Goal: Task Accomplishment & Management: Manage account settings

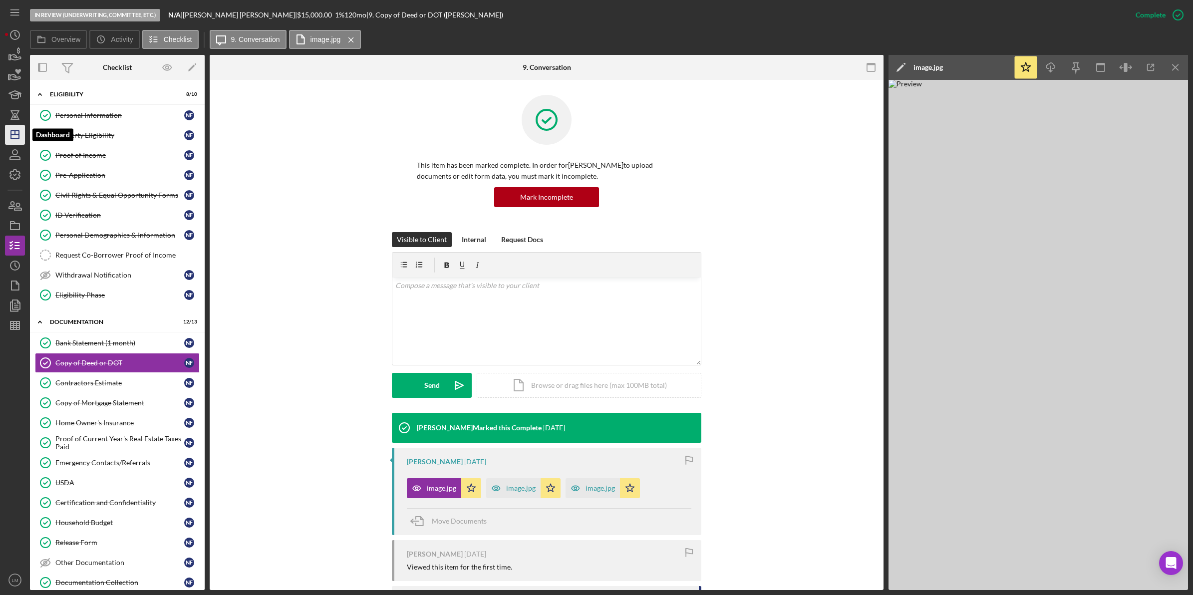
click at [19, 135] on line "button" at bounding box center [15, 135] width 8 height 0
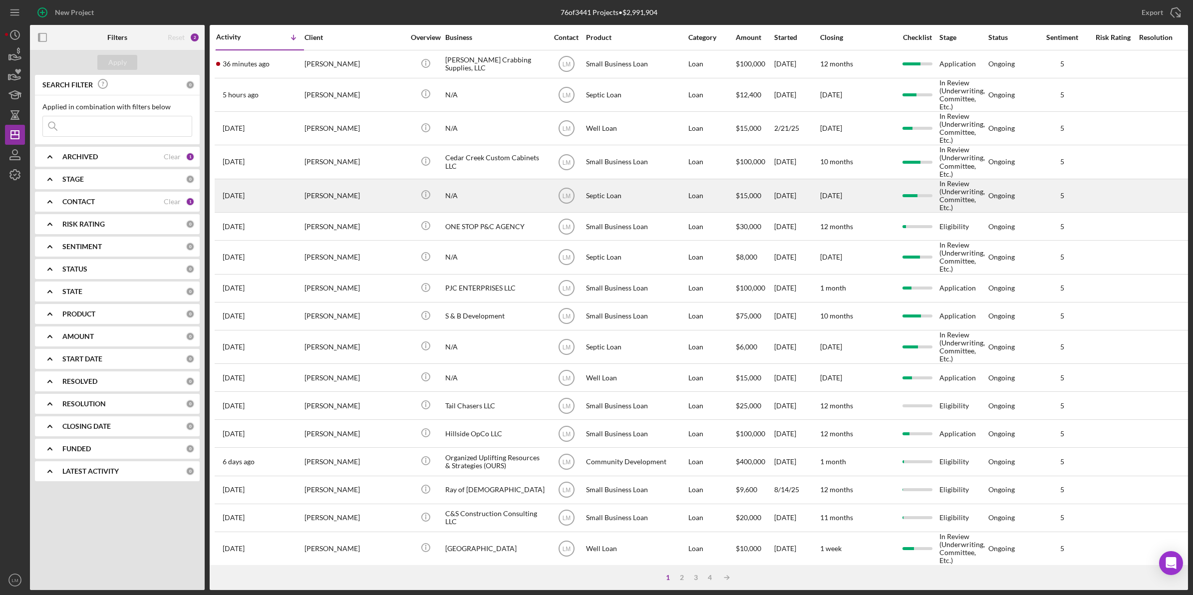
click at [376, 200] on div "[PERSON_NAME]" at bounding box center [354, 196] width 100 height 32
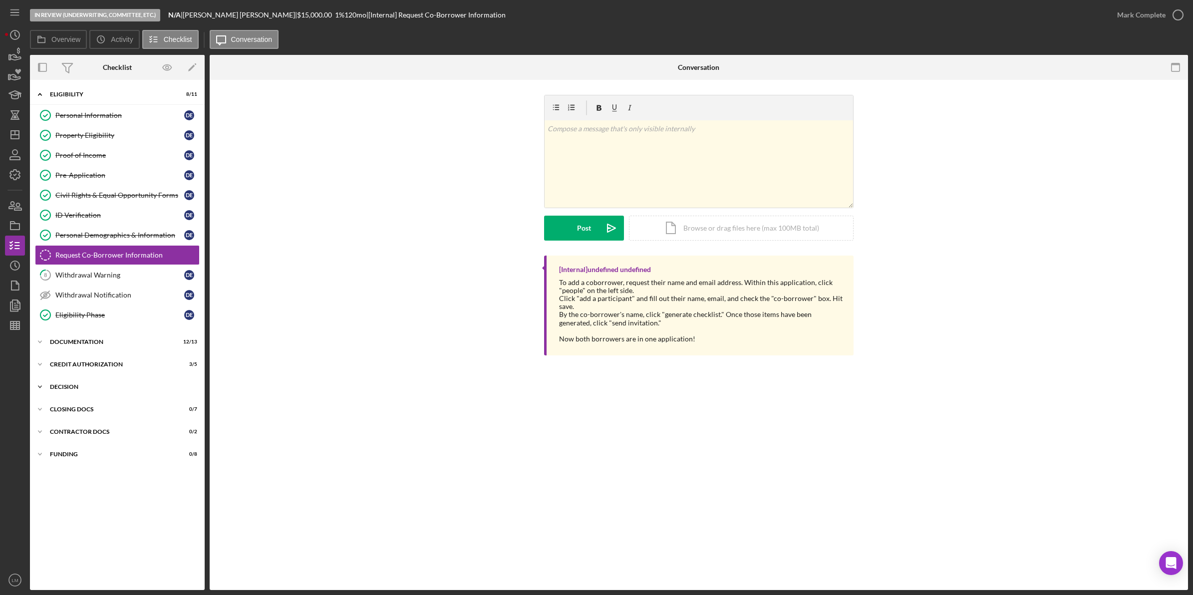
click at [103, 383] on div "Icon/Expander Decision 3 / 6" at bounding box center [117, 387] width 175 height 20
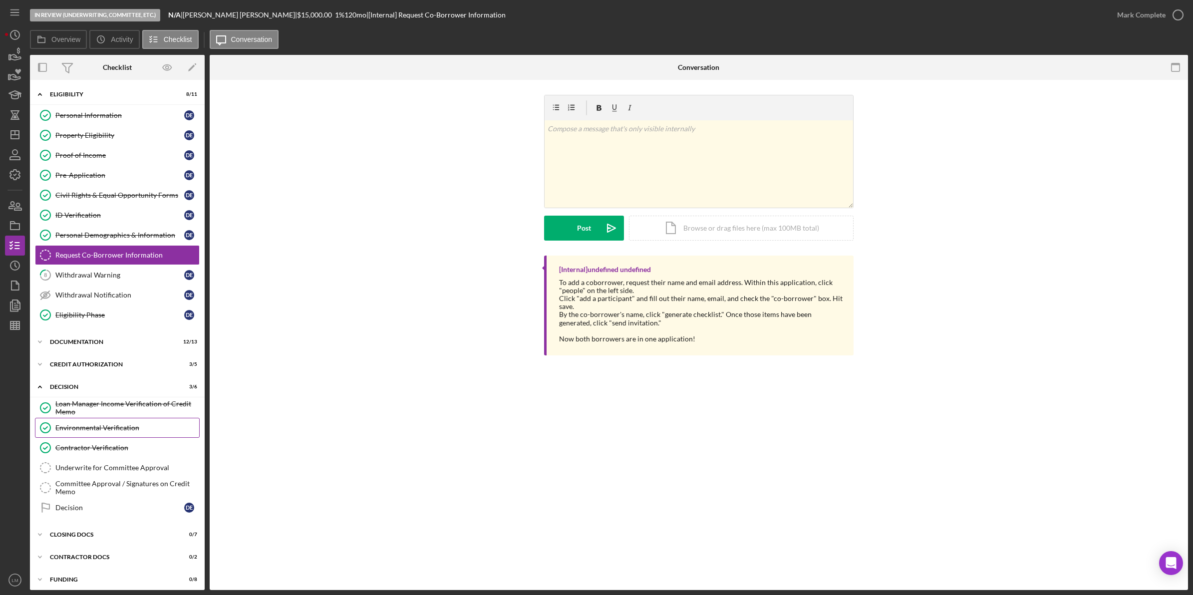
click at [106, 423] on link "Environmental Verification Environmental Verification" at bounding box center [117, 428] width 165 height 20
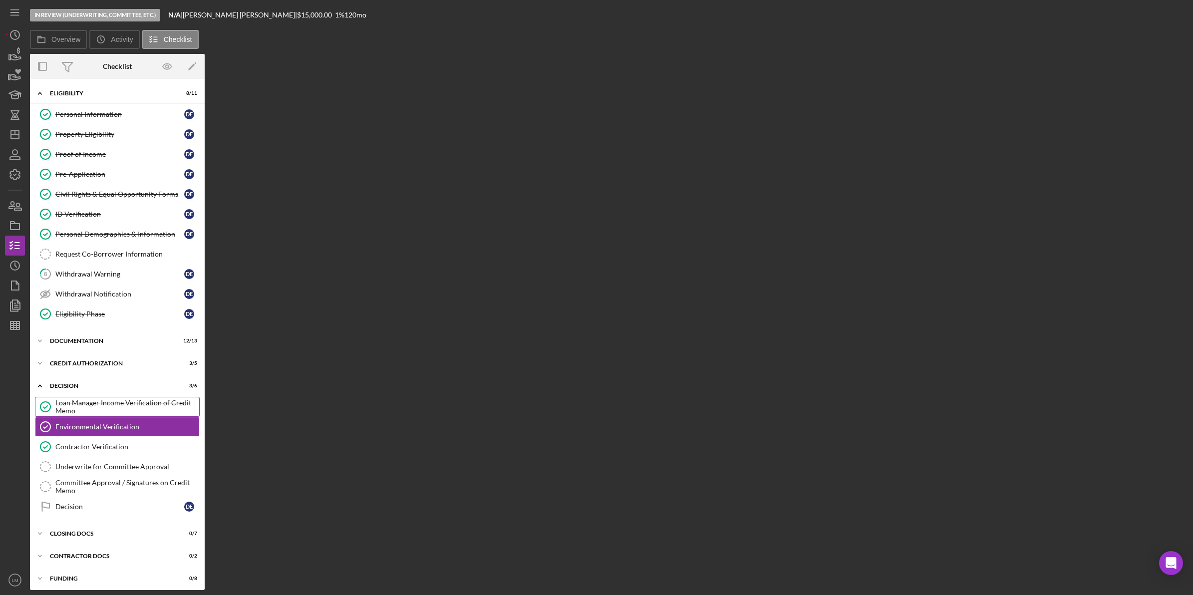
click at [115, 410] on div "Loan Manager Income Verification of Credit Memo" at bounding box center [127, 407] width 144 height 16
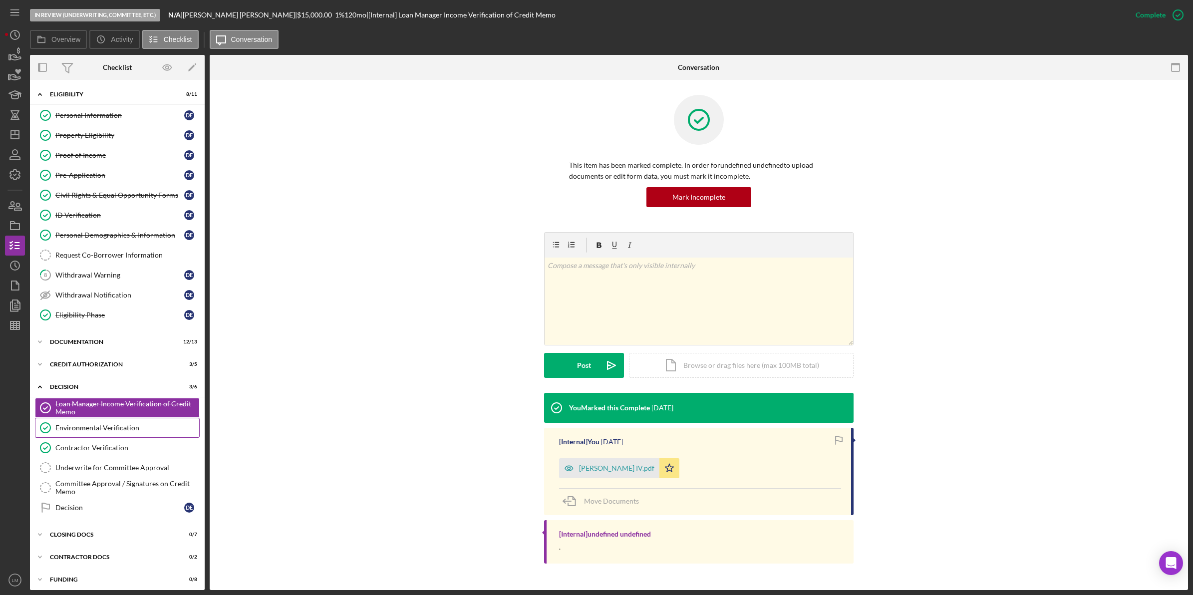
click at [156, 436] on link "Environmental Verification Environmental Verification" at bounding box center [117, 428] width 165 height 20
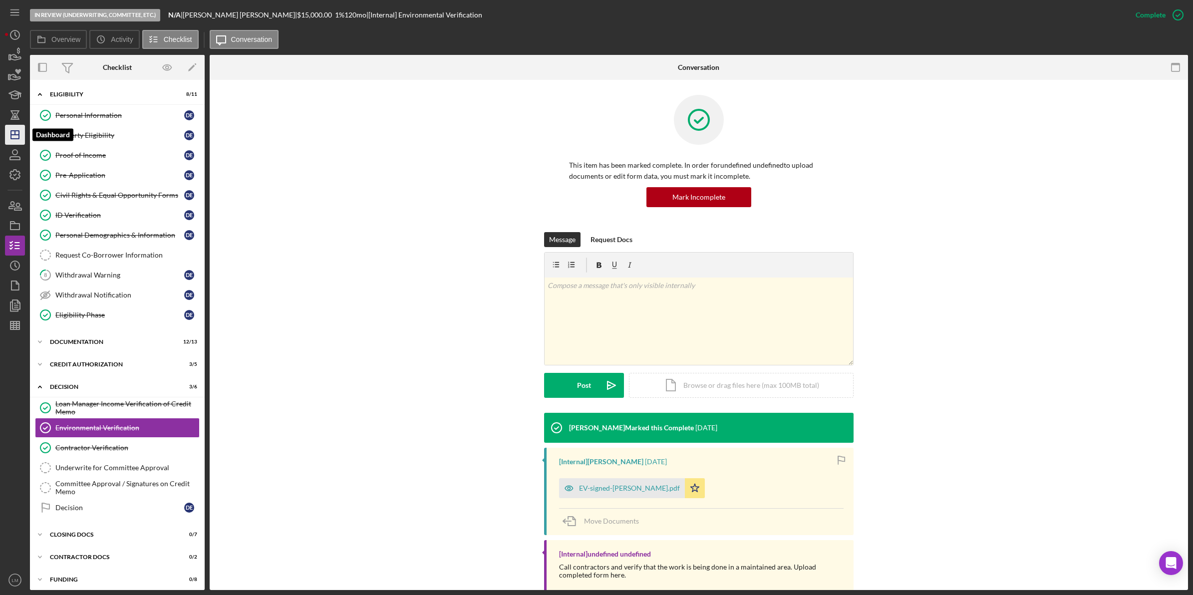
click at [15, 138] on icon "Icon/Dashboard" at bounding box center [14, 134] width 25 height 25
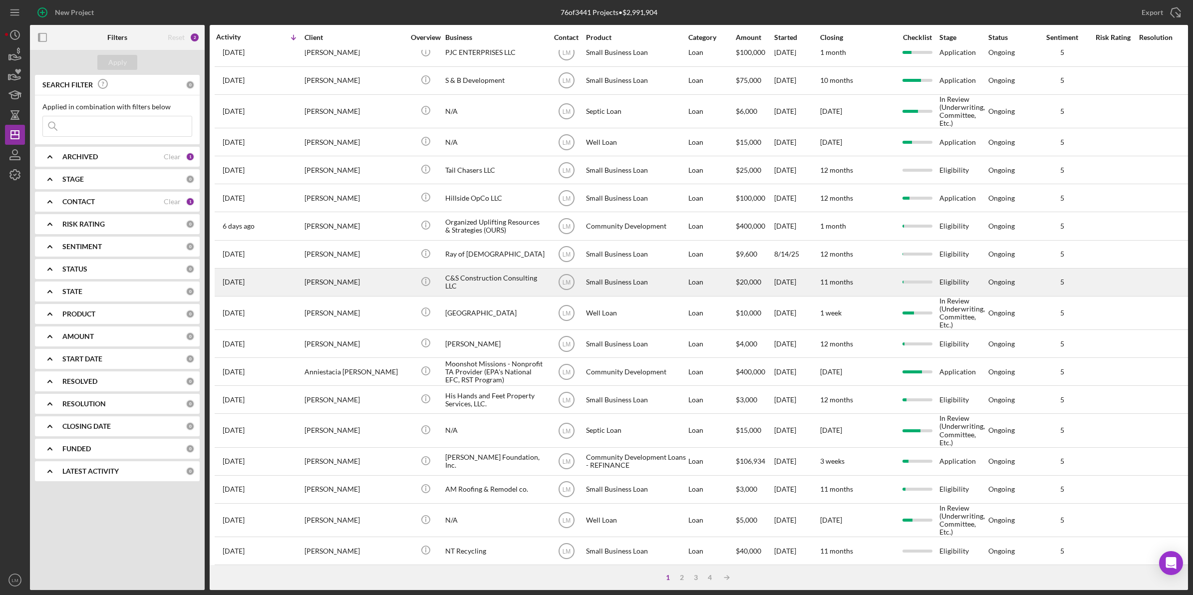
scroll to position [257, 0]
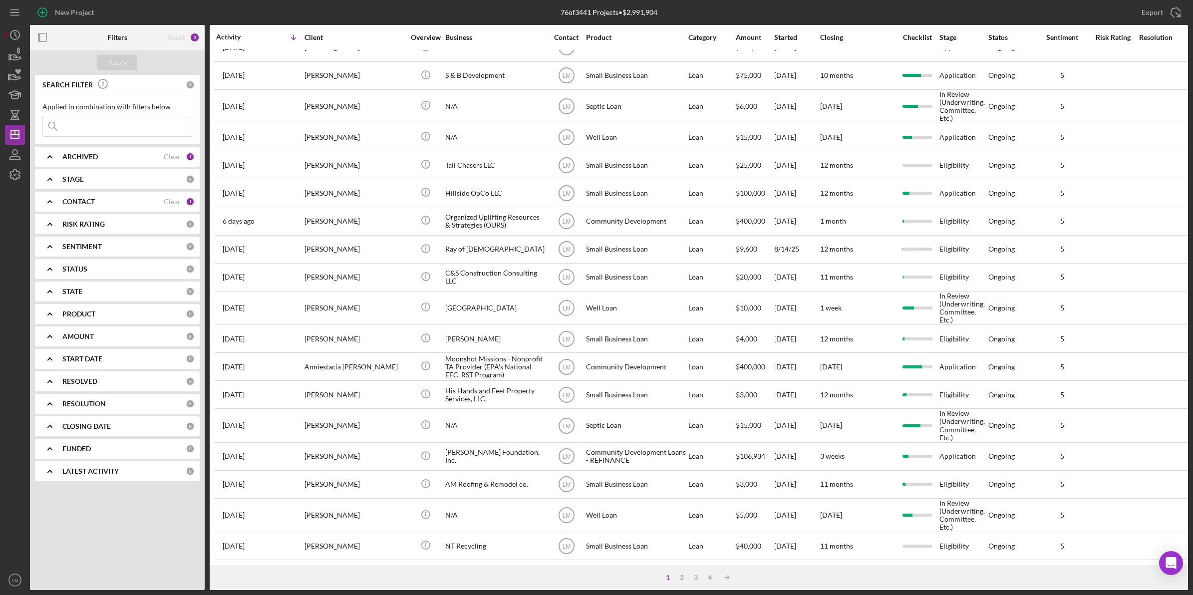
click at [110, 121] on input at bounding box center [117, 126] width 149 height 20
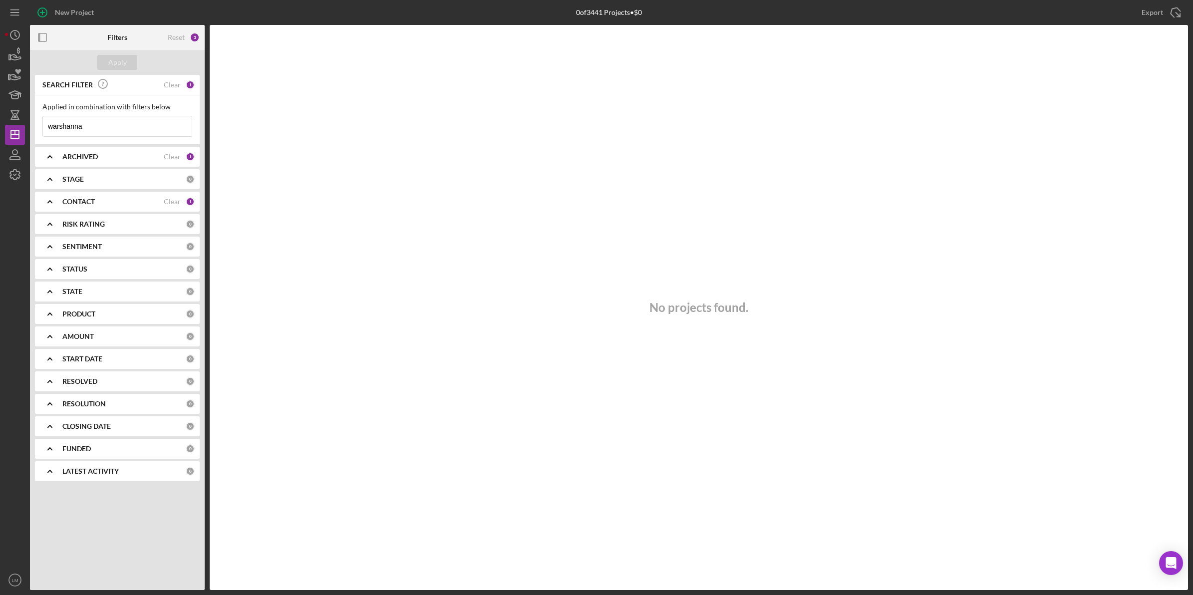
type input "warshanna"
click at [177, 203] on div "Clear" at bounding box center [172, 202] width 17 height 8
click at [126, 60] on button "Apply" at bounding box center [117, 62] width 40 height 15
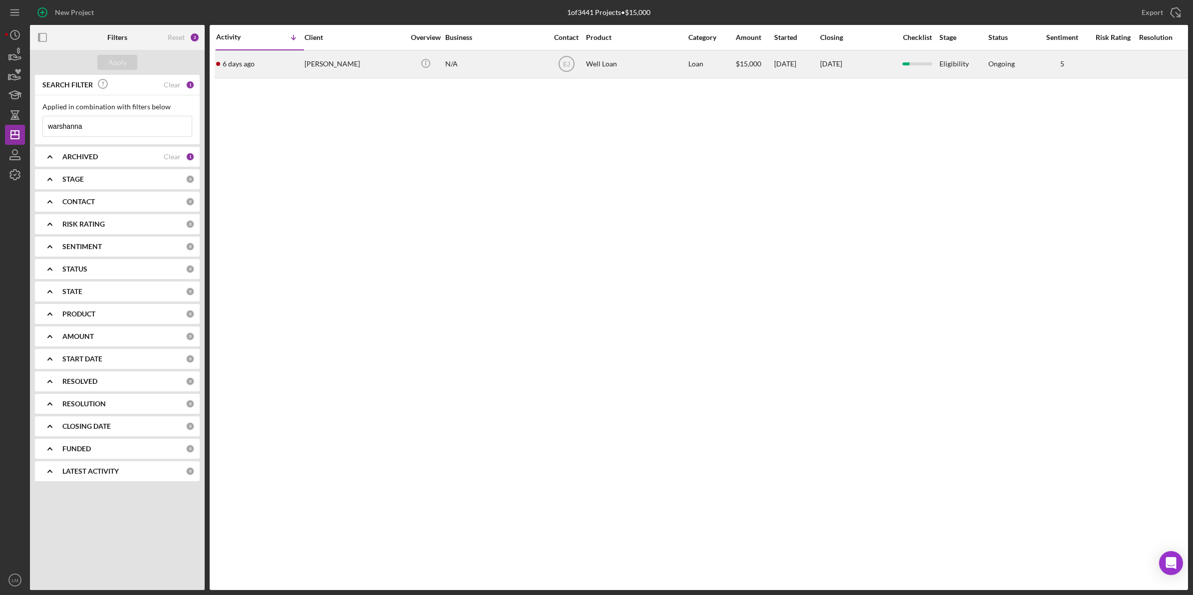
click at [367, 58] on div "[PERSON_NAME]" at bounding box center [354, 64] width 100 height 26
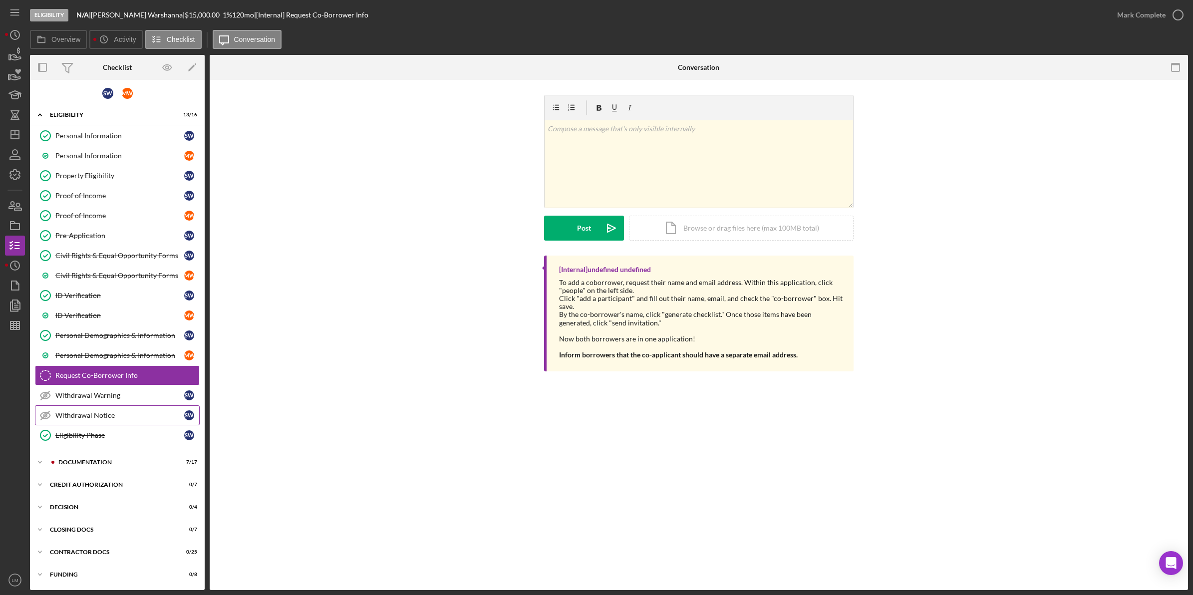
scroll to position [5, 0]
click at [103, 457] on div "Icon/Expander Documentation 7 / 17" at bounding box center [117, 462] width 175 height 20
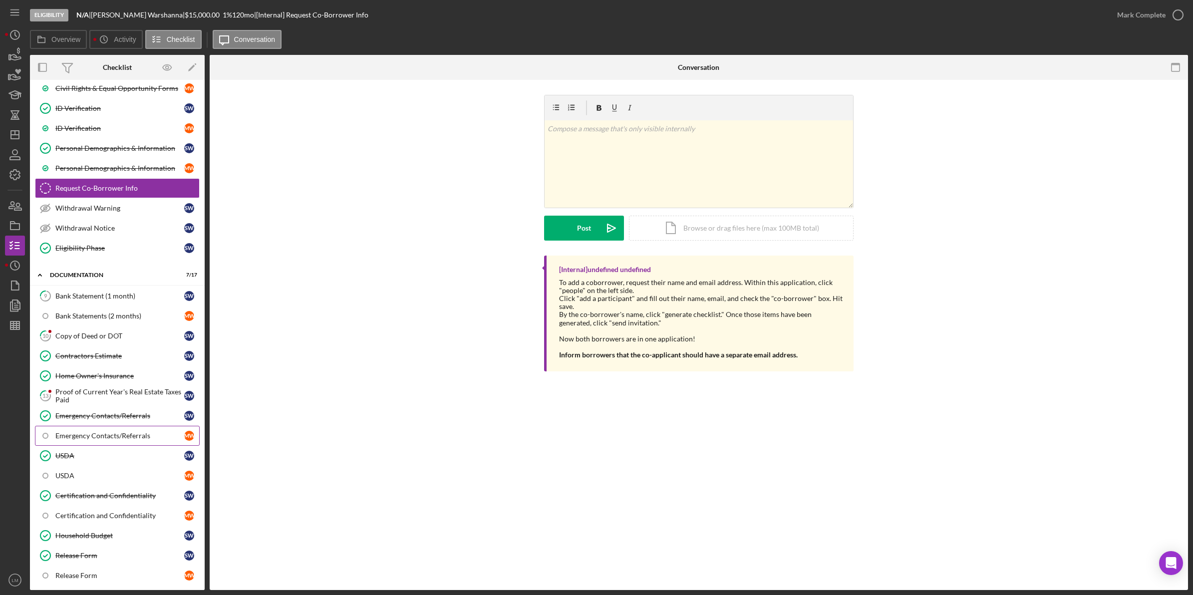
scroll to position [192, 0]
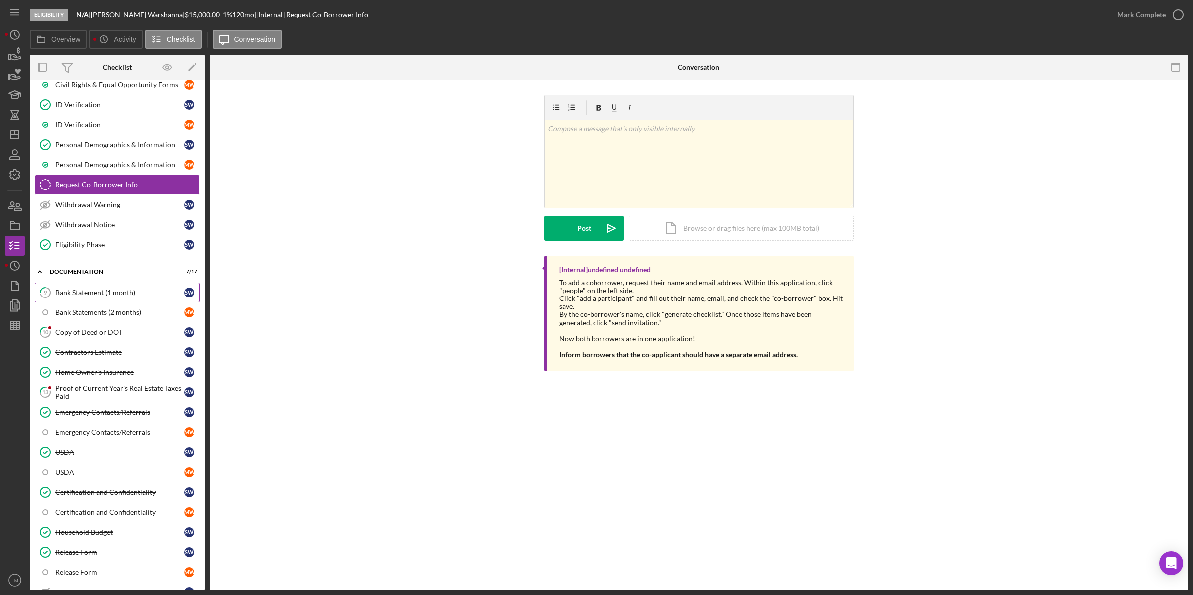
click at [111, 290] on link "9 Bank Statement (1 month) S W" at bounding box center [117, 292] width 165 height 20
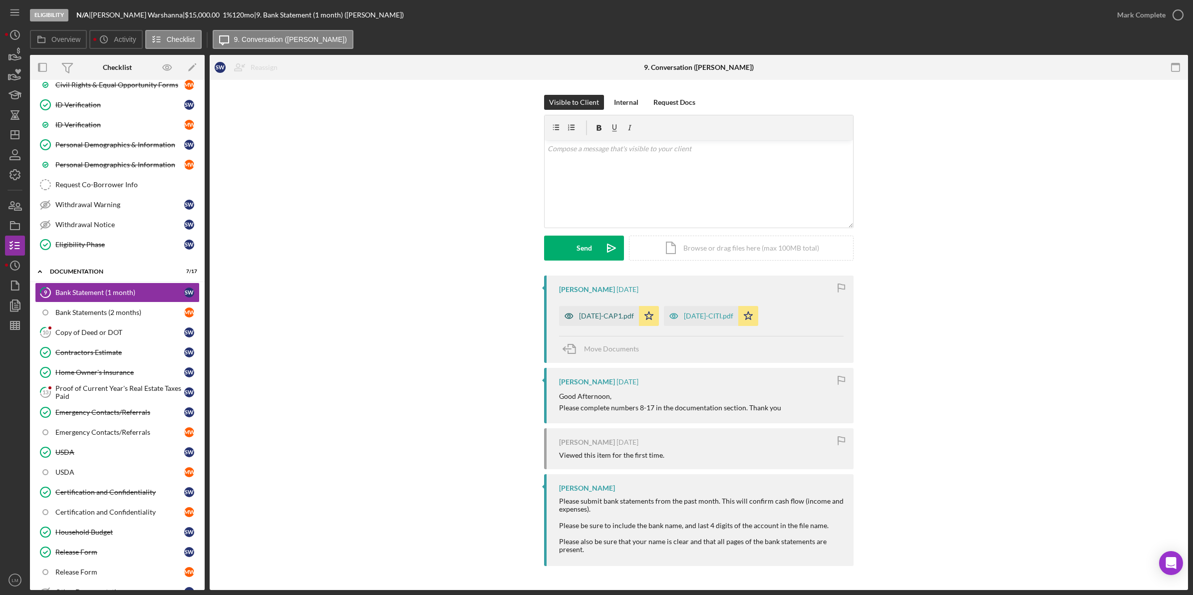
click at [625, 312] on div "[DATE]-CAP1.pdf" at bounding box center [606, 316] width 55 height 8
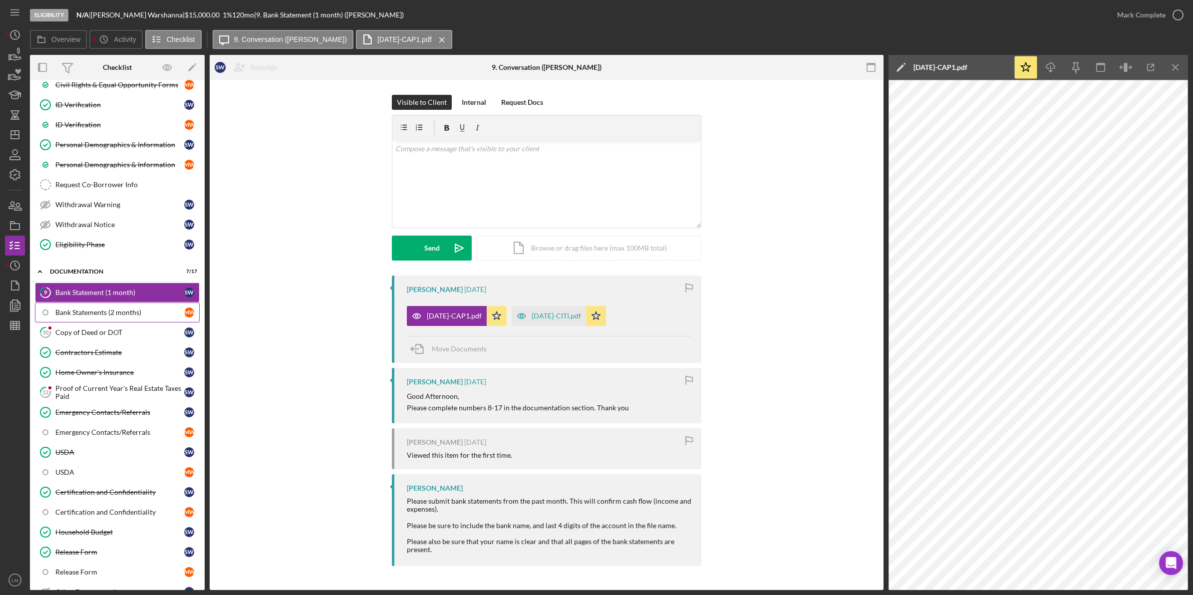
click at [114, 316] on div "Bank Statements (2 months)" at bounding box center [119, 312] width 129 height 8
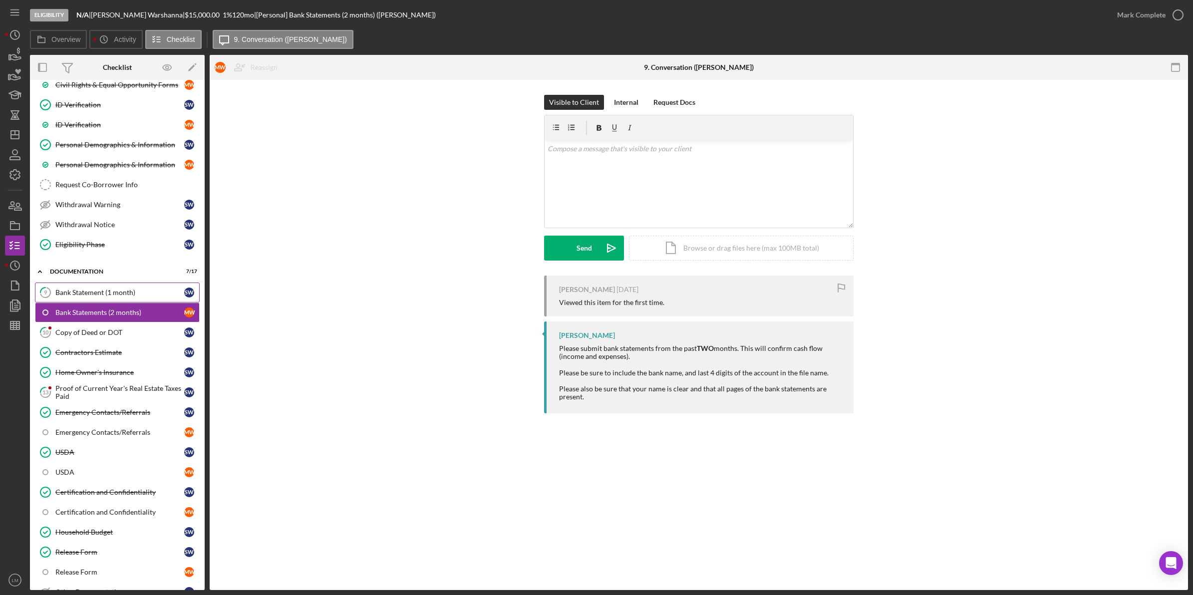
click at [135, 302] on link "9 Bank Statement (1 month) S W" at bounding box center [117, 292] width 165 height 20
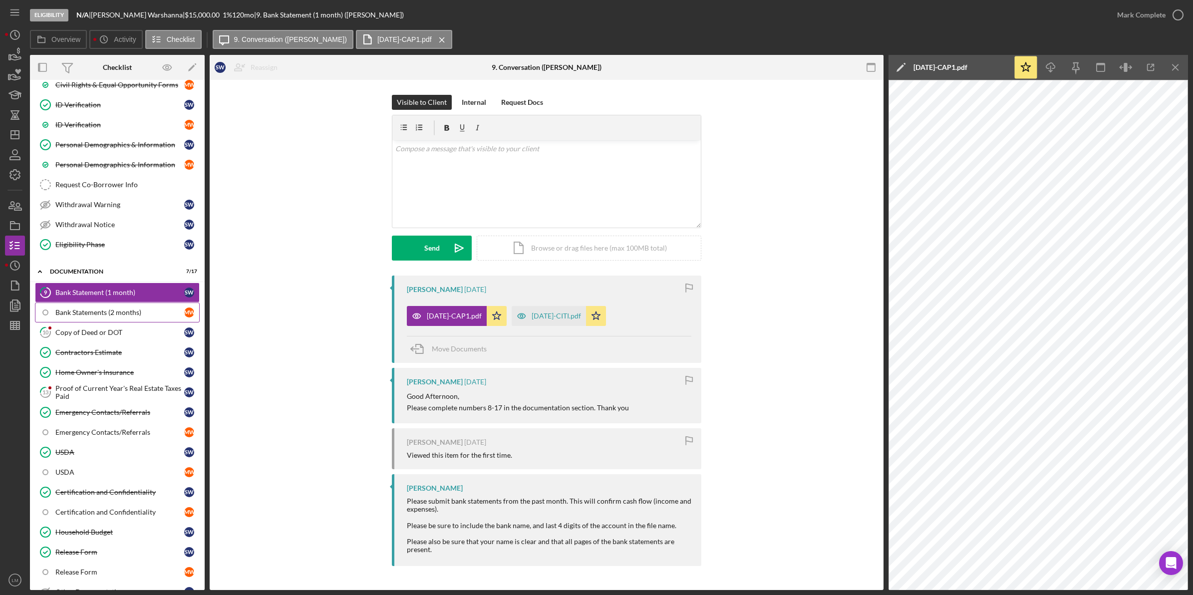
click at [131, 322] on link "Bank Statements (2 months) M W" at bounding box center [117, 312] width 165 height 20
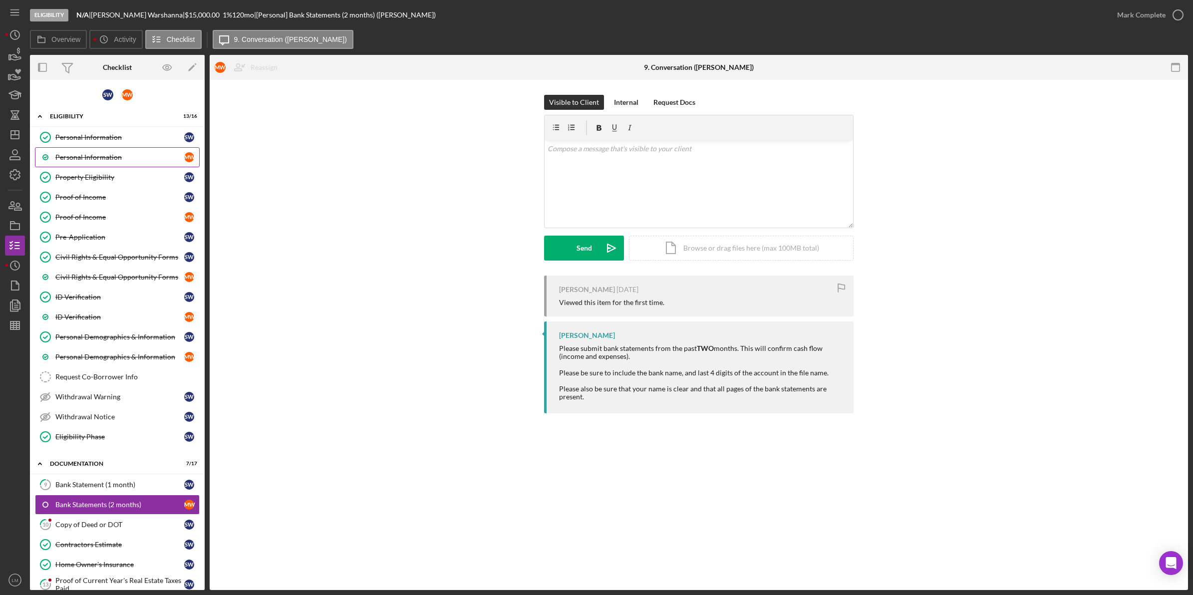
click at [125, 163] on link "Personal Information M W" at bounding box center [117, 157] width 165 height 20
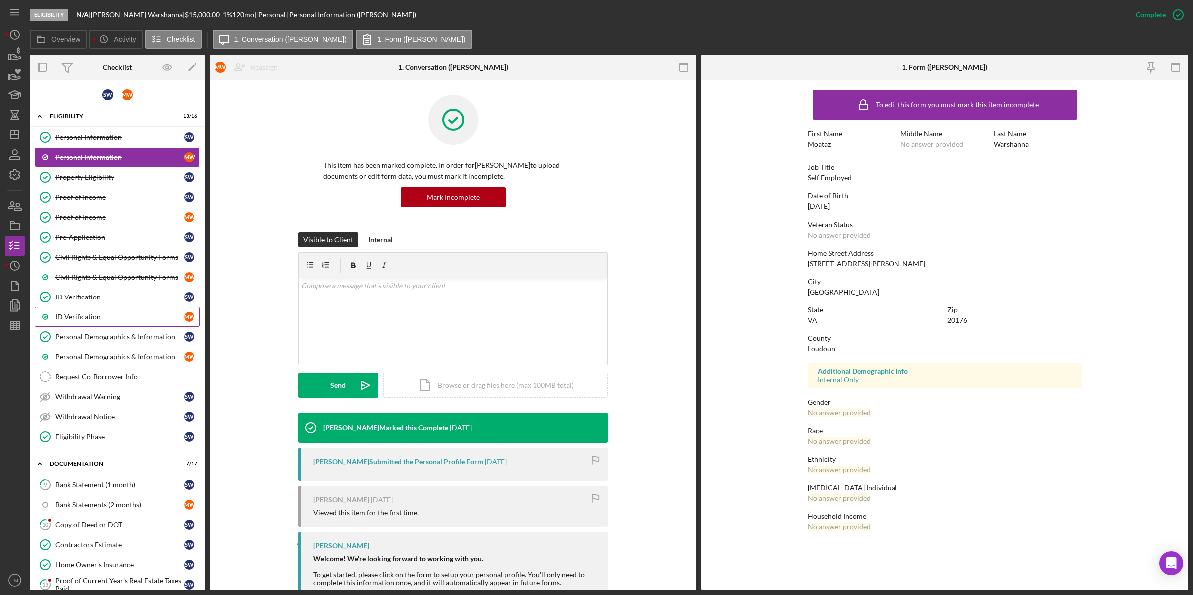
click at [123, 327] on link "ID Verification M W" at bounding box center [117, 317] width 165 height 20
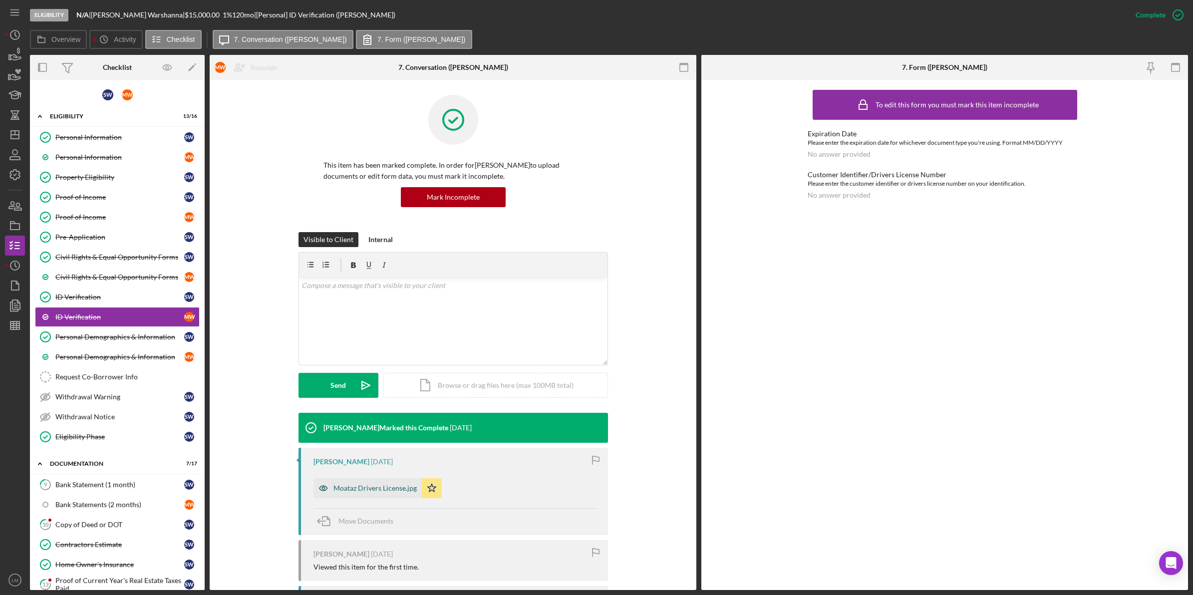
click at [362, 495] on div "Moataz Drivers License.jpg" at bounding box center [367, 488] width 108 height 20
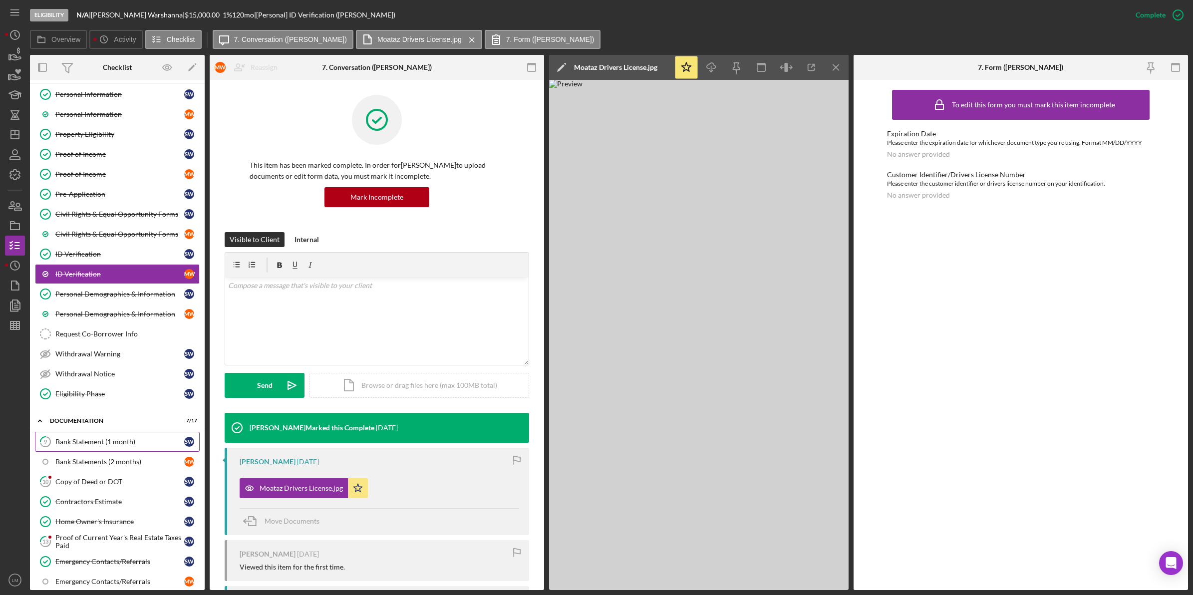
scroll to position [62, 0]
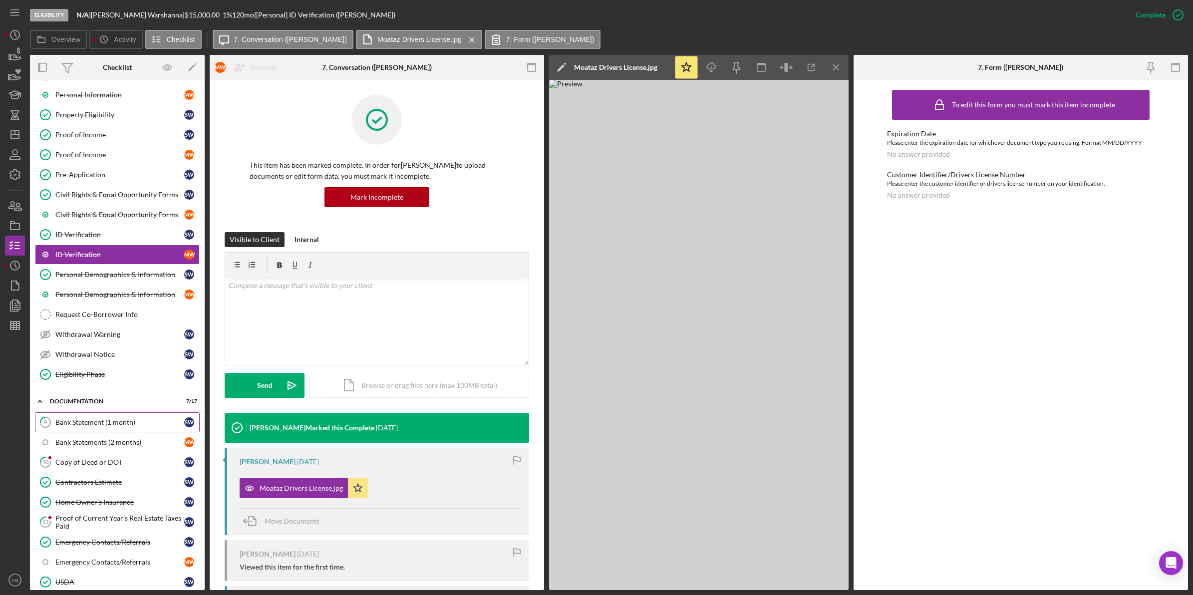
click at [128, 430] on link "9 Bank Statement (1 month) S W" at bounding box center [117, 422] width 165 height 20
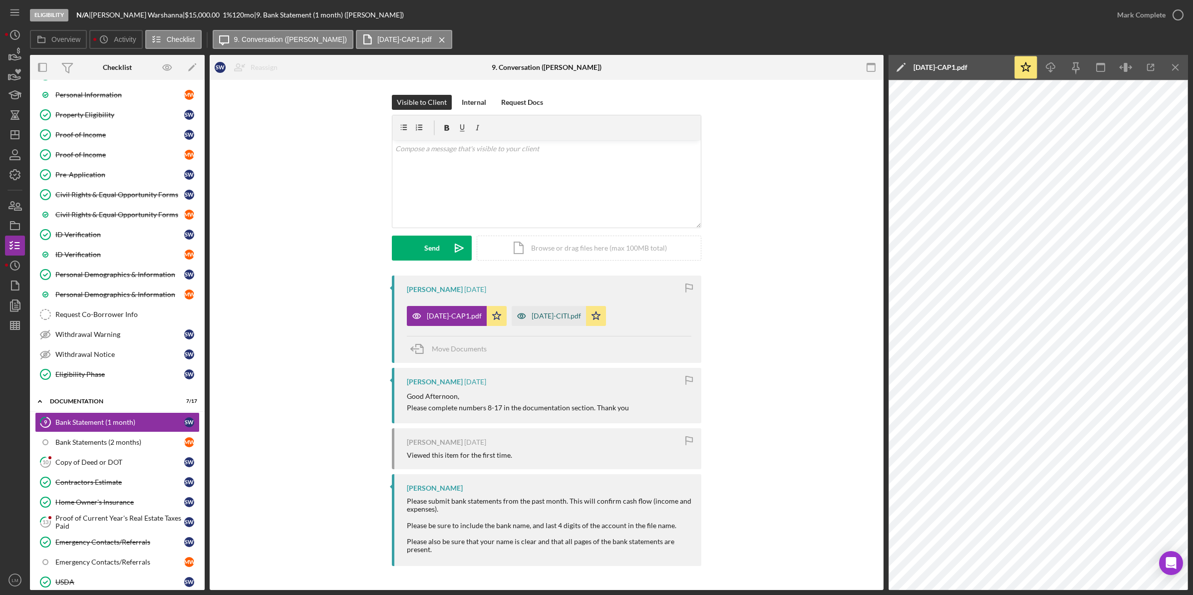
click at [557, 314] on div "[DATE]-CITI.pdf" at bounding box center [555, 316] width 49 height 8
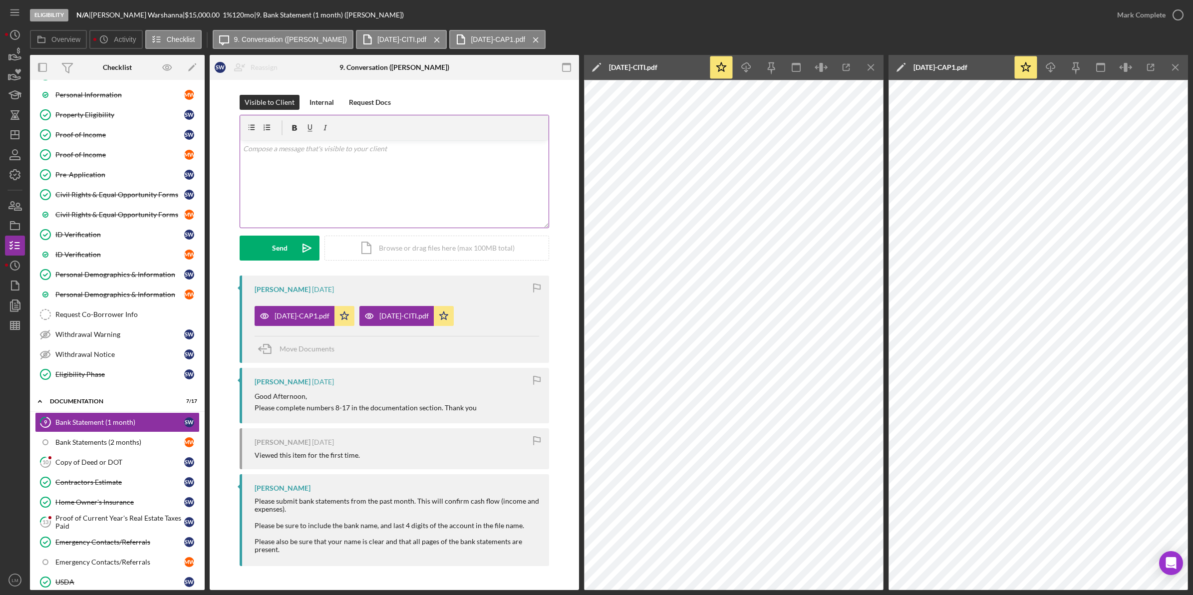
click at [412, 203] on div "v Color teal Color pink Remove color Add row above Add row below Add column bef…" at bounding box center [394, 183] width 308 height 87
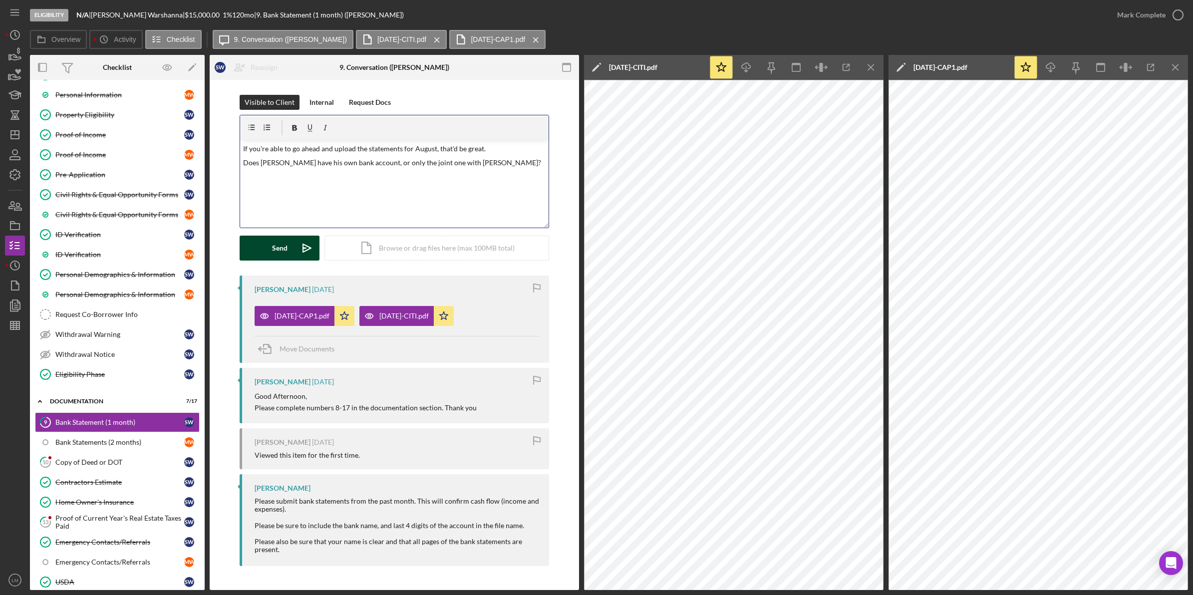
click at [290, 253] on button "Send Icon/icon-invite-send" at bounding box center [280, 248] width 80 height 25
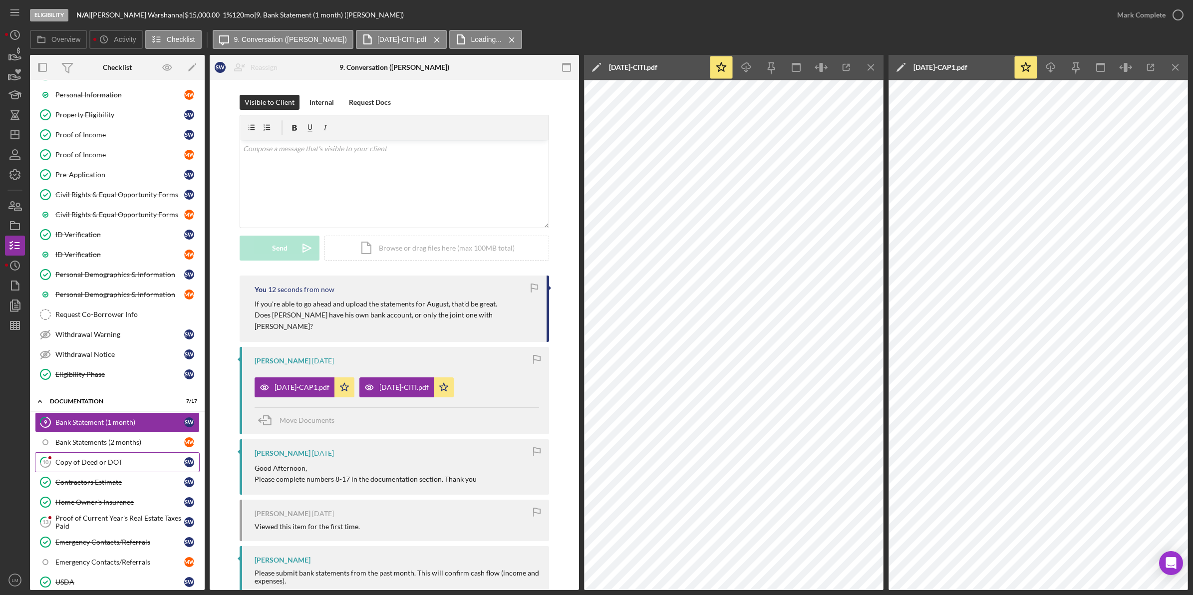
click at [121, 465] on div "Copy of Deed or DOT" at bounding box center [119, 462] width 129 height 8
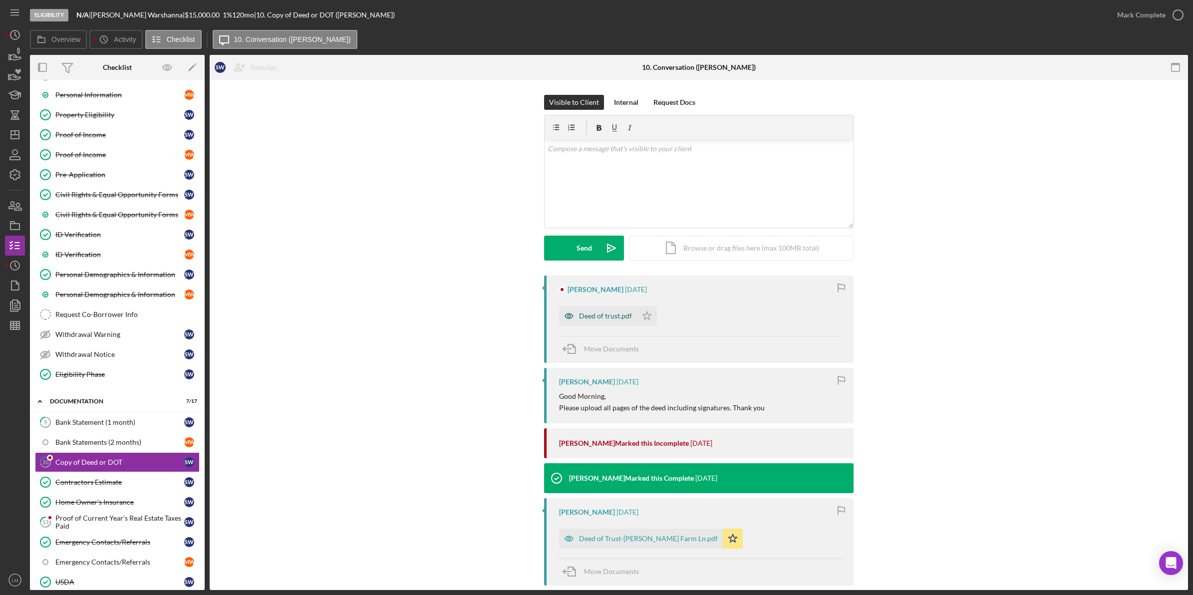
click at [587, 314] on div "Deed of trust.pdf" at bounding box center [605, 316] width 53 height 8
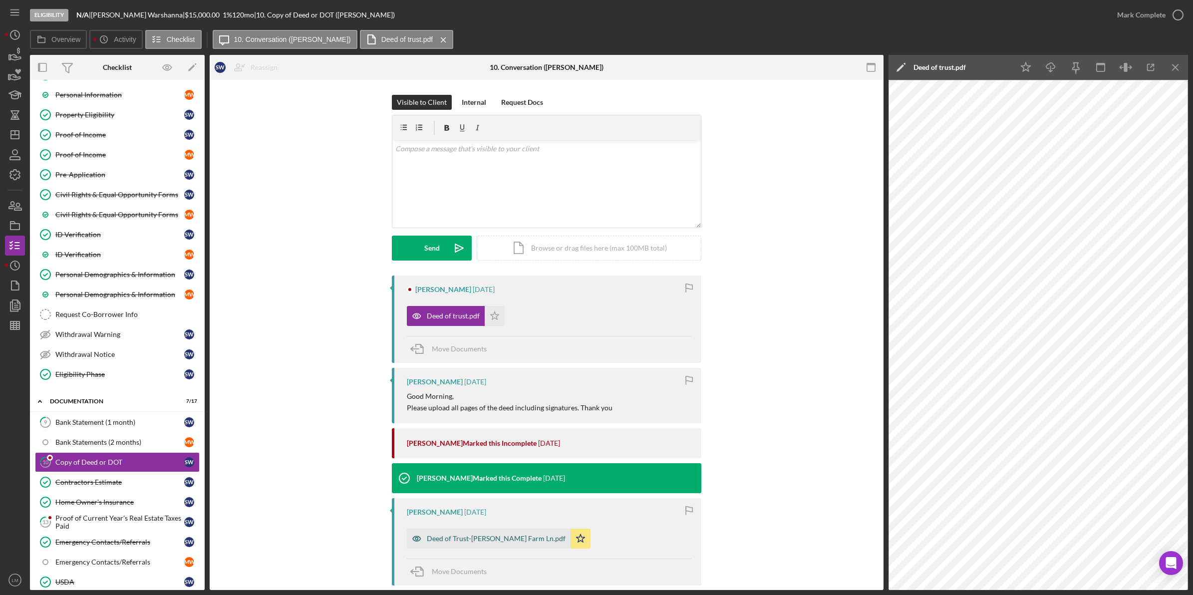
click at [483, 534] on div "Deed of Trust-[PERSON_NAME] Farm Ln.pdf" at bounding box center [489, 538] width 164 height 20
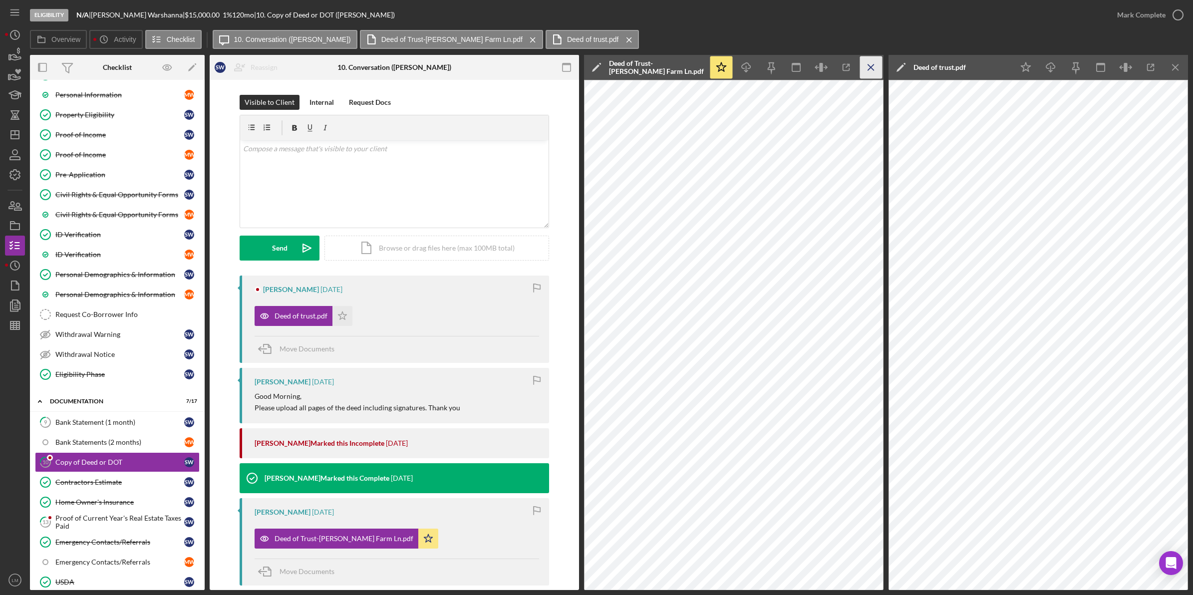
click at [875, 71] on icon "Icon/Menu Close" at bounding box center [871, 67] width 22 height 22
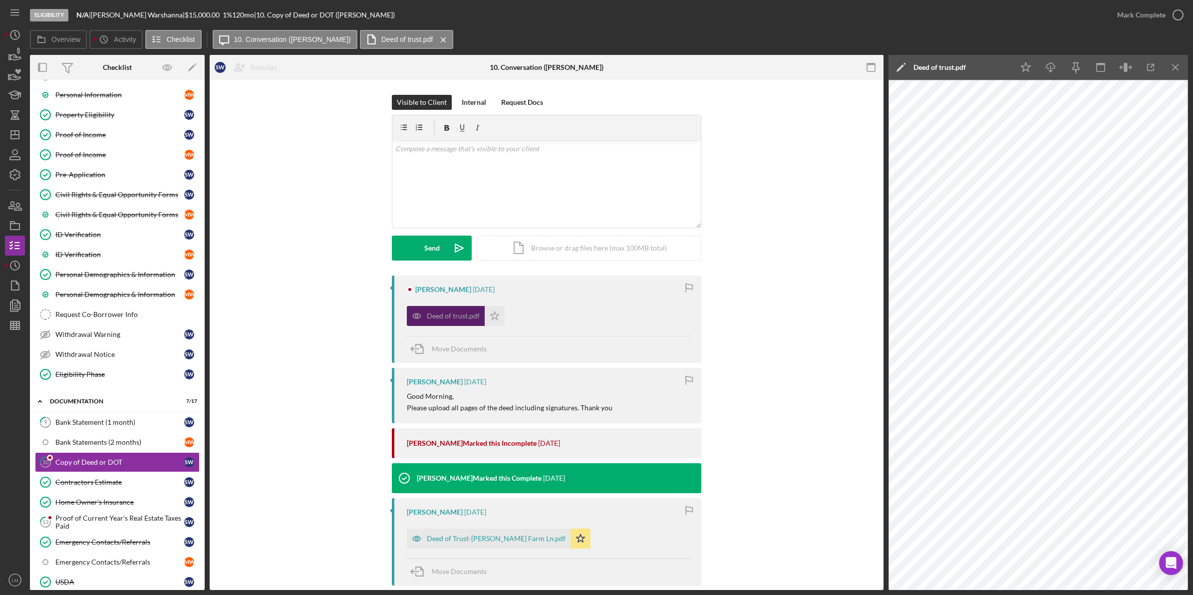
click at [479, 317] on div "Deed of trust.pdf" at bounding box center [446, 316] width 78 height 20
click at [495, 317] on icon "Icon/Star" at bounding box center [495, 316] width 20 height 20
click at [1131, 26] on div "Mark Complete" at bounding box center [1147, 15] width 81 height 30
click at [1136, 21] on div "Mark Complete" at bounding box center [1141, 15] width 48 height 20
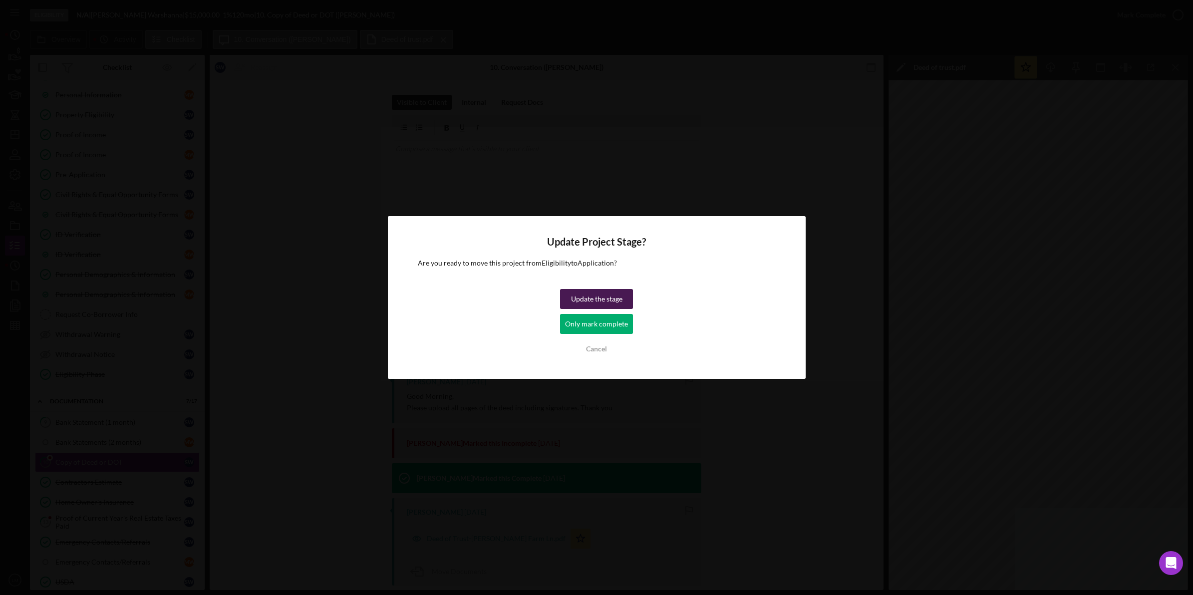
click at [621, 297] on div "Update the stage" at bounding box center [596, 299] width 51 height 20
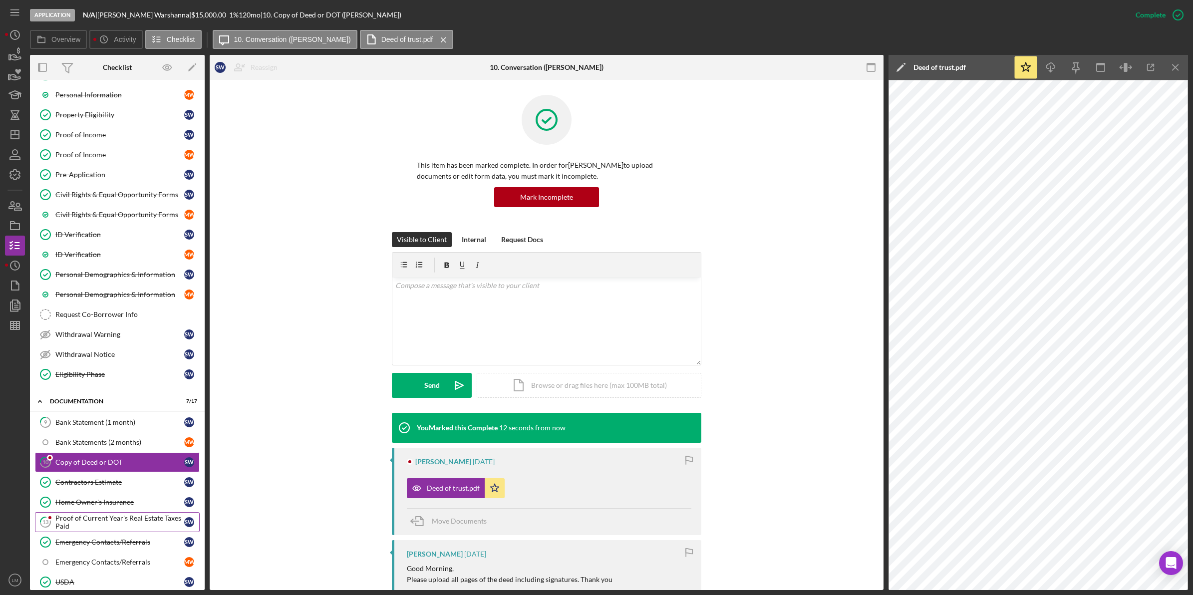
click at [135, 532] on link "13 Proof of Current Year's Real Estate Taxes Paid S W" at bounding box center [117, 522] width 165 height 20
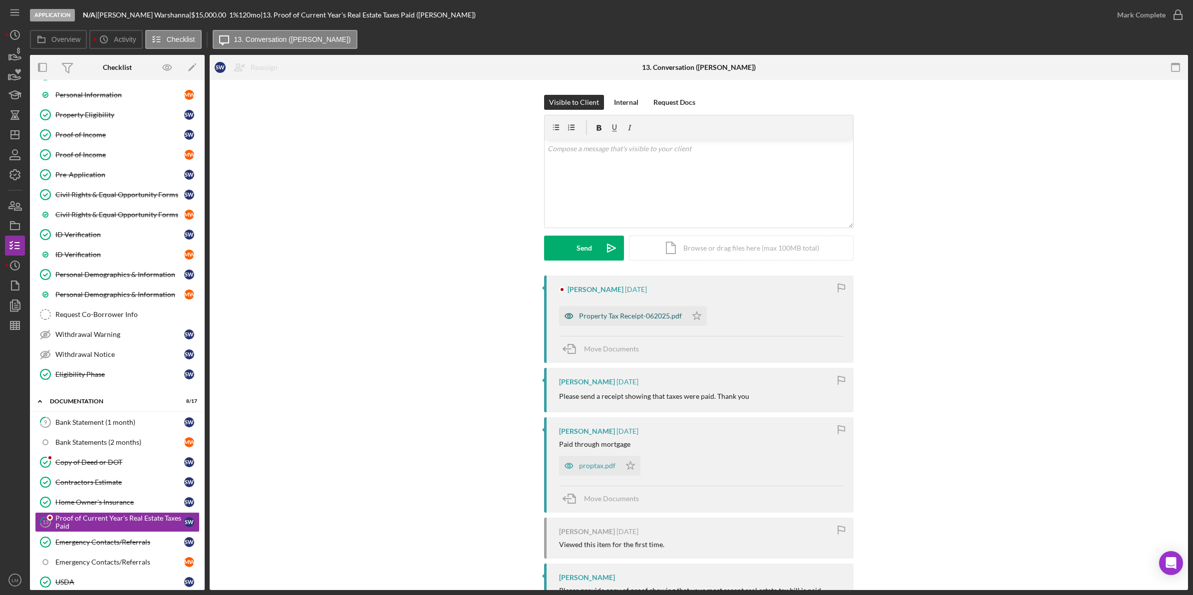
click at [640, 315] on div "Property Tax Receipt-062025.pdf" at bounding box center [630, 316] width 103 height 8
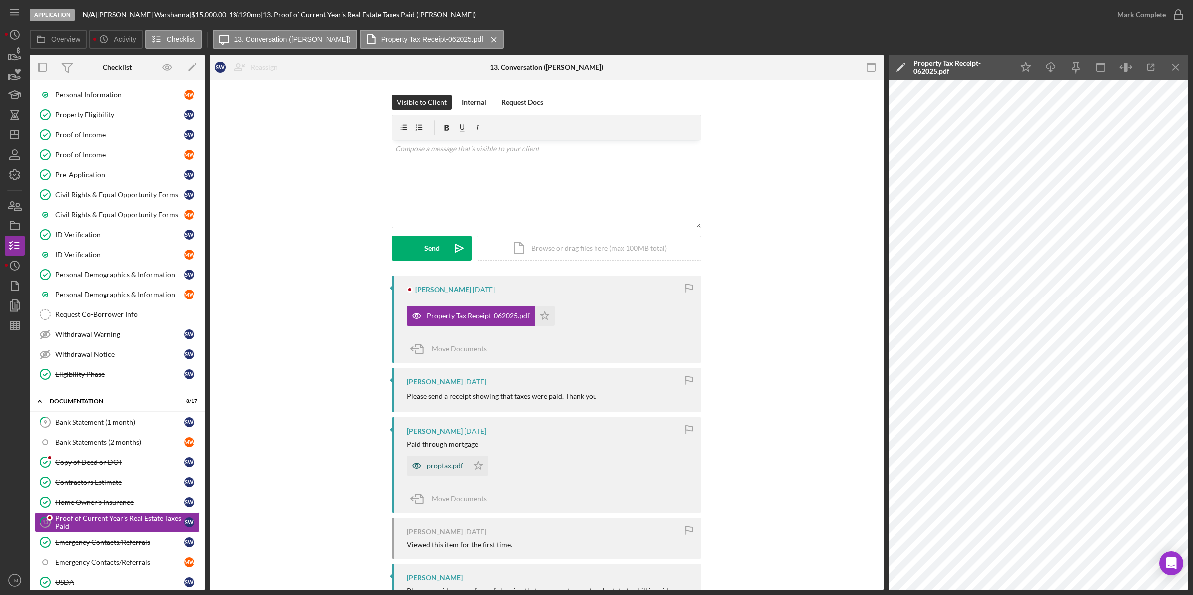
click at [457, 458] on div "proptax.pdf" at bounding box center [437, 466] width 61 height 20
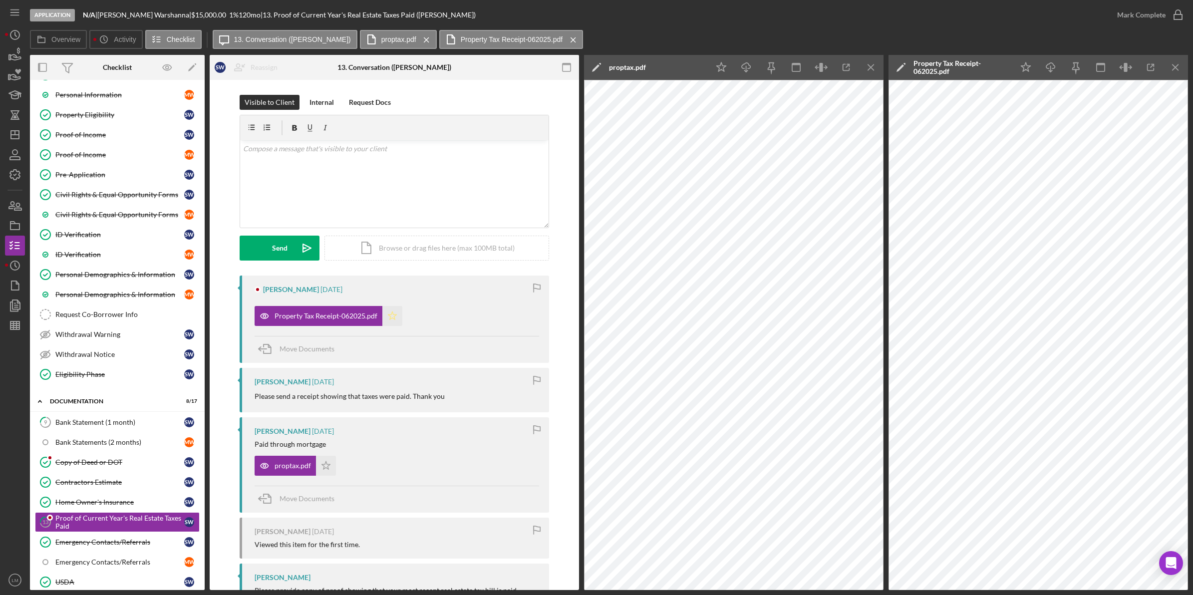
click at [400, 318] on icon "Icon/Star" at bounding box center [392, 316] width 20 height 20
click at [1162, 11] on div "Mark Complete" at bounding box center [1141, 15] width 48 height 20
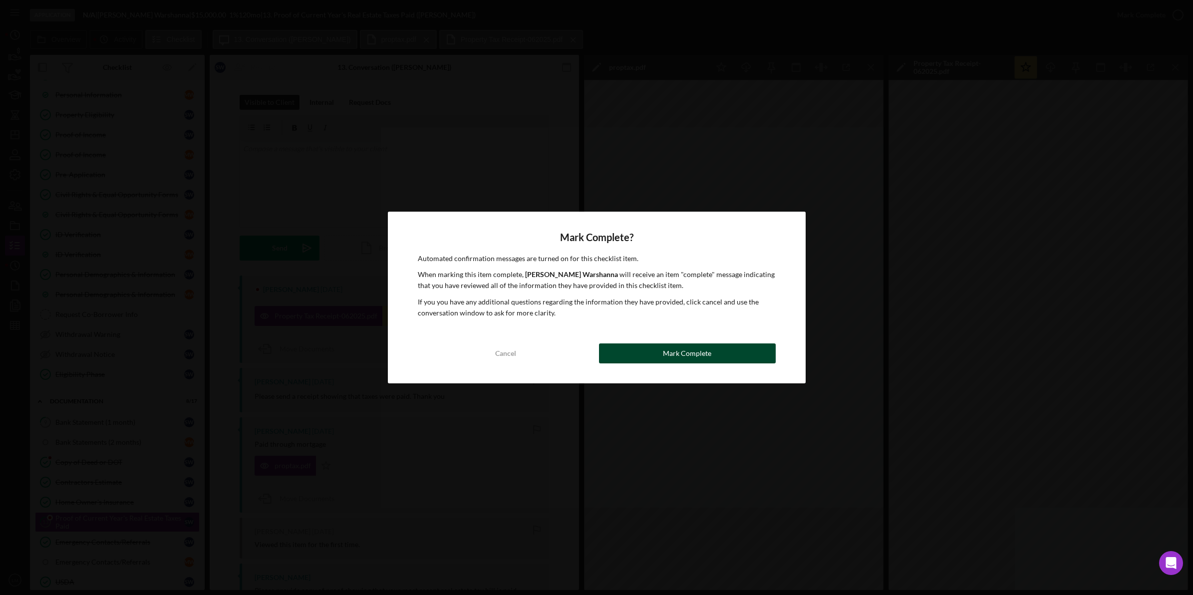
click at [742, 349] on button "Mark Complete" at bounding box center [687, 353] width 177 height 20
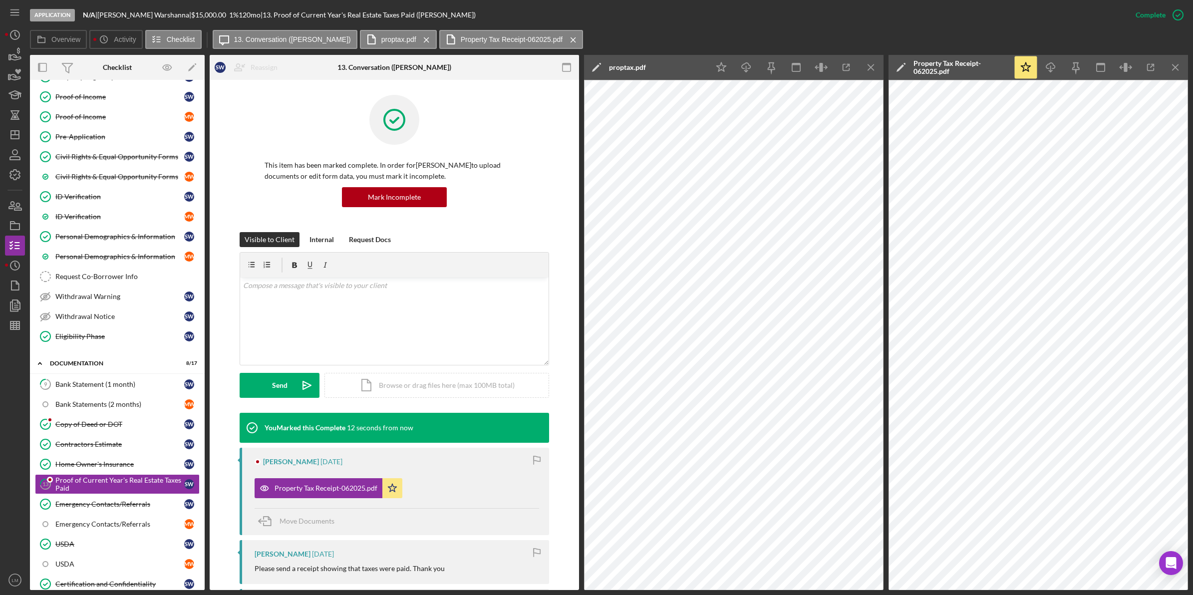
scroll to position [250, 0]
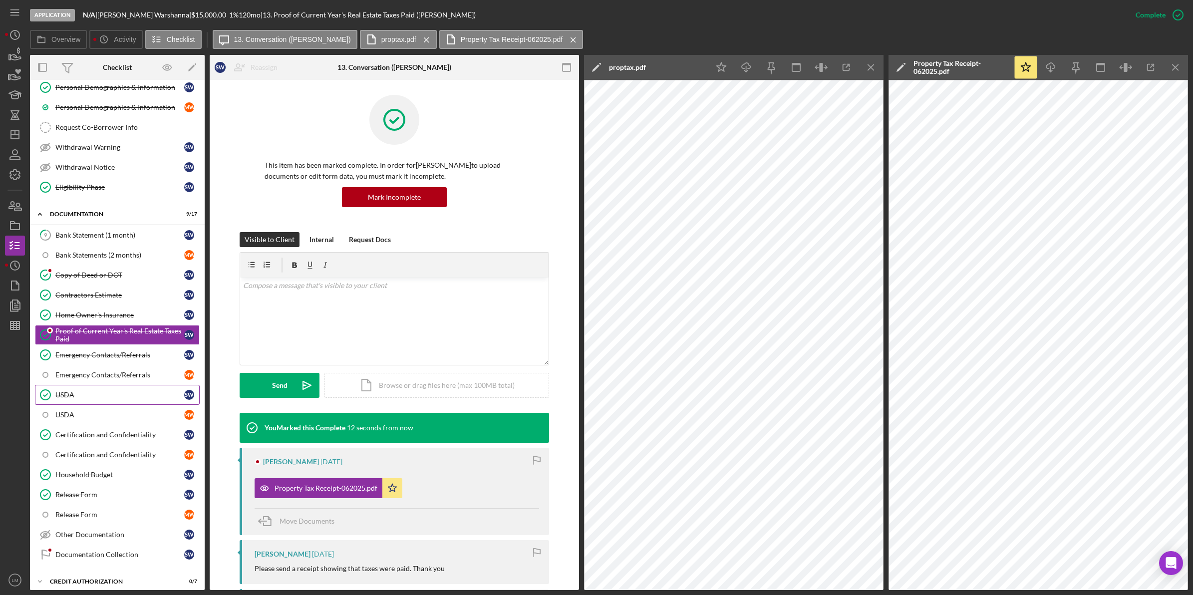
click at [156, 390] on link "USDA USDA S W" at bounding box center [117, 395] width 165 height 20
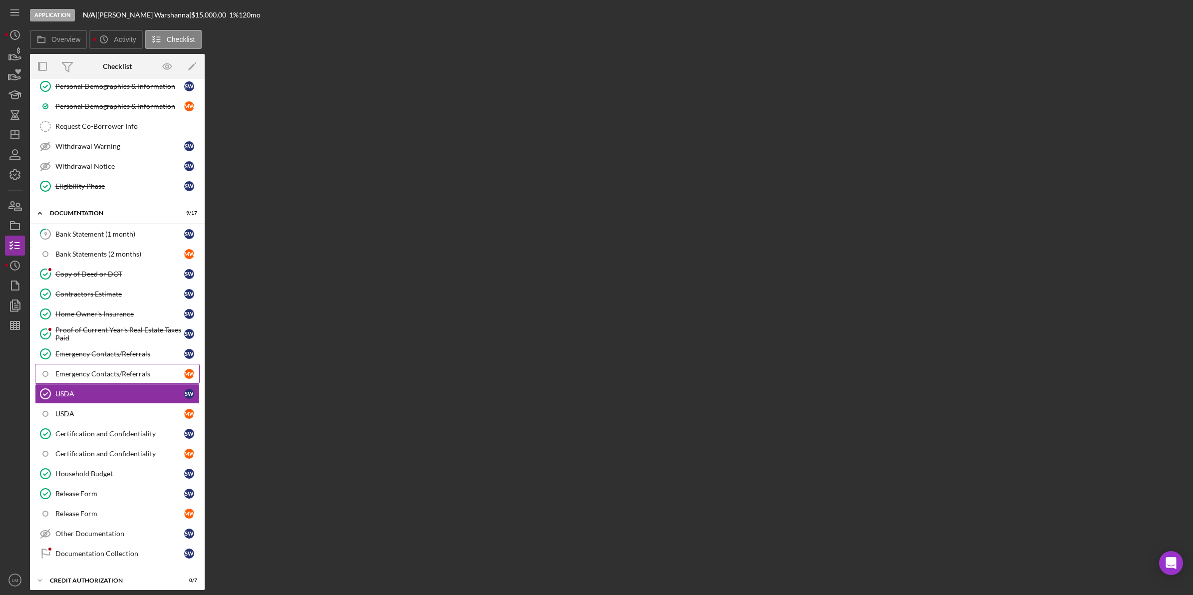
click at [165, 378] on div "Emergency Contacts/Referrals" at bounding box center [119, 374] width 129 height 8
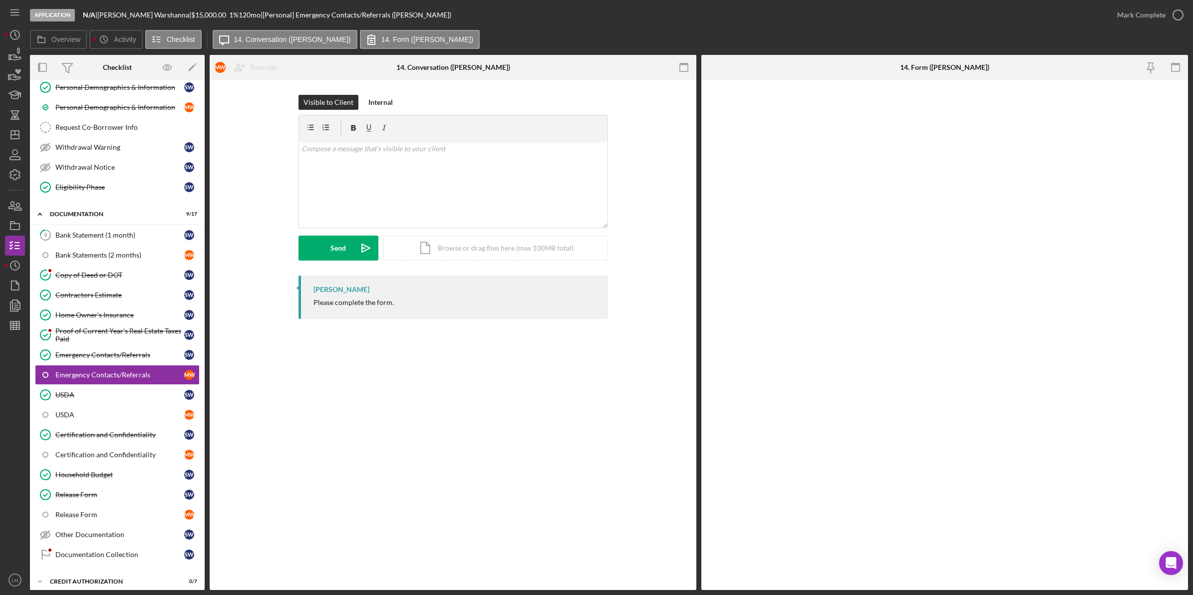
click at [108, 569] on div "9 Bank Statement (1 month) S W Bank Statements (2 months) M W Copy of Deed or D…" at bounding box center [117, 397] width 175 height 344
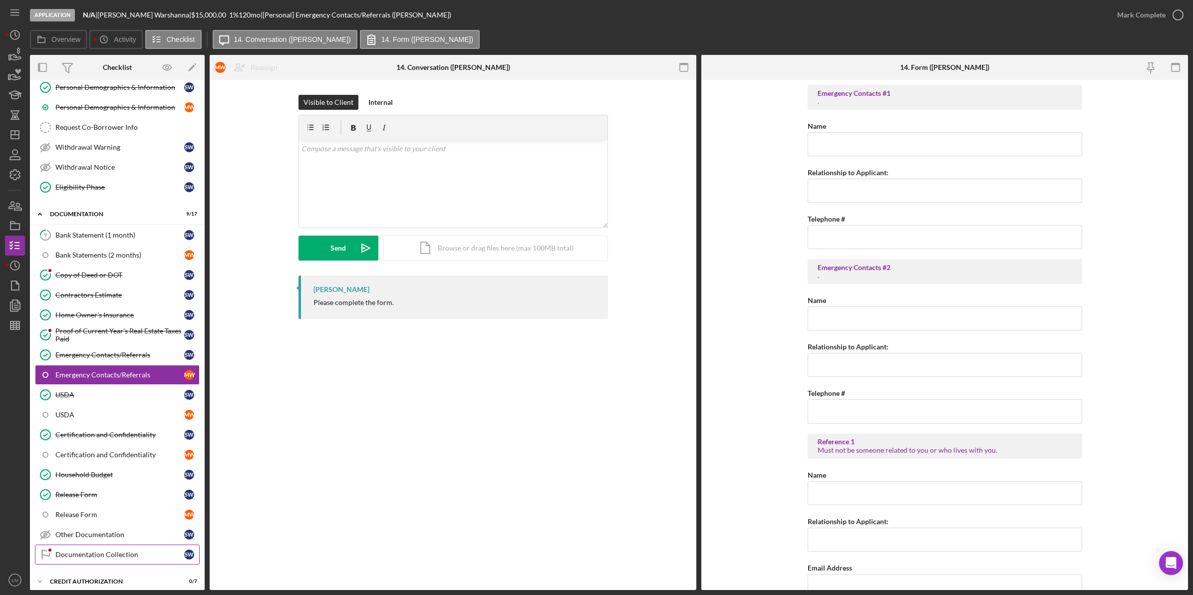
click at [115, 558] on div "Documentation Collection" at bounding box center [119, 554] width 129 height 8
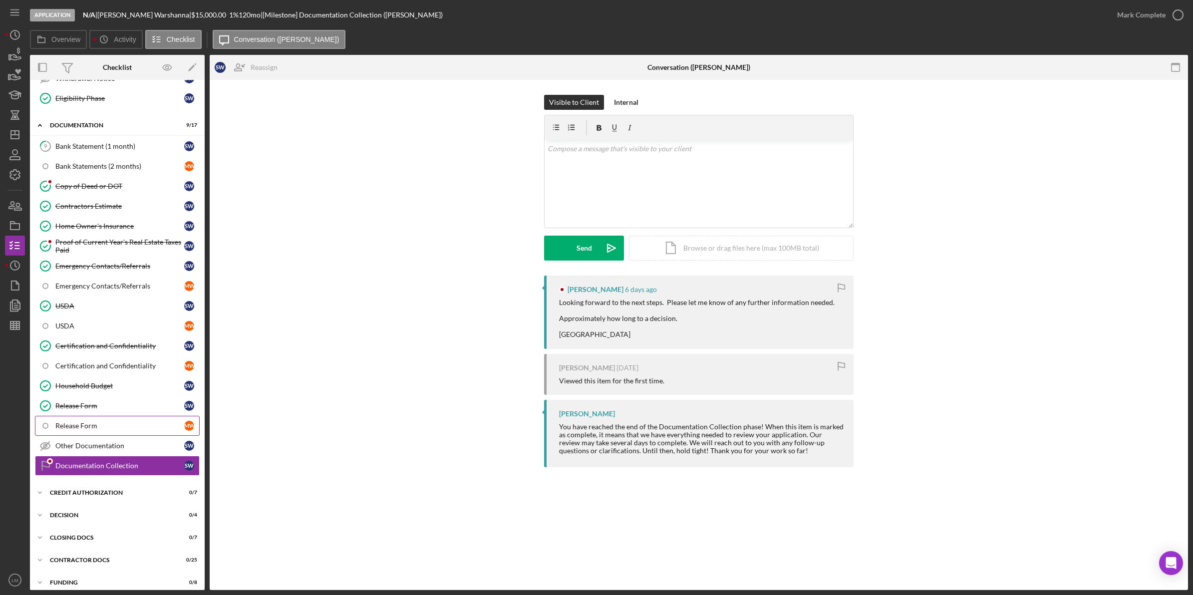
scroll to position [353, 0]
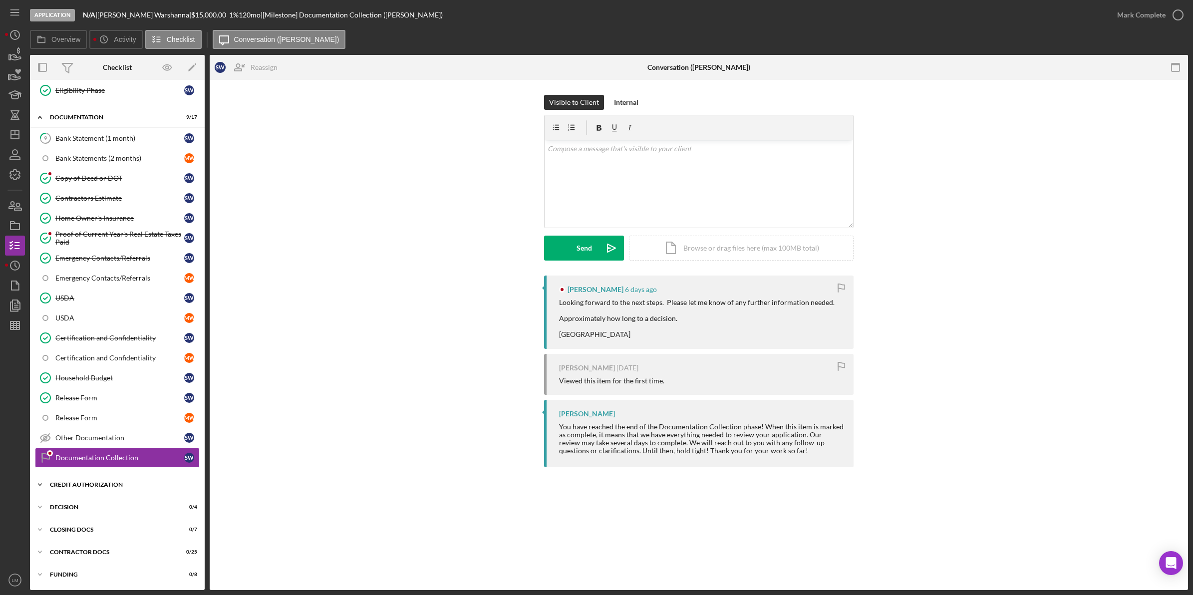
click at [121, 485] on div "CREDIT AUTHORIZATION" at bounding box center [121, 485] width 142 height 6
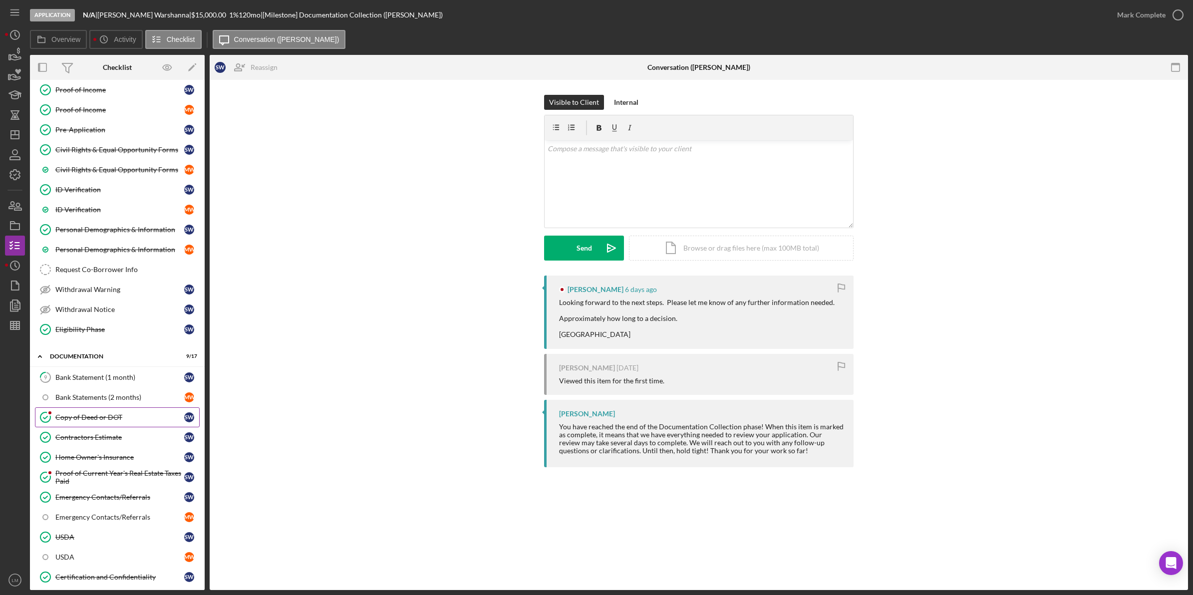
scroll to position [104, 0]
click at [121, 112] on div "Proof of Income" at bounding box center [119, 113] width 129 height 8
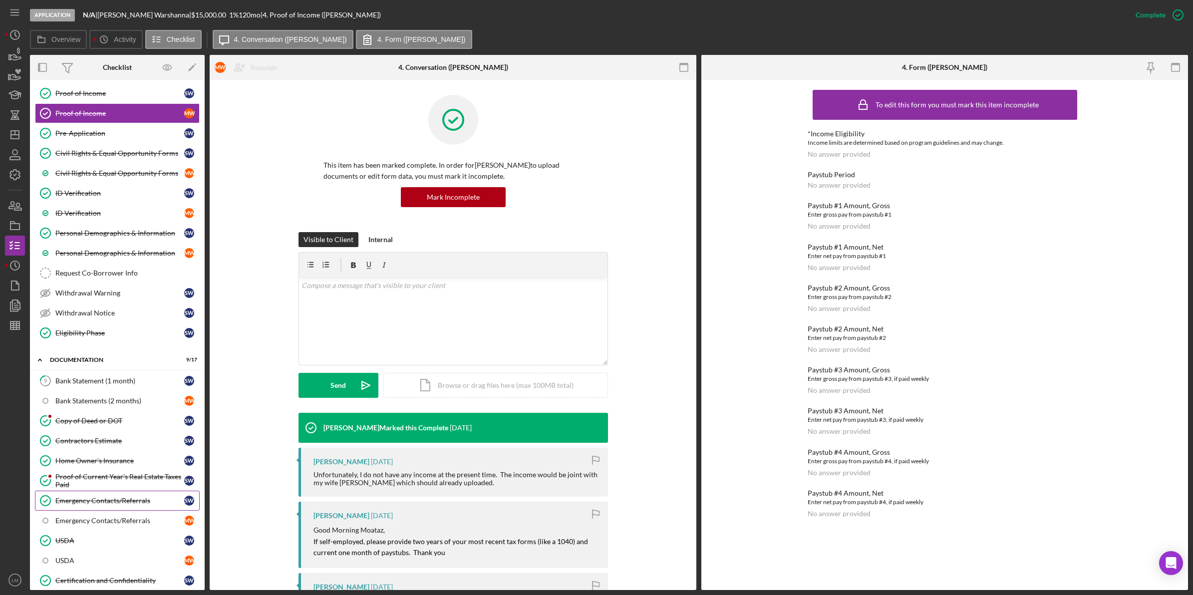
click at [118, 495] on link "Emergency Contacts/Referrals Emergency Contacts/Referrals S W" at bounding box center [117, 501] width 165 height 20
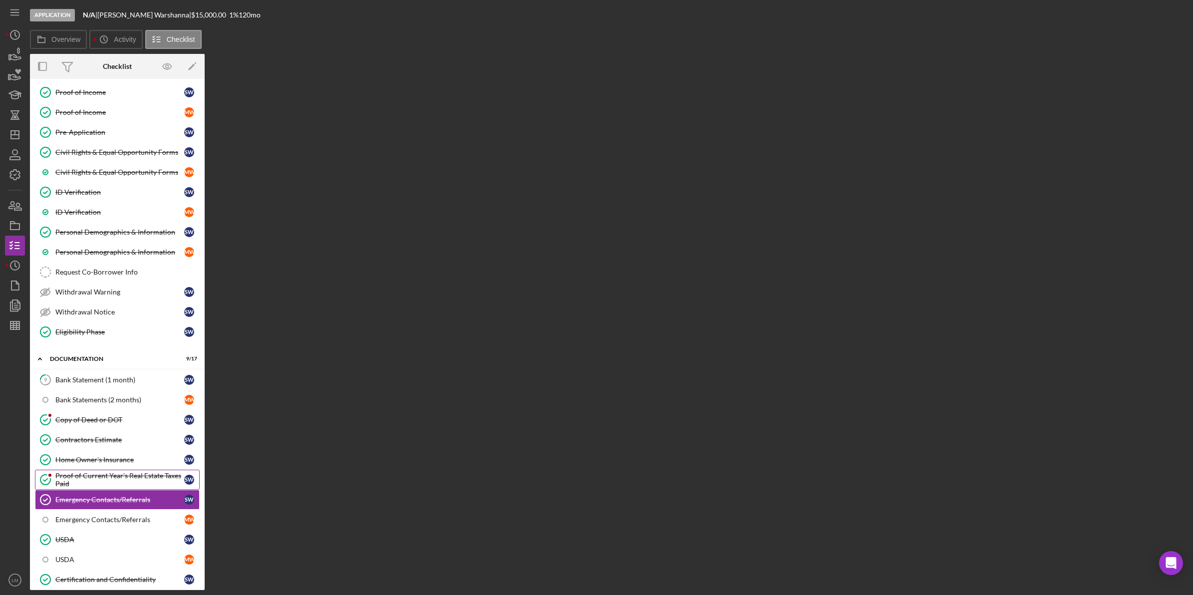
click at [134, 482] on div "Proof of Current Year's Real Estate Taxes Paid" at bounding box center [119, 480] width 129 height 16
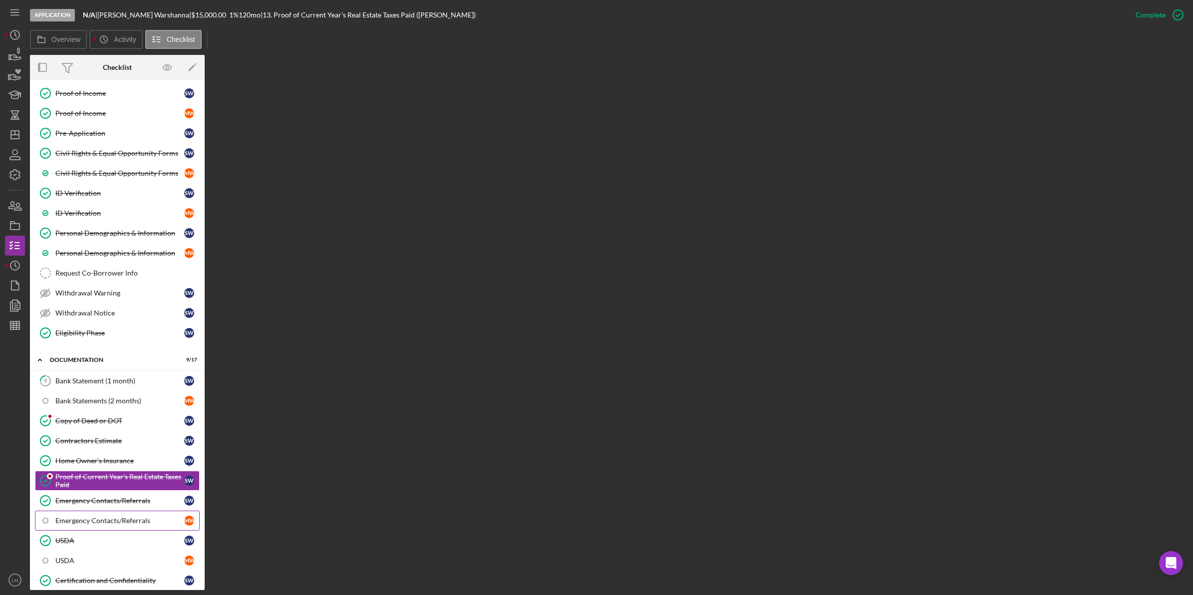
click at [115, 530] on link "Emergency Contacts/Referrals M W" at bounding box center [117, 521] width 165 height 20
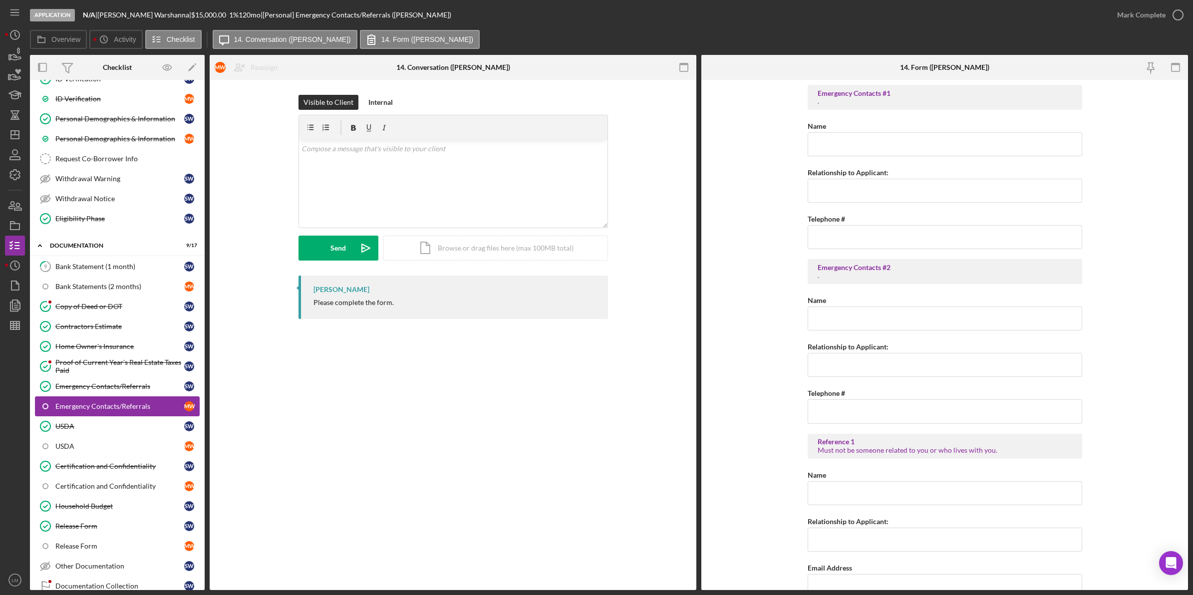
scroll to position [229, 0]
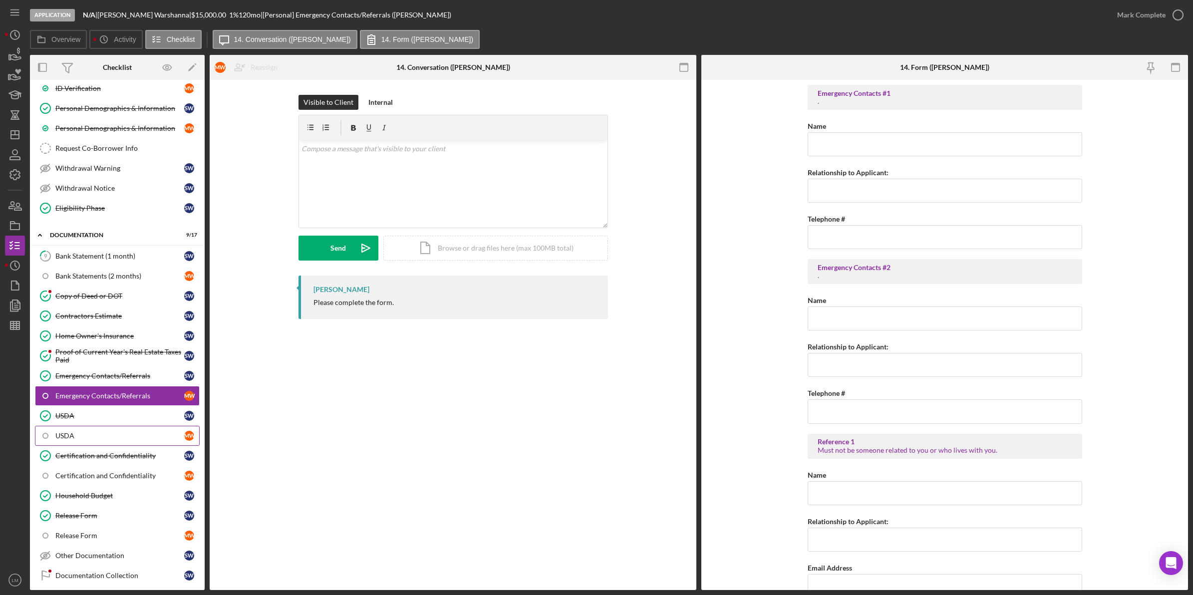
click at [99, 436] on link "USDA M W" at bounding box center [117, 436] width 165 height 20
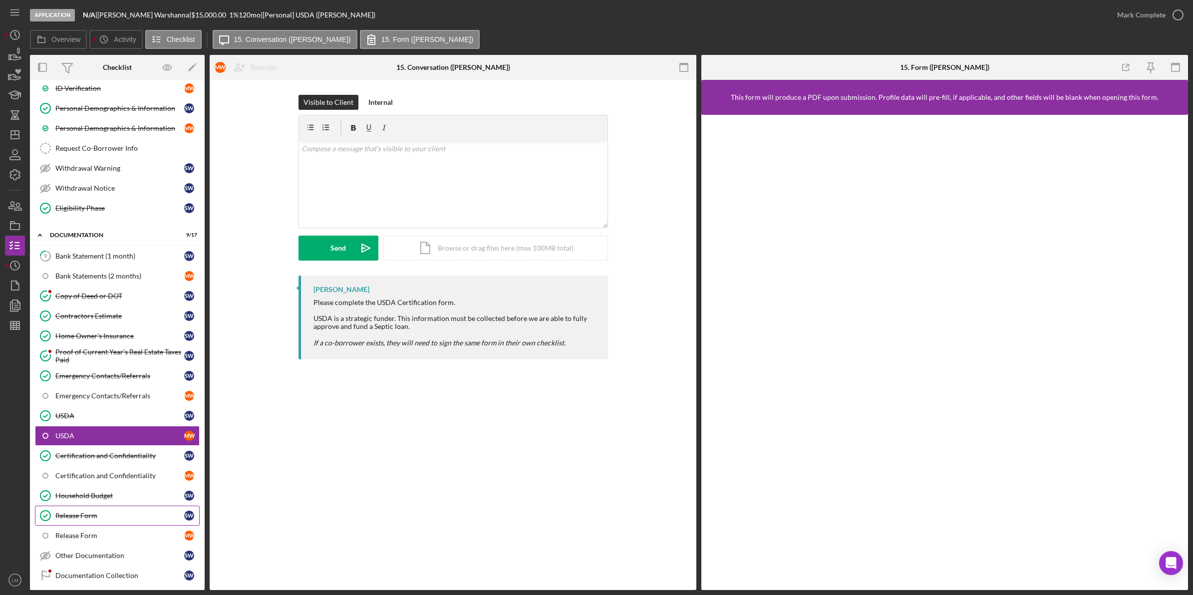
scroll to position [291, 0]
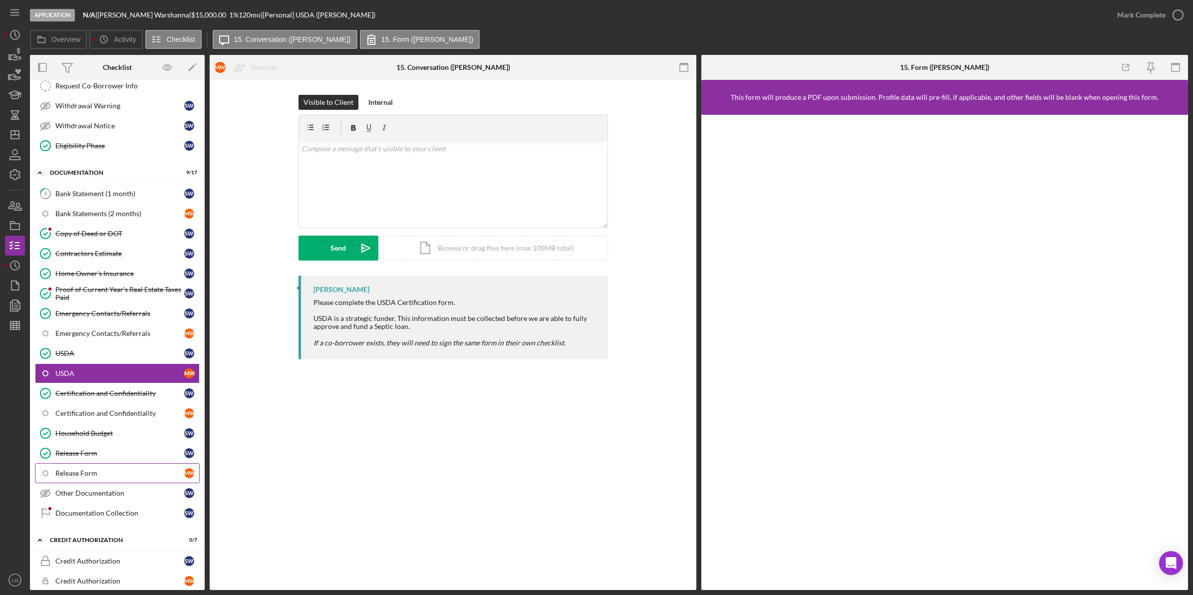
click at [94, 477] on div "Release Form" at bounding box center [119, 473] width 129 height 8
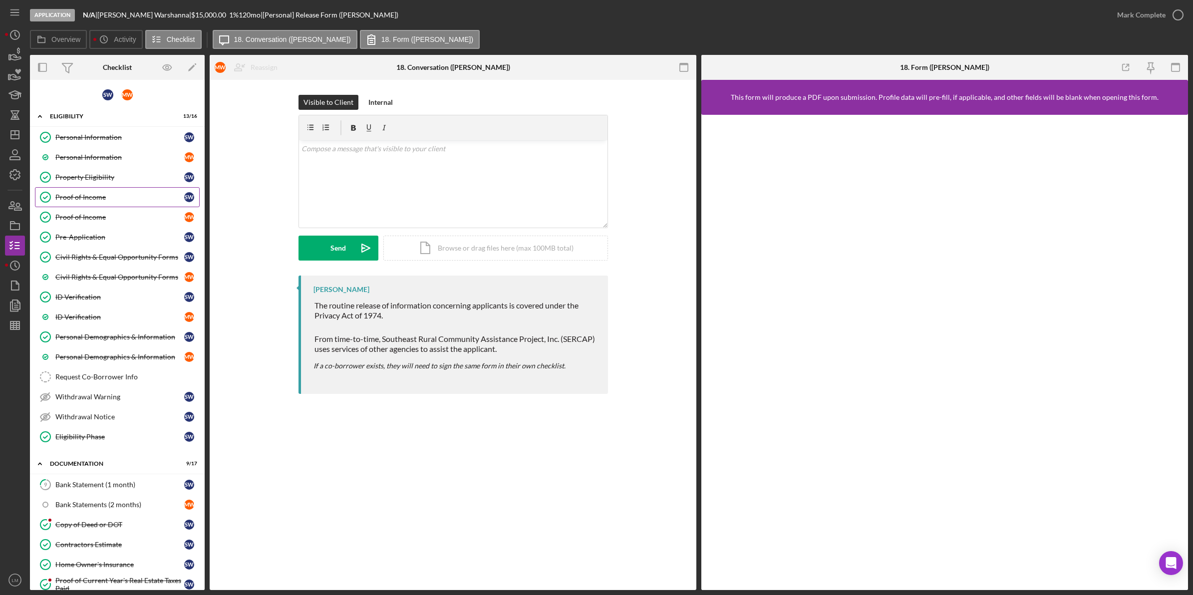
click at [141, 201] on div "Proof of Income" at bounding box center [119, 197] width 129 height 8
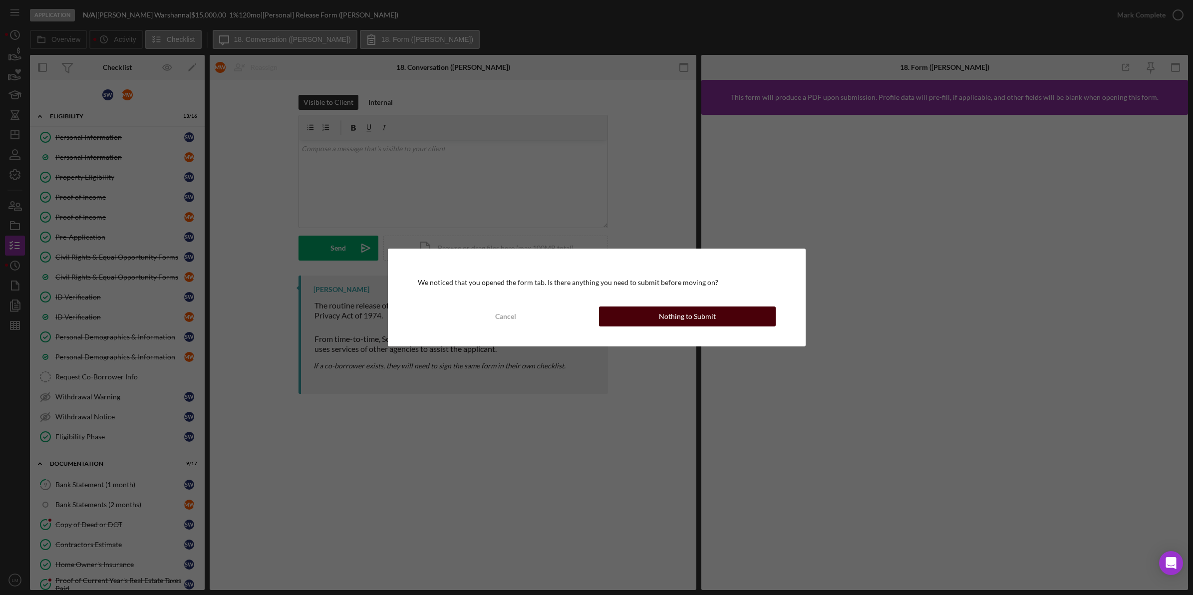
click at [760, 325] on button "Nothing to Submit" at bounding box center [687, 316] width 177 height 20
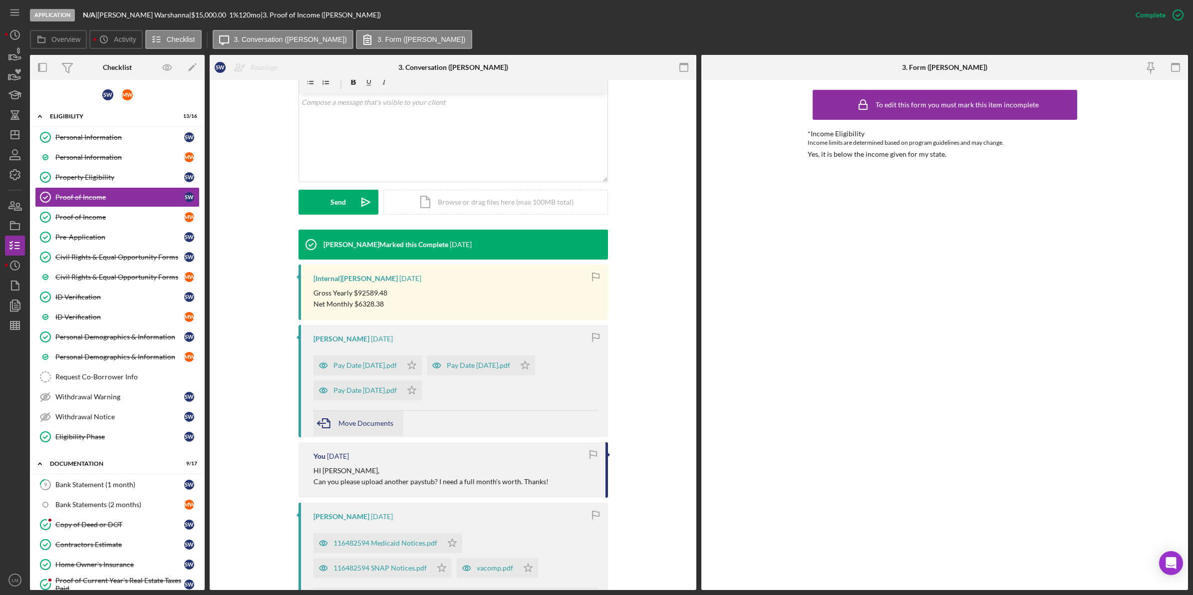
scroll to position [187, 0]
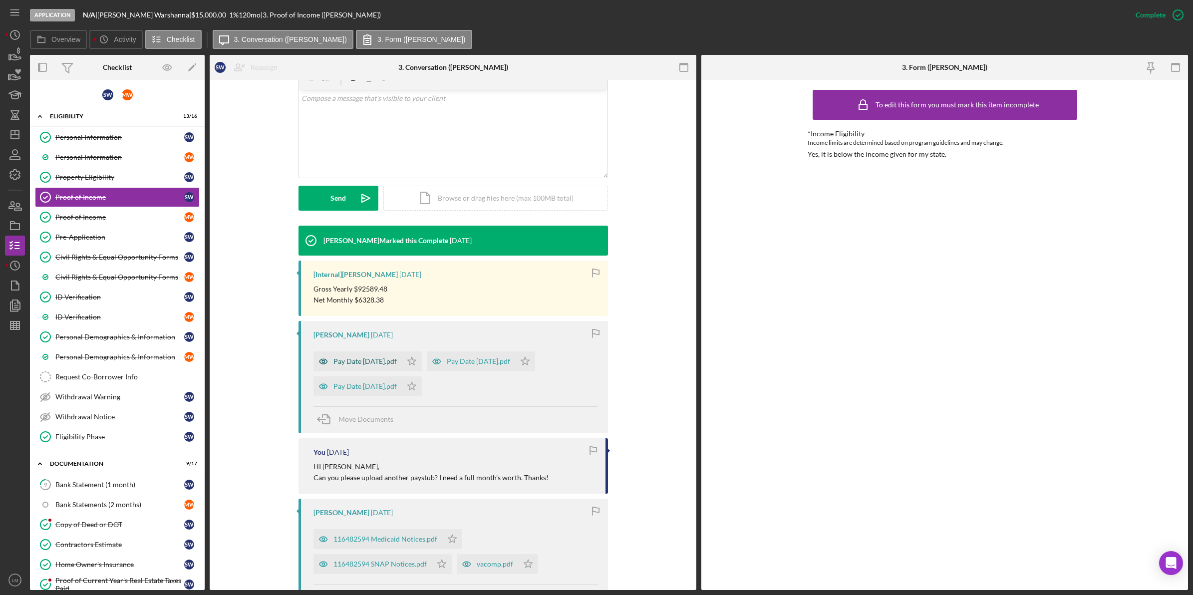
click at [394, 368] on div "Pay Date [DATE].pdf" at bounding box center [357, 361] width 88 height 20
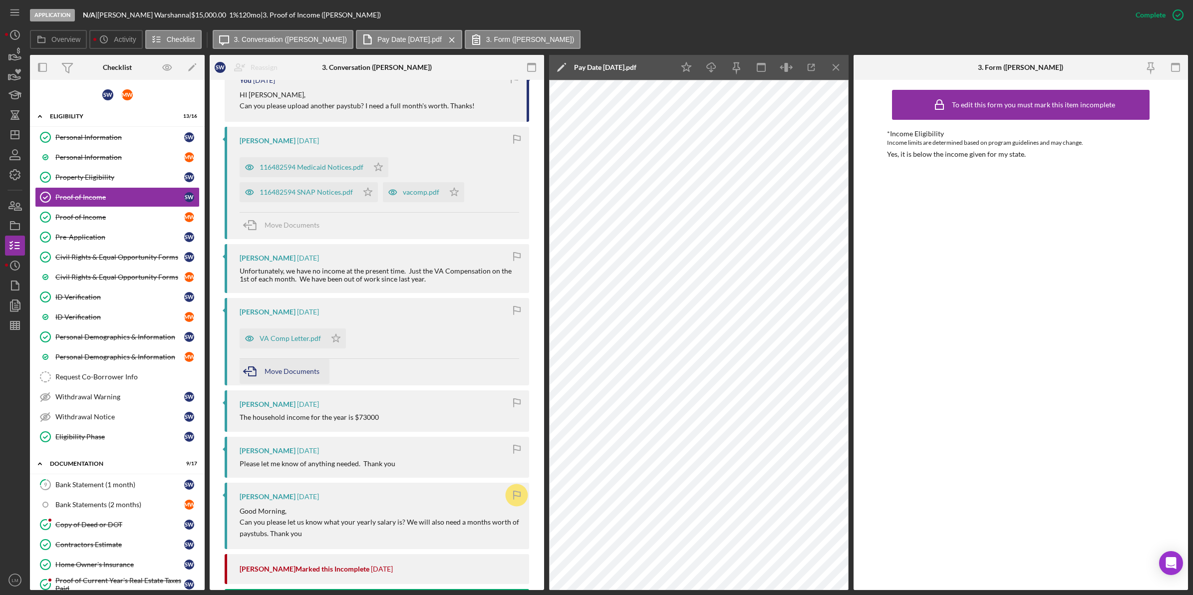
scroll to position [561, 0]
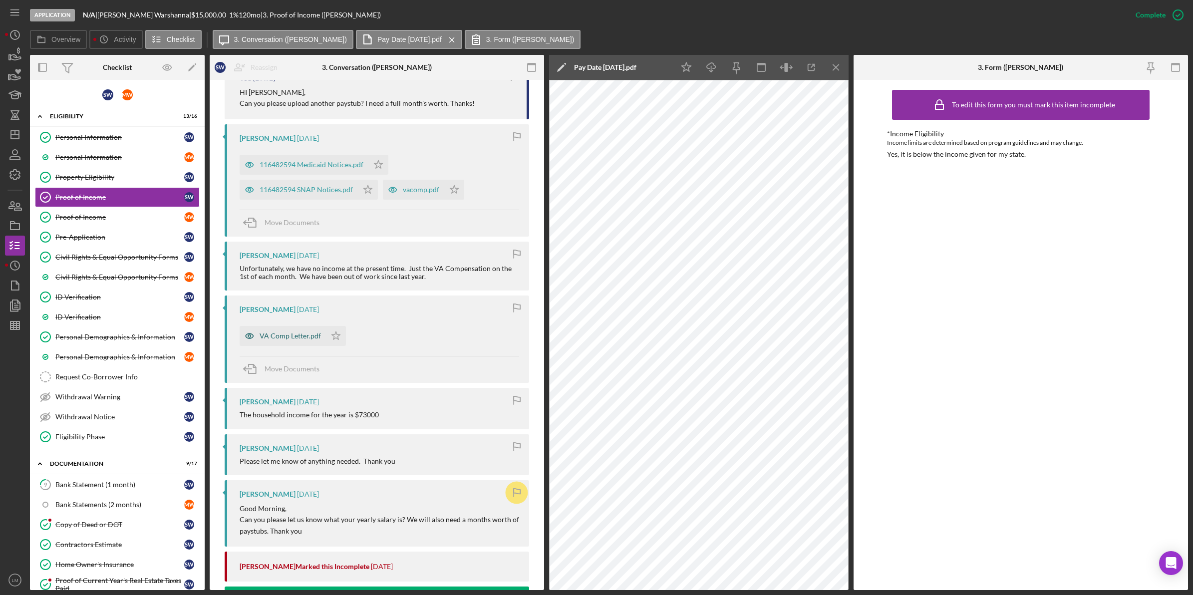
click at [292, 328] on div "VA Comp Letter.pdf" at bounding box center [283, 336] width 86 height 20
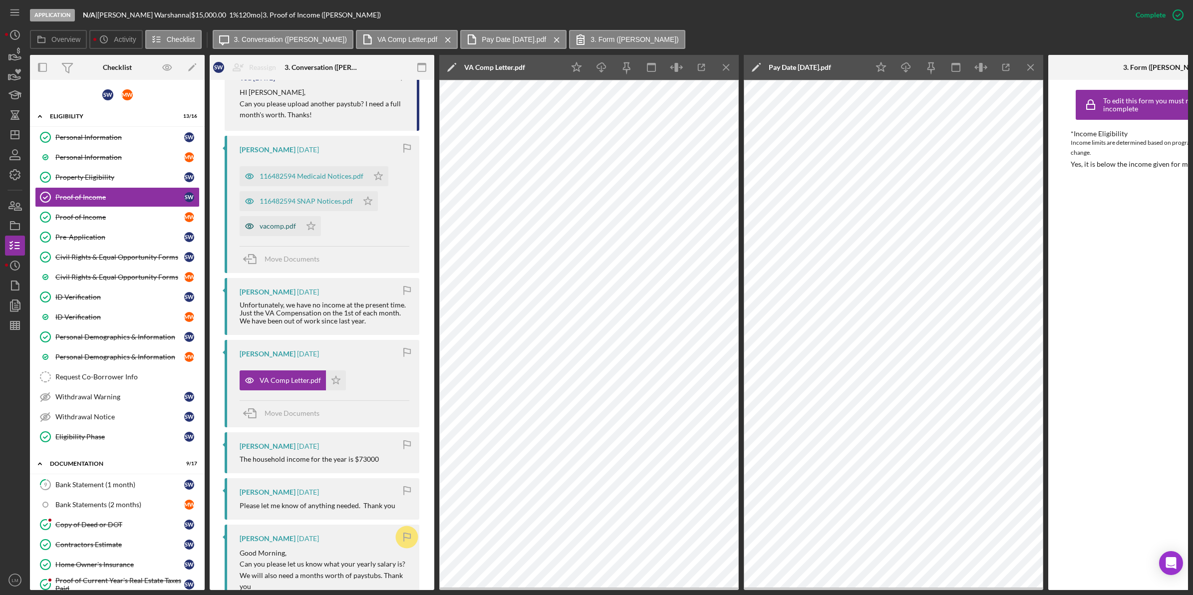
click at [277, 227] on div "vacomp.pdf" at bounding box center [278, 226] width 36 height 8
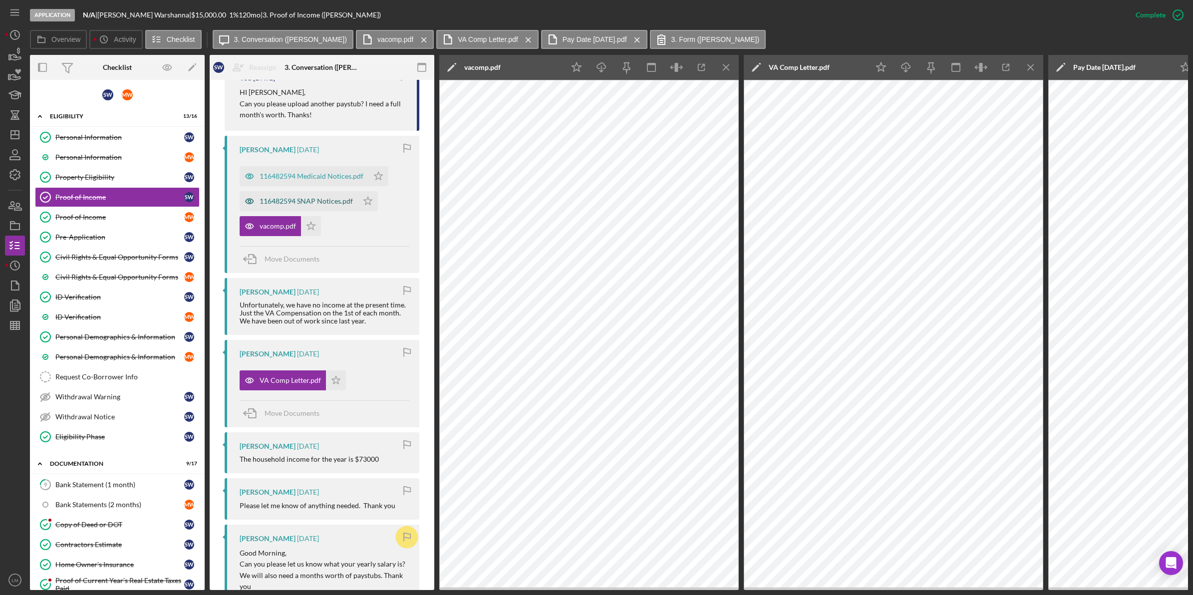
click at [293, 197] on div "116482594 SNAP Notices.pdf" at bounding box center [306, 201] width 93 height 8
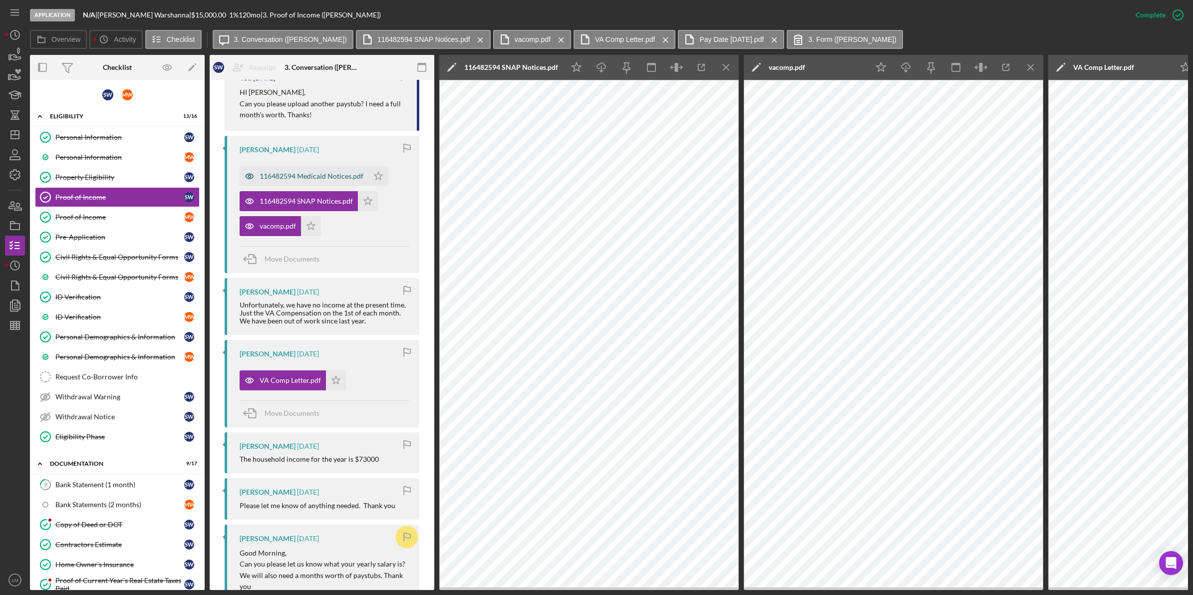
click at [325, 173] on div "116482594 Medicaid Notices.pdf" at bounding box center [312, 176] width 104 height 8
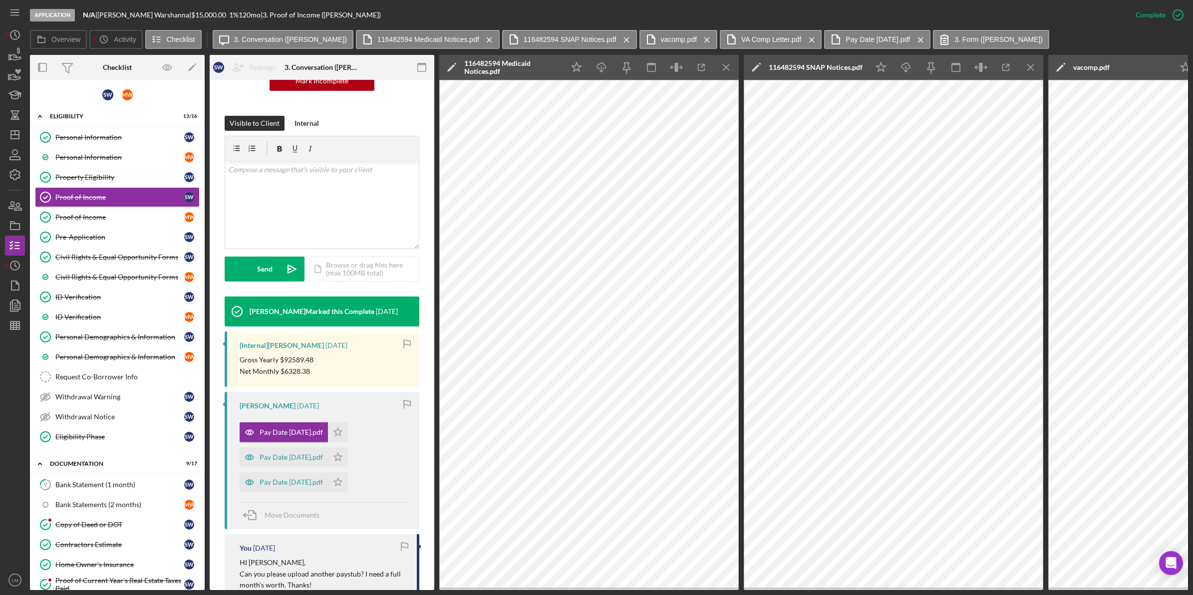
scroll to position [98, 0]
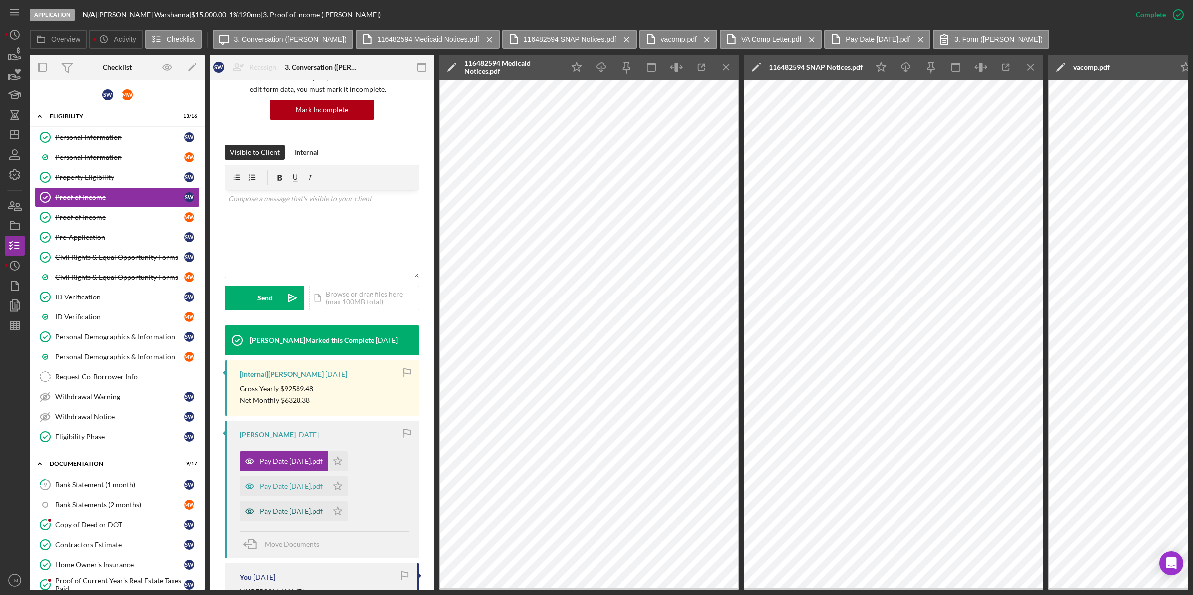
click at [298, 506] on div "Pay Date [DATE].pdf" at bounding box center [284, 511] width 88 height 20
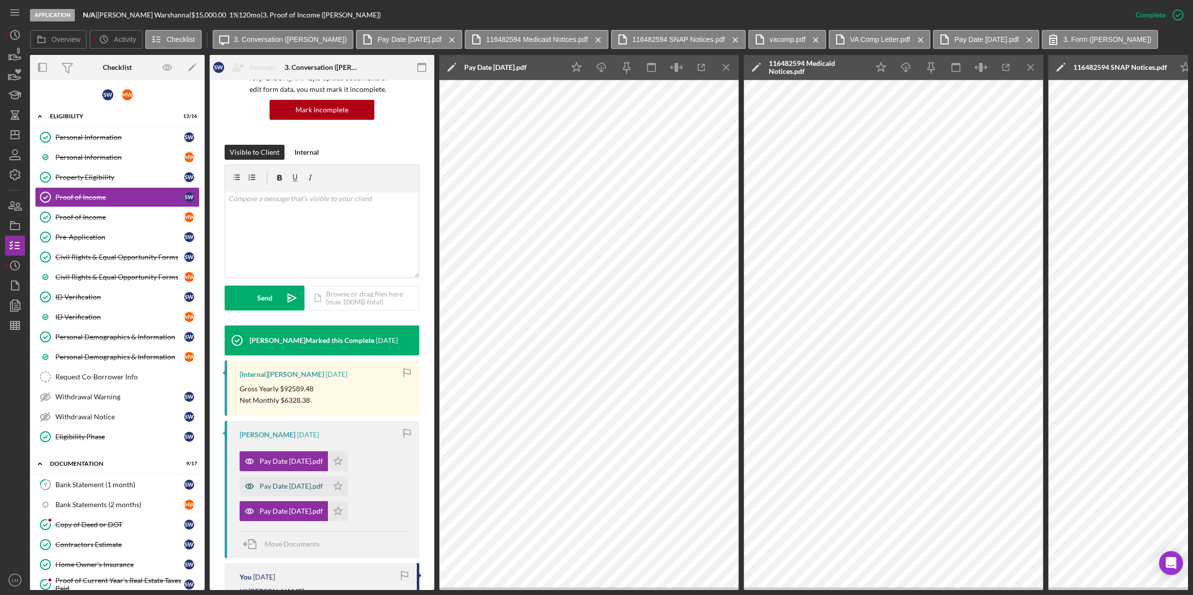
click at [286, 487] on div "Pay Date [DATE].pdf" at bounding box center [291, 486] width 63 height 8
click at [729, 72] on icon "Icon/Menu Close" at bounding box center [726, 67] width 22 height 22
click at [721, 63] on icon "Icon/Menu Close" at bounding box center [726, 67] width 22 height 22
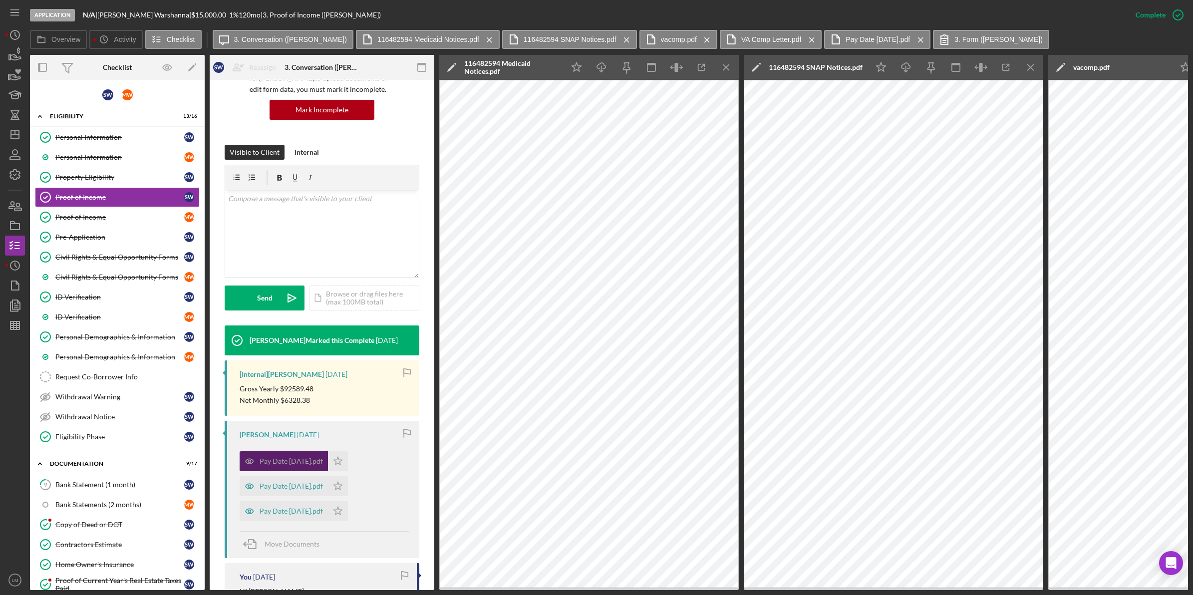
click at [302, 457] on div "Pay Date [DATE].pdf" at bounding box center [284, 461] width 88 height 20
click at [618, 40] on icon "Icon/Menu Close" at bounding box center [626, 39] width 17 height 25
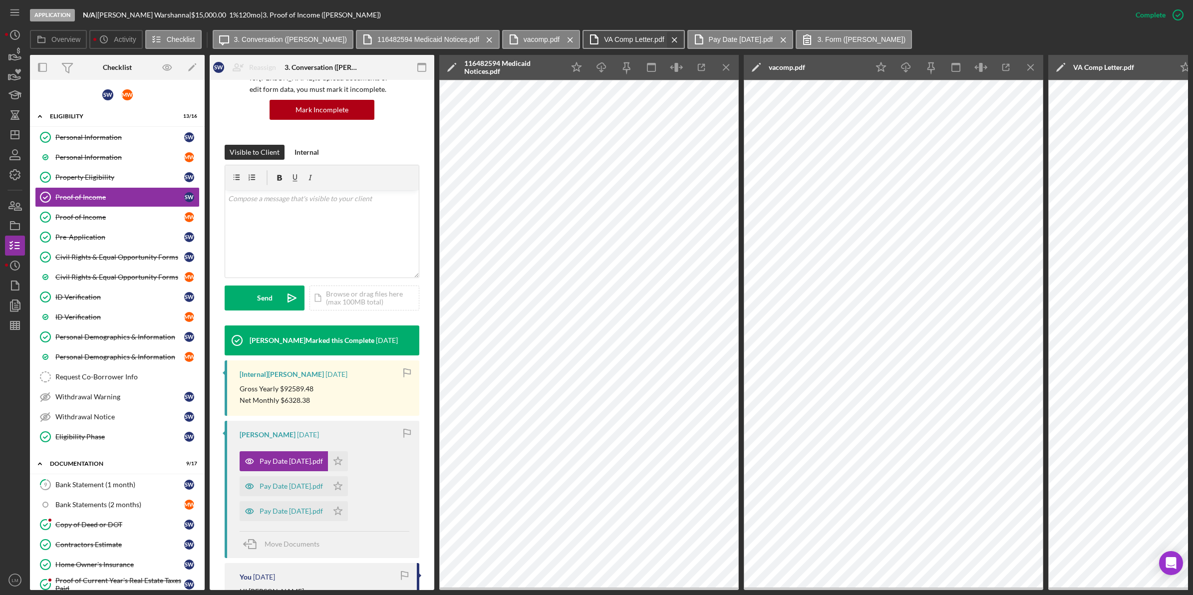
click at [666, 35] on icon "Icon/Menu Close" at bounding box center [674, 39] width 17 height 25
click at [561, 37] on icon "Icon/Menu Close" at bounding box center [569, 39] width 17 height 25
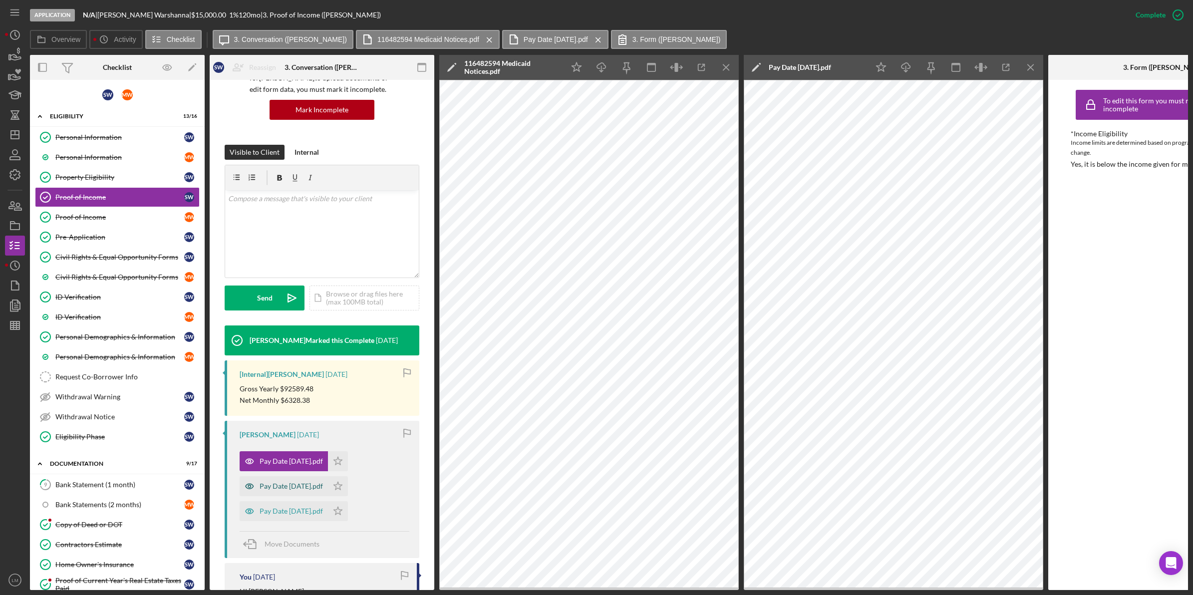
click at [287, 489] on div "Pay Date [DATE].pdf" at bounding box center [291, 486] width 63 height 8
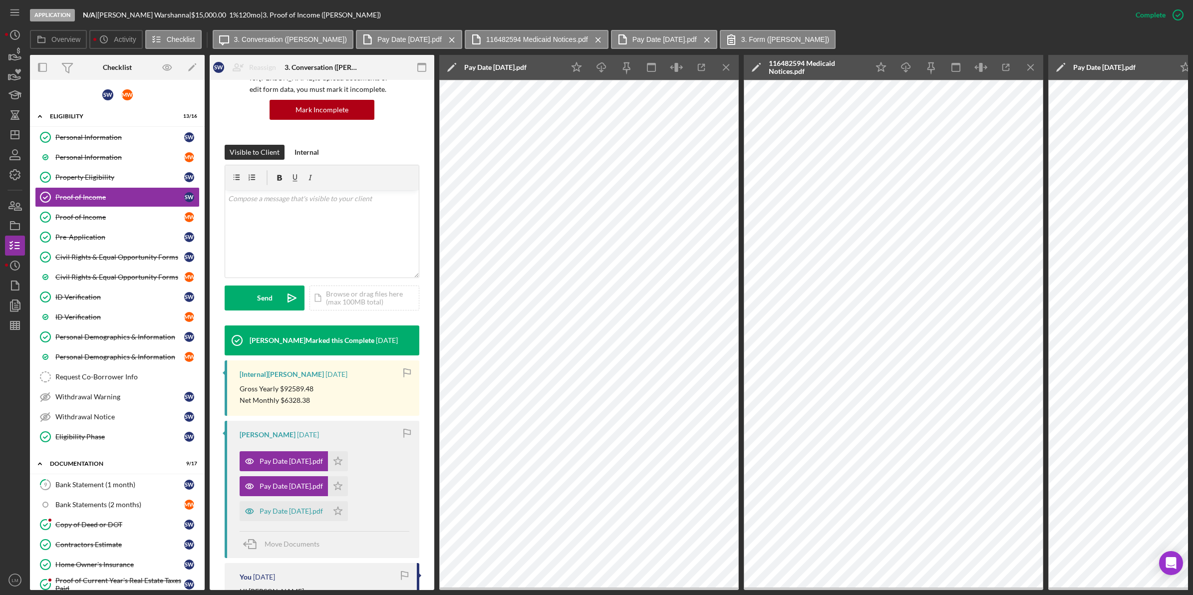
click at [307, 523] on div "Shareen Warshanna 3 weeks ago Pay Date 2025-06-20.pdf Icon/Star Pay Date 2025-0…" at bounding box center [322, 489] width 195 height 137
click at [315, 514] on div "Pay Date [DATE].pdf" at bounding box center [291, 511] width 63 height 8
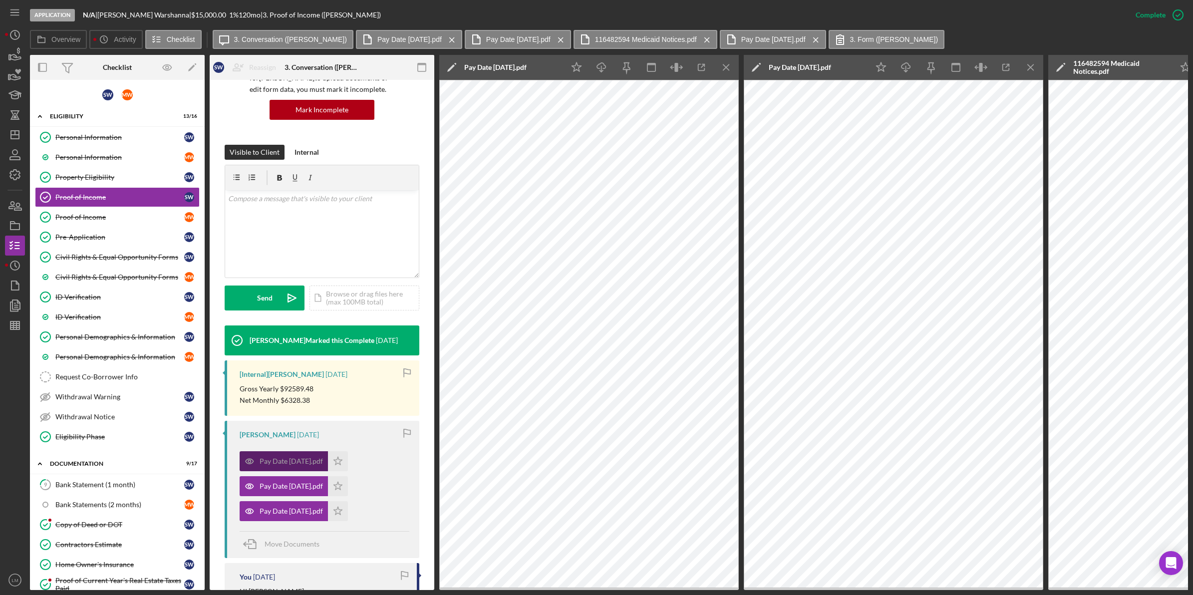
click at [308, 462] on div "Pay Date [DATE].pdf" at bounding box center [291, 461] width 63 height 8
click at [710, 40] on icon "Icon/Menu Close" at bounding box center [706, 39] width 17 height 25
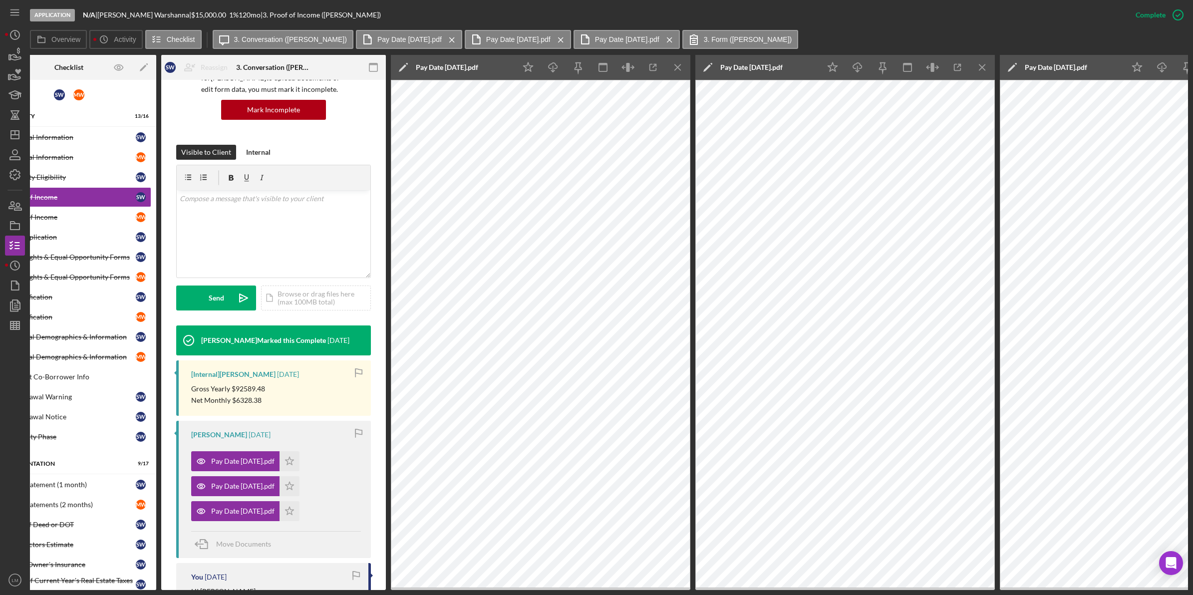
scroll to position [0, 0]
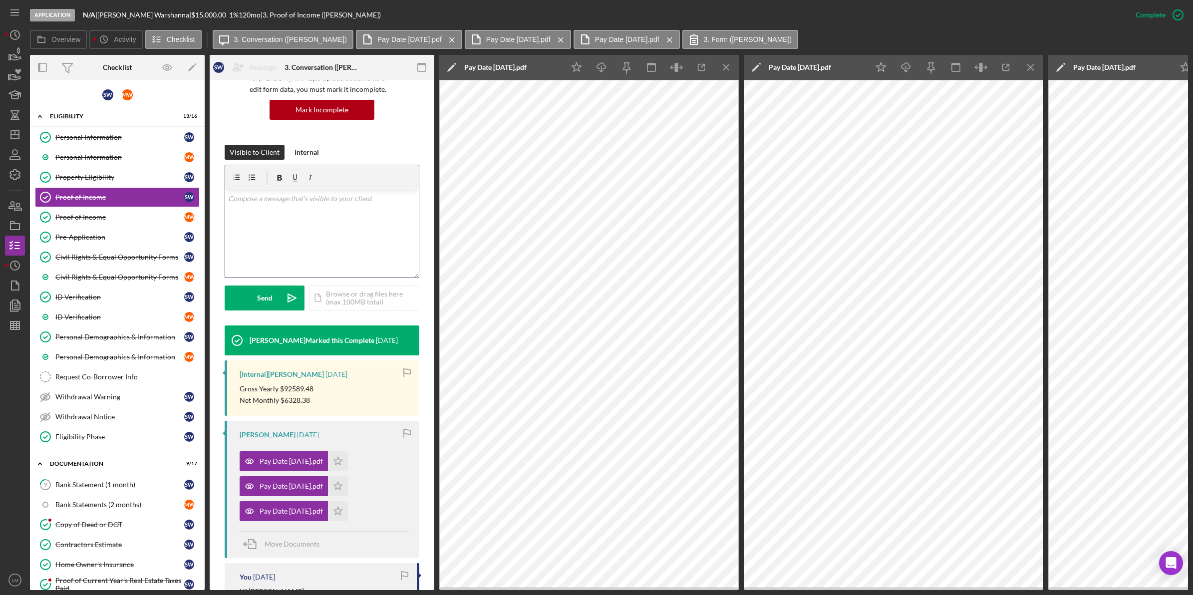
click at [344, 240] on div "v Color teal Color pink Remove color Add row above Add row below Add column bef…" at bounding box center [322, 233] width 194 height 87
click at [270, 297] on div "Send" at bounding box center [264, 297] width 15 height 25
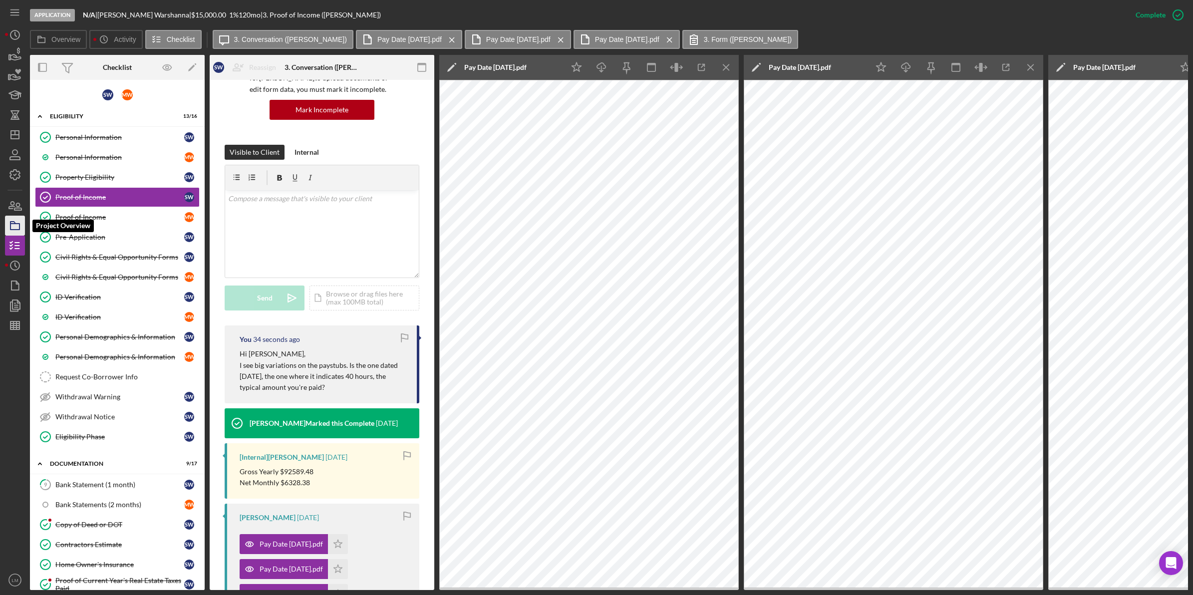
click at [6, 222] on icon "button" at bounding box center [14, 225] width 25 height 25
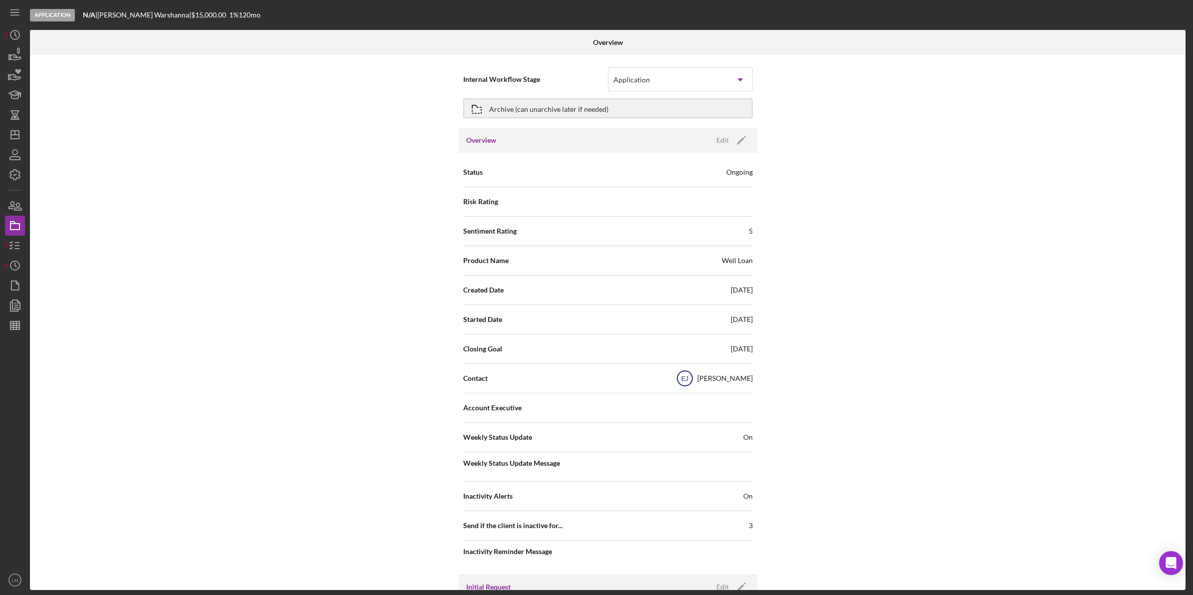
click at [688, 377] on text "EJ" at bounding box center [684, 378] width 7 height 7
click at [751, 138] on div "Overview Edit Icon/Edit" at bounding box center [607, 140] width 299 height 25
click at [723, 141] on div "Edit" at bounding box center [722, 140] width 12 height 15
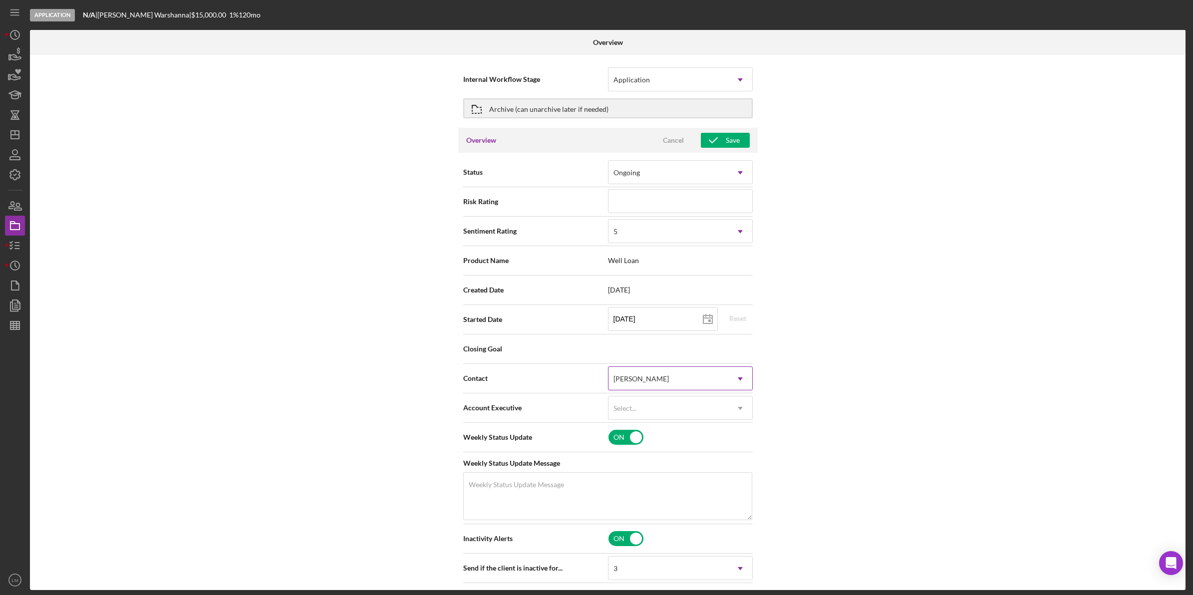
click at [639, 369] on div "[PERSON_NAME]" at bounding box center [668, 378] width 120 height 23
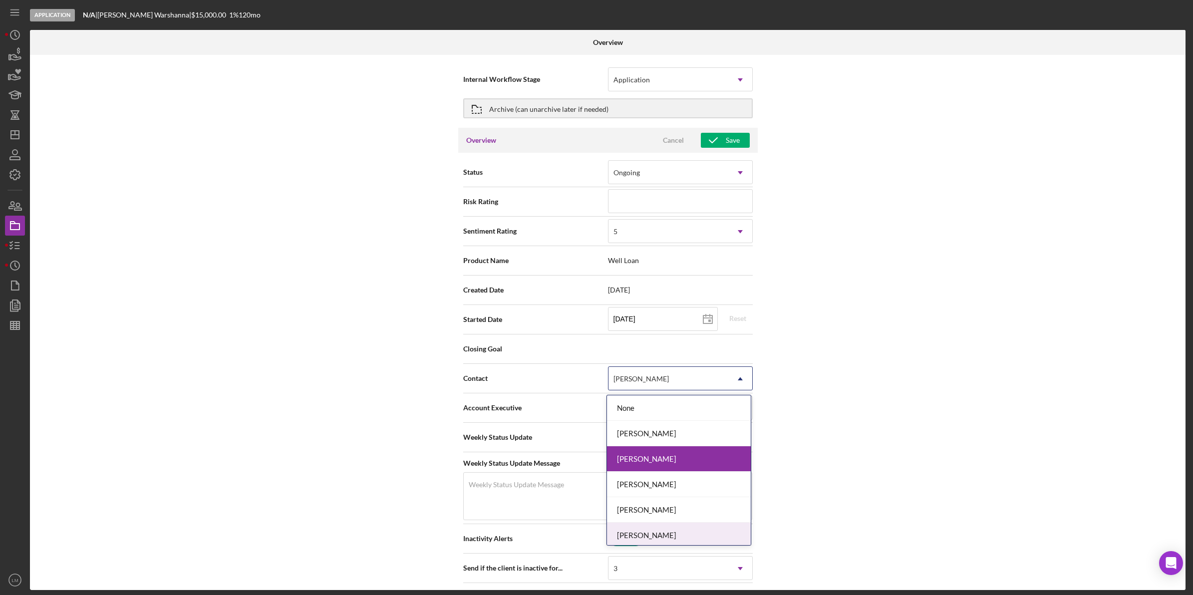
click at [679, 514] on div "[PERSON_NAME]" at bounding box center [679, 509] width 144 height 25
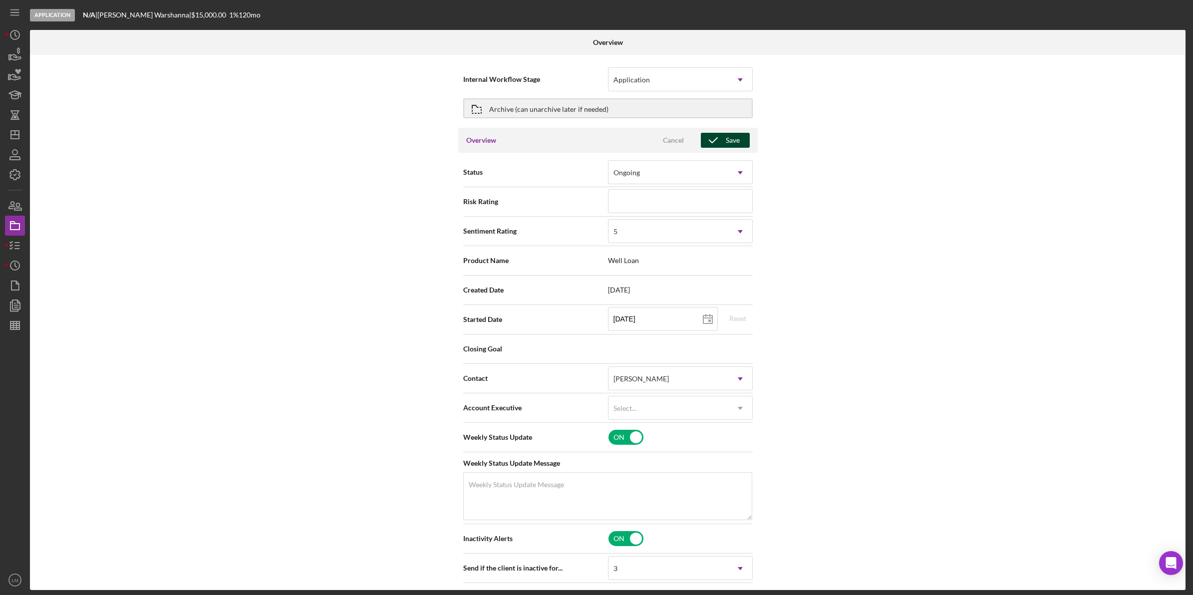
click at [713, 133] on icon "button" at bounding box center [713, 140] width 25 height 25
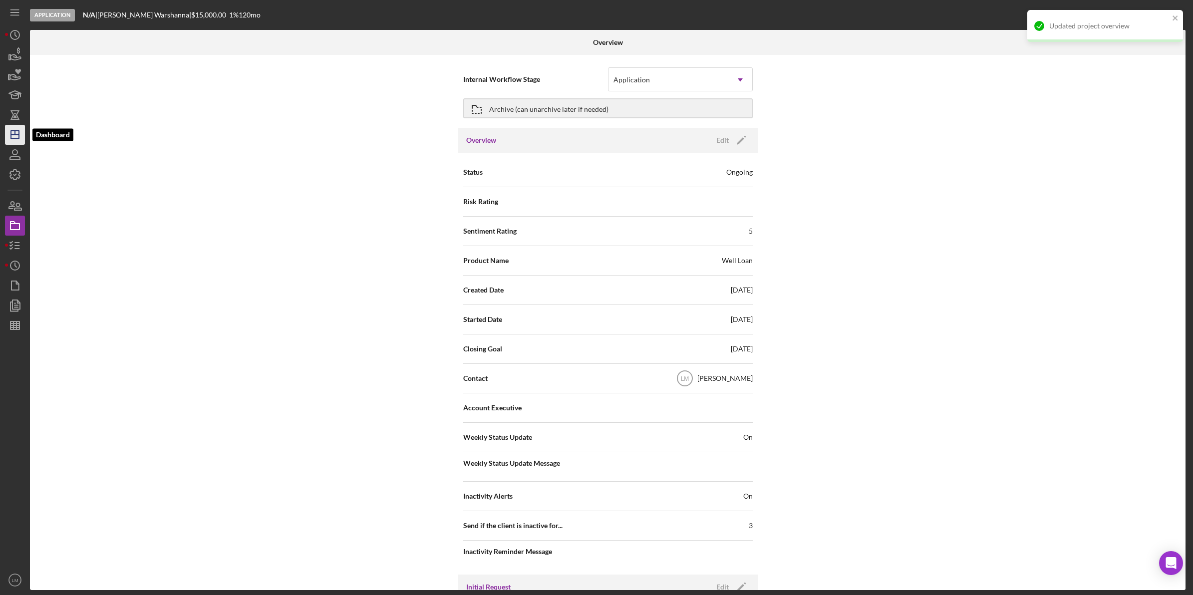
click at [20, 130] on icon "Icon/Dashboard" at bounding box center [14, 134] width 25 height 25
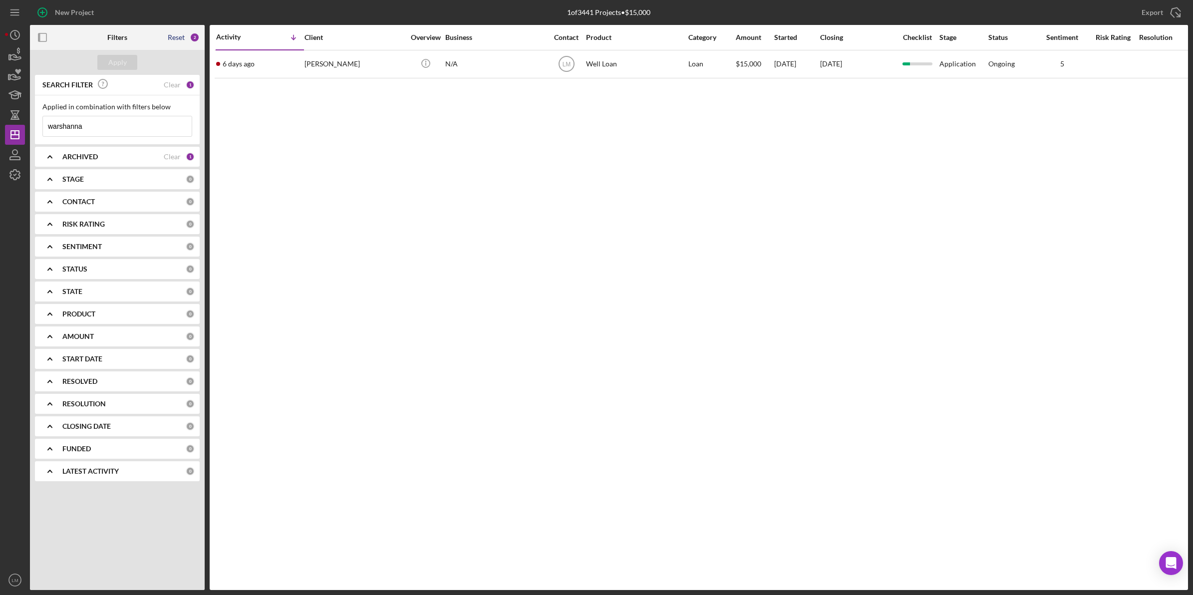
click at [173, 35] on div "Reset" at bounding box center [176, 37] width 17 height 8
click at [133, 56] on button "Apply" at bounding box center [117, 62] width 40 height 15
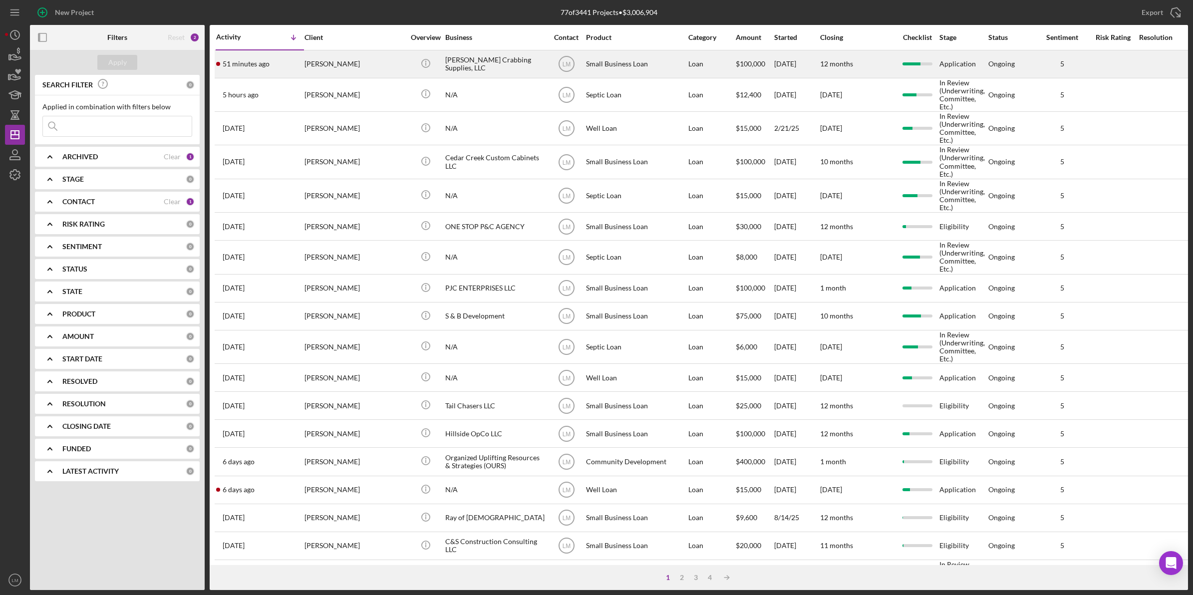
click at [354, 69] on div "[PERSON_NAME]" at bounding box center [354, 64] width 100 height 26
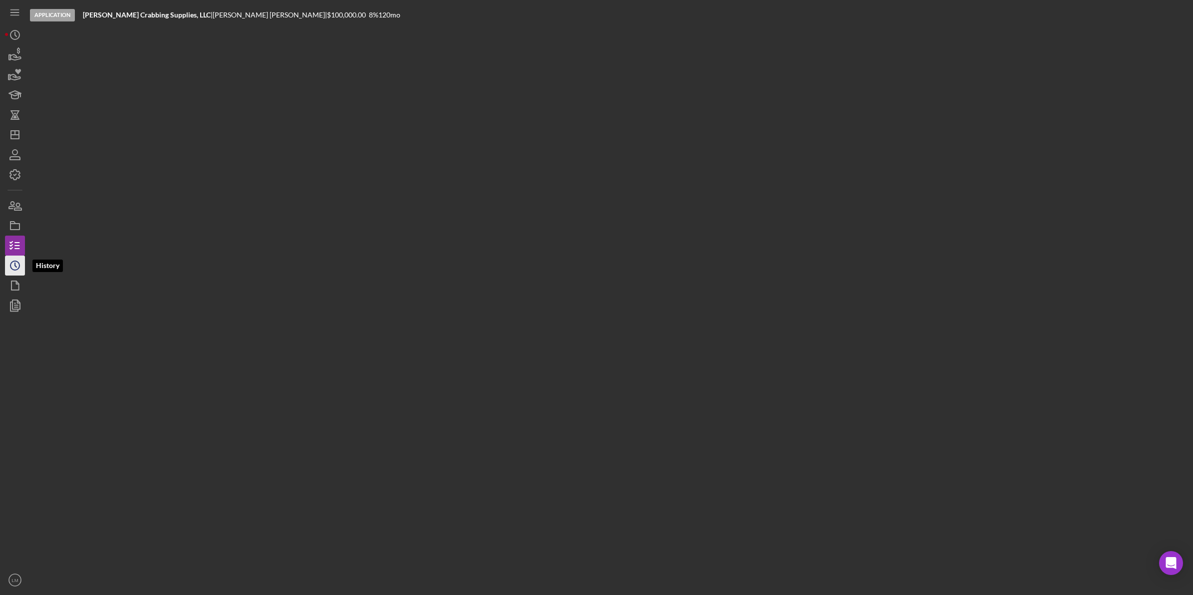
click at [15, 256] on icon "Icon/History" at bounding box center [14, 265] width 25 height 25
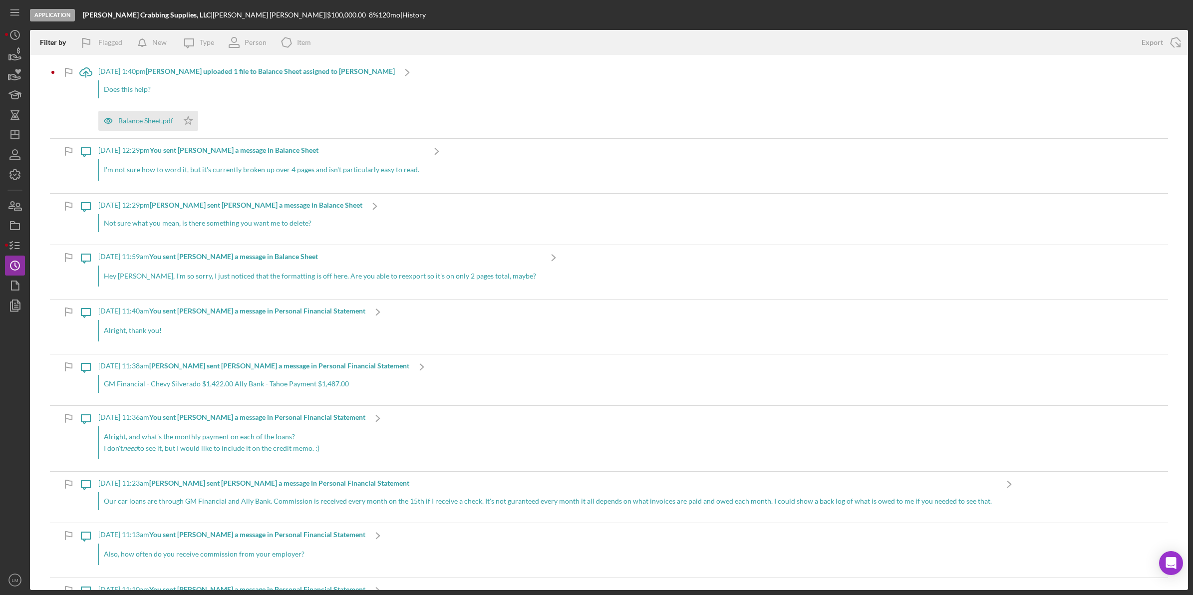
click at [205, 85] on div "Does this help?" at bounding box center [246, 89] width 296 height 18
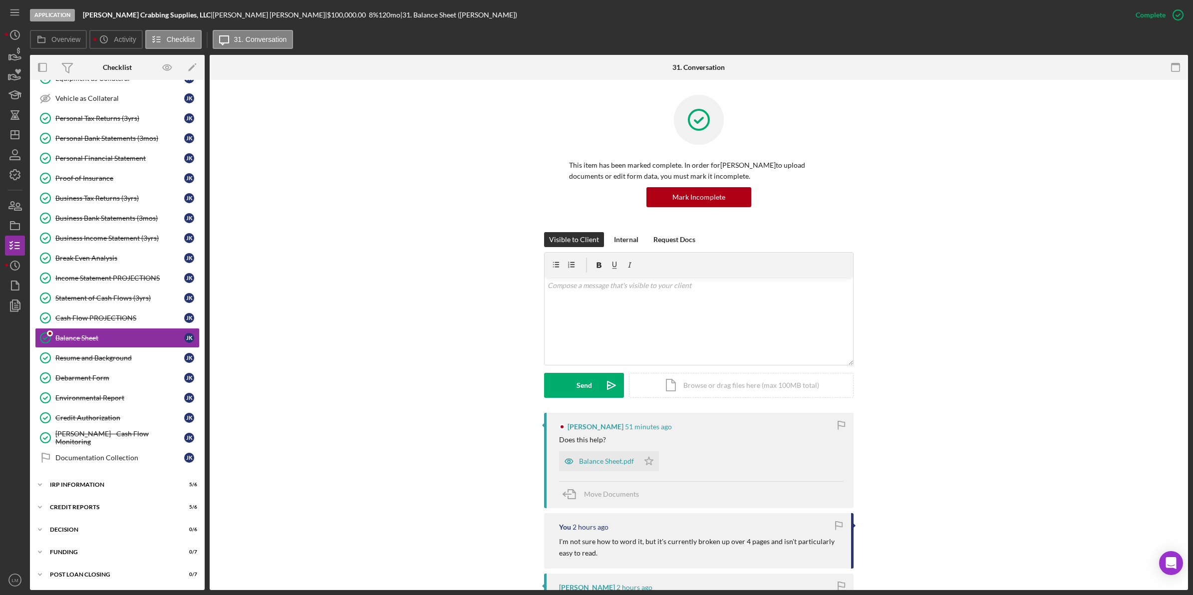
scroll to position [266, 0]
click at [624, 461] on div "Balance Sheet.pdf" at bounding box center [606, 461] width 55 height 8
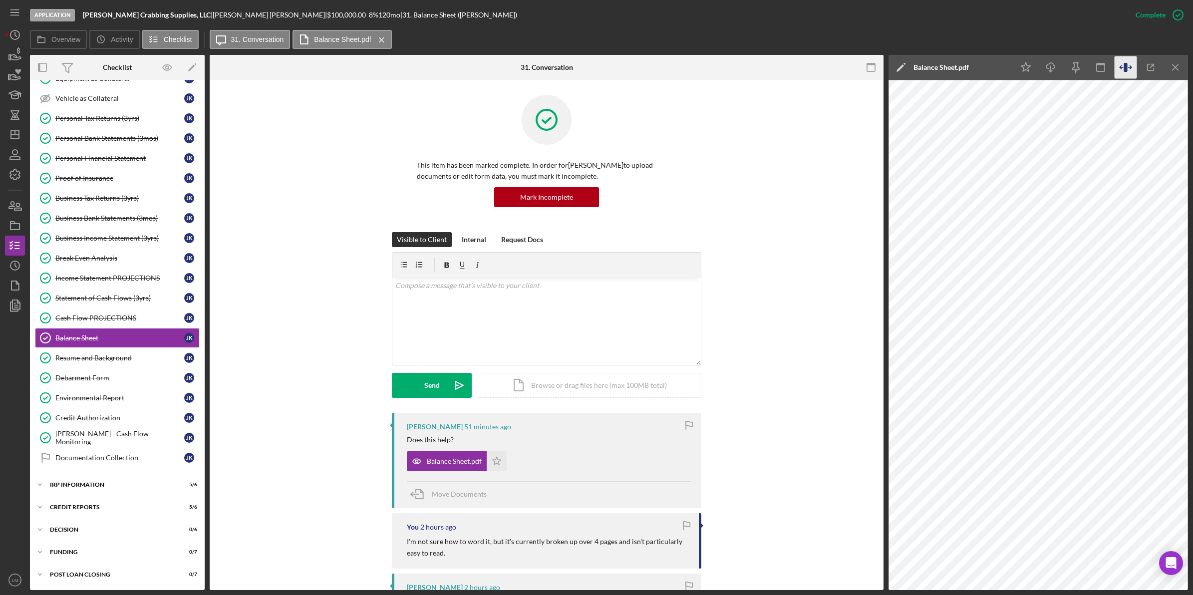
click at [1131, 66] on icon "button" at bounding box center [1125, 67] width 22 height 22
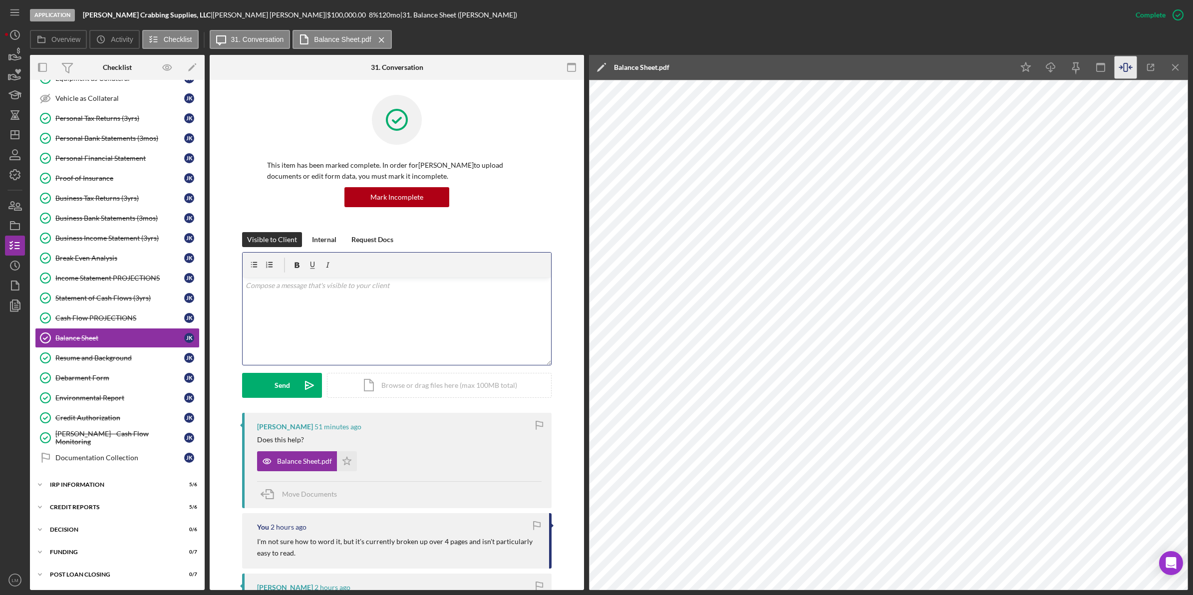
click at [428, 349] on div "v Color teal Color pink Remove color Add row above Add row below Add column bef…" at bounding box center [397, 320] width 308 height 87
click at [298, 403] on div "Visible to Client Internal Request Docs v Color teal Color pink Remove color Ad…" at bounding box center [396, 322] width 309 height 181
click at [313, 394] on icon "Icon/icon-invite-send" at bounding box center [309, 385] width 25 height 25
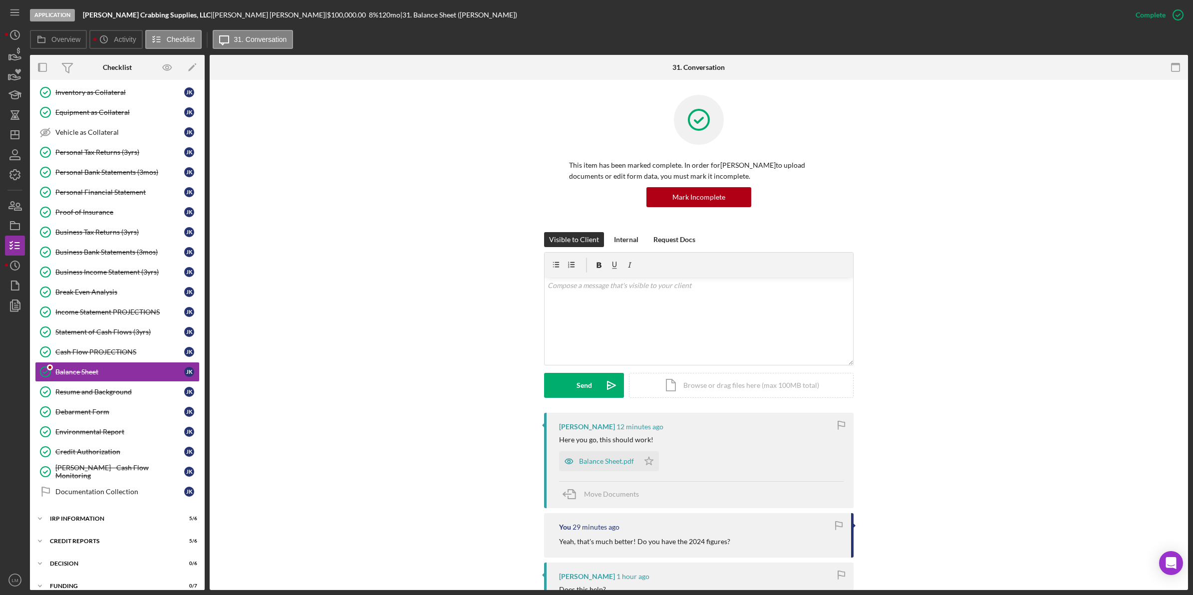
scroll to position [266, 0]
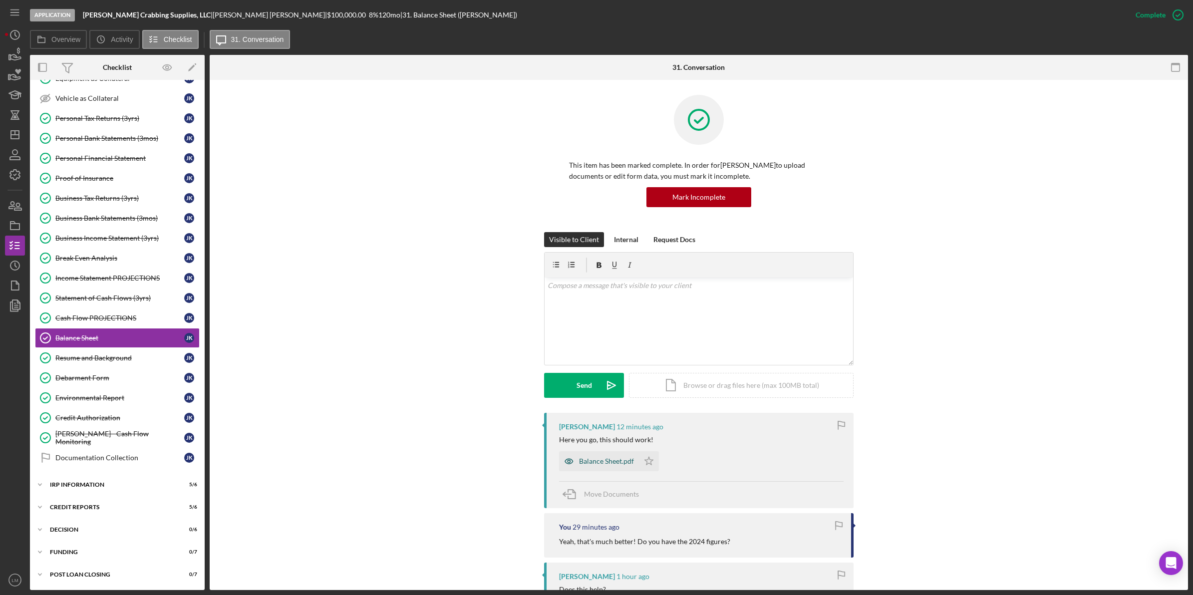
click at [614, 468] on div "Balance Sheet.pdf" at bounding box center [599, 461] width 80 height 20
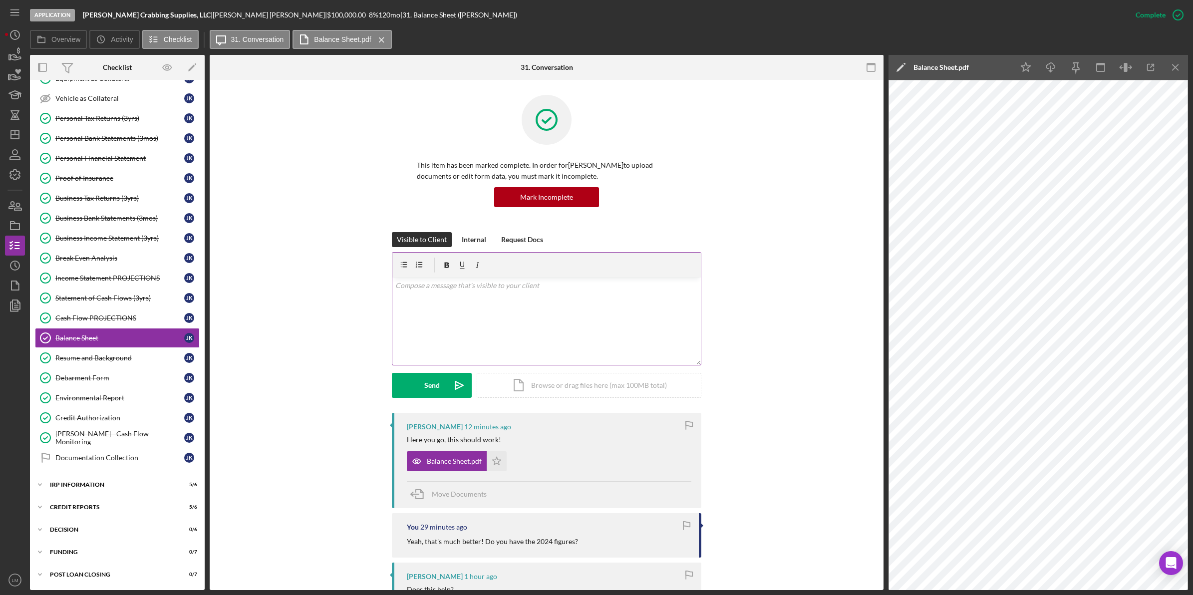
click at [550, 272] on div at bounding box center [546, 265] width 308 height 25
click at [638, 419] on div "[PERSON_NAME] 12 minutes ago Here you go, this should work! Balance Sheet.pdf I…" at bounding box center [546, 460] width 309 height 95
click at [625, 345] on div "v Color teal Color pink Remove color Add row above Add row below Add column bef…" at bounding box center [546, 320] width 308 height 87
click at [432, 395] on div "Send" at bounding box center [431, 385] width 15 height 25
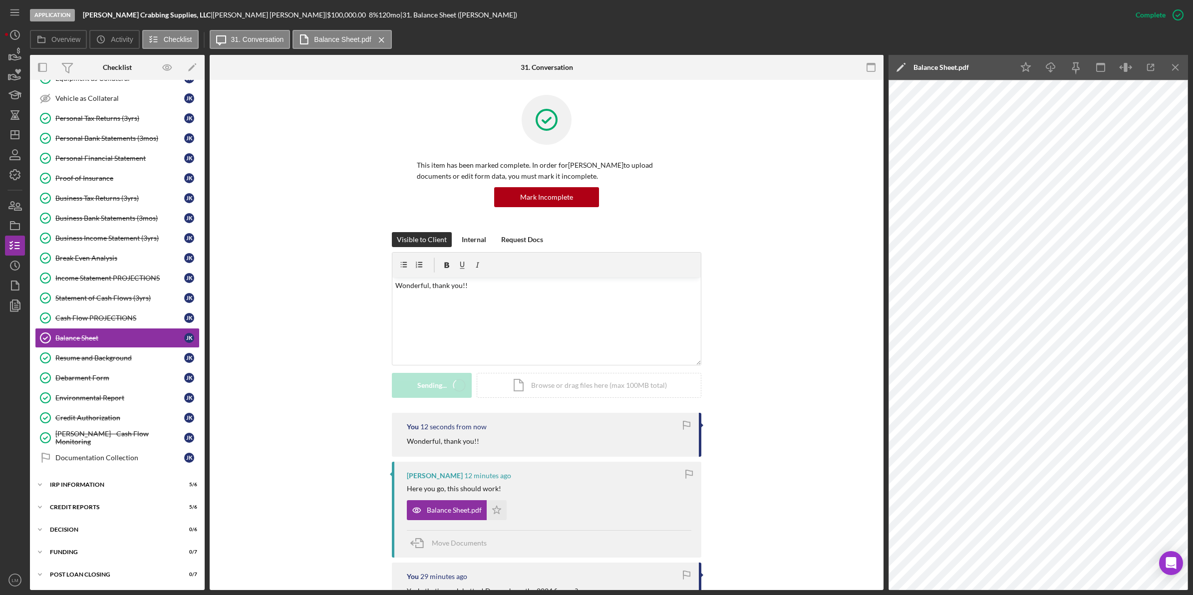
click at [494, 463] on div "[PERSON_NAME] 12 minutes ago Here you go, this should work! Balance Sheet.pdf I…" at bounding box center [546, 509] width 309 height 95
click at [501, 514] on icon "Icon/Star" at bounding box center [497, 510] width 20 height 20
click at [1044, 66] on icon "Icon/Download" at bounding box center [1051, 67] width 22 height 22
click at [267, 222] on div "This item has been marked complete. In order for [PERSON_NAME] to upload docume…" at bounding box center [547, 163] width 644 height 137
click at [13, 132] on icon "Icon/Dashboard" at bounding box center [14, 134] width 25 height 25
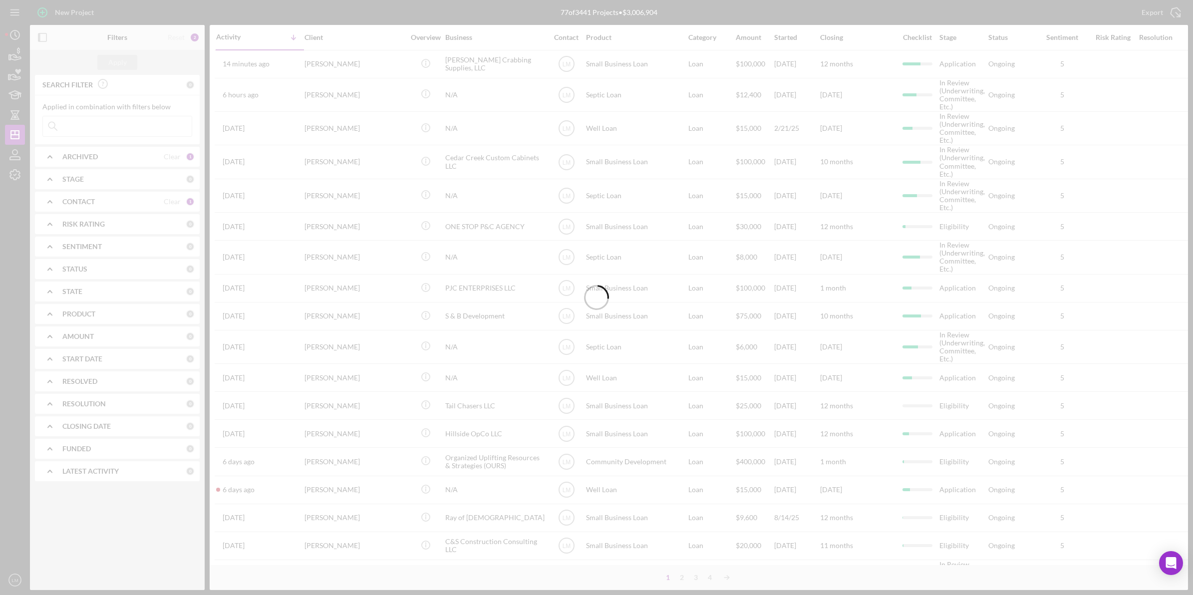
click at [173, 206] on div at bounding box center [596, 297] width 1193 height 595
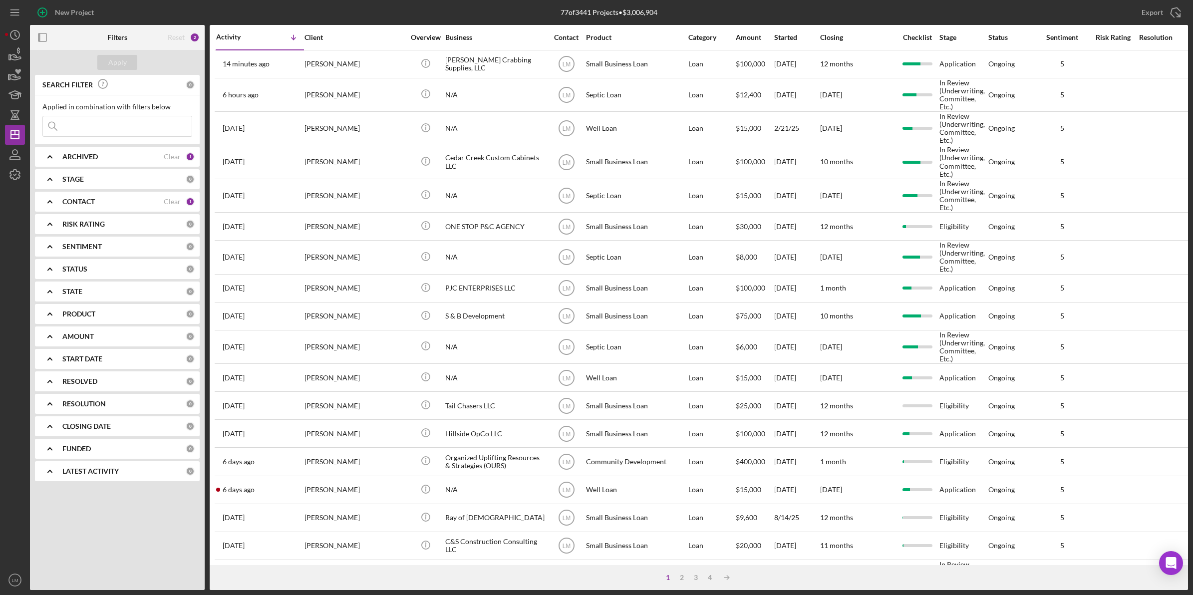
click at [173, 206] on div "CONTACT Clear 1" at bounding box center [128, 202] width 132 height 20
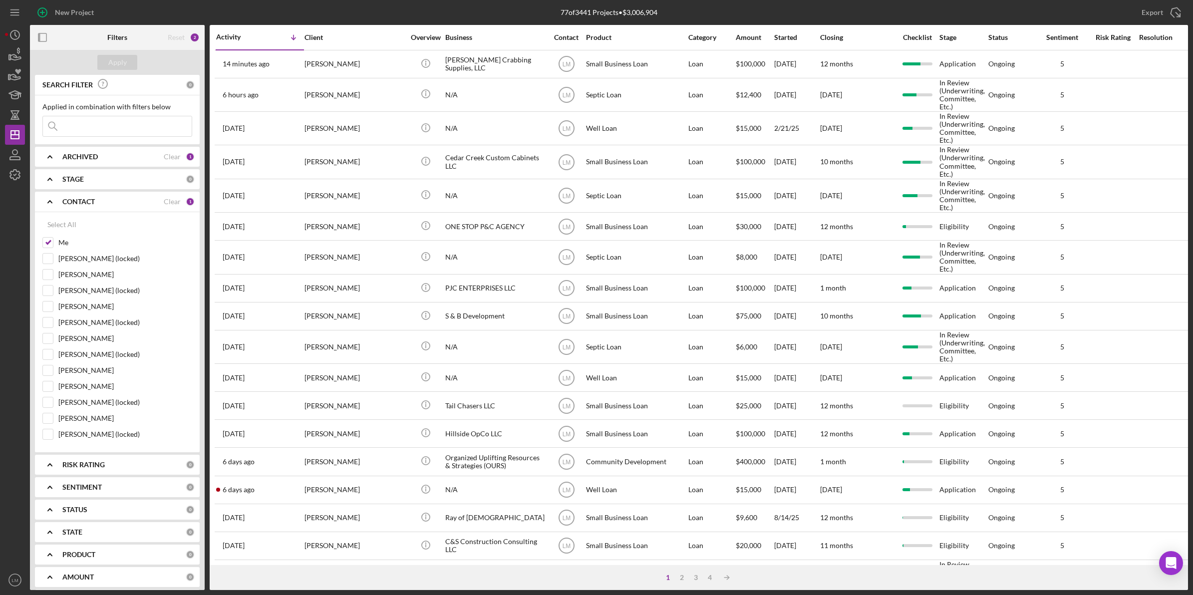
click at [161, 200] on div "CONTACT" at bounding box center [112, 202] width 101 height 8
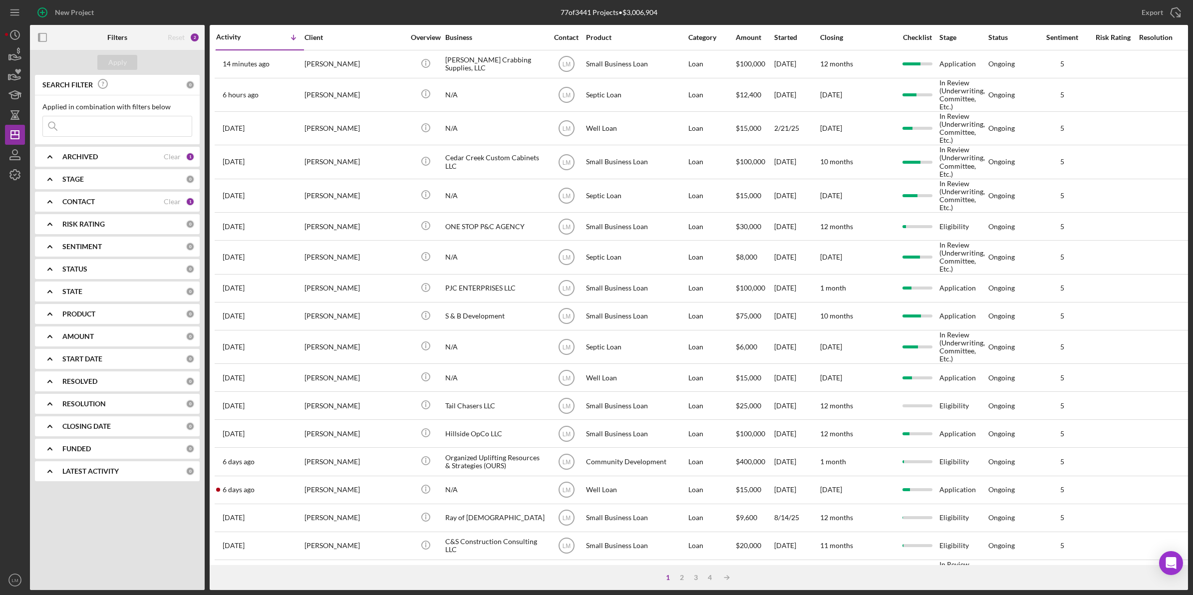
click at [179, 211] on div "CONTACT Clear 1" at bounding box center [128, 202] width 132 height 20
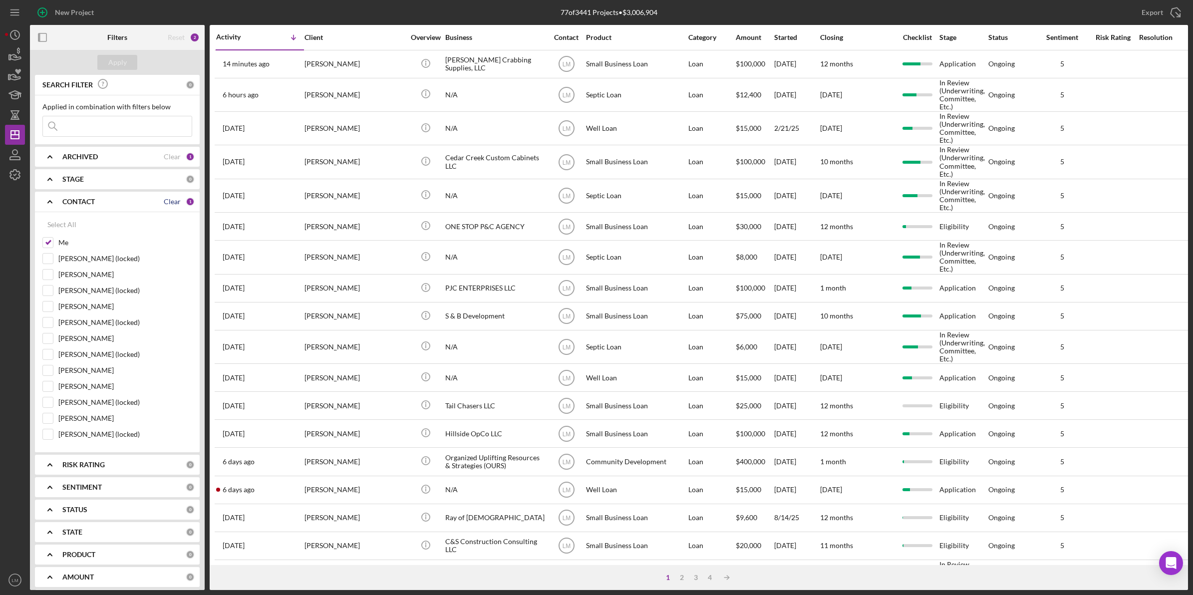
click at [174, 203] on div "Clear" at bounding box center [172, 202] width 17 height 8
checkbox input "false"
click at [153, 128] on input at bounding box center [117, 126] width 149 height 20
type input "a"
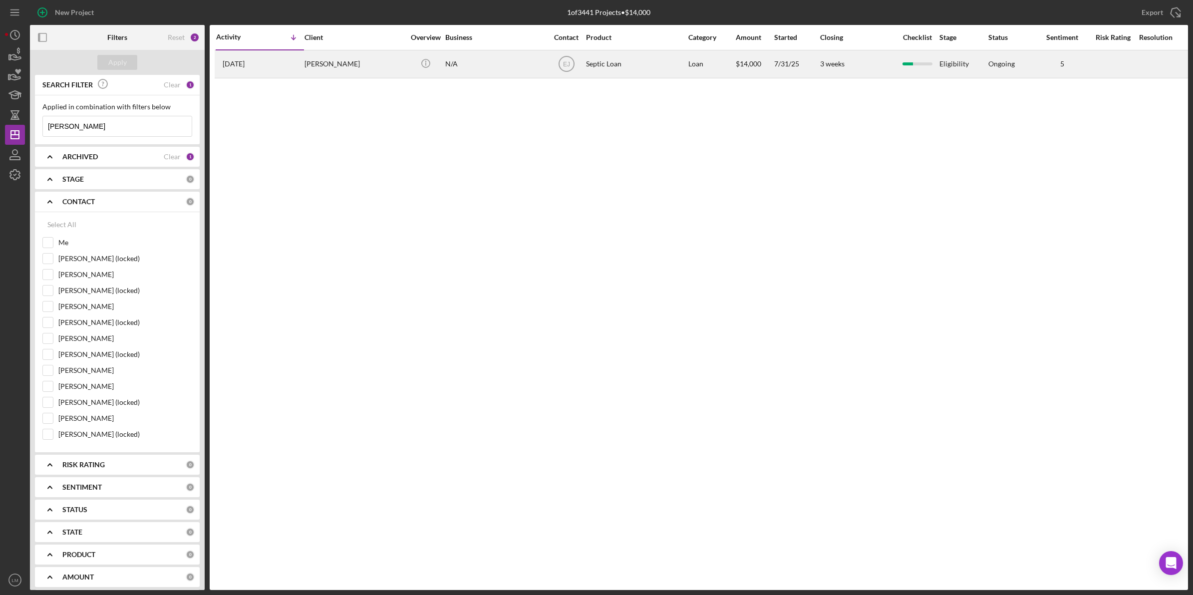
type input "[PERSON_NAME]"
click at [332, 70] on div "[PERSON_NAME]" at bounding box center [354, 64] width 100 height 26
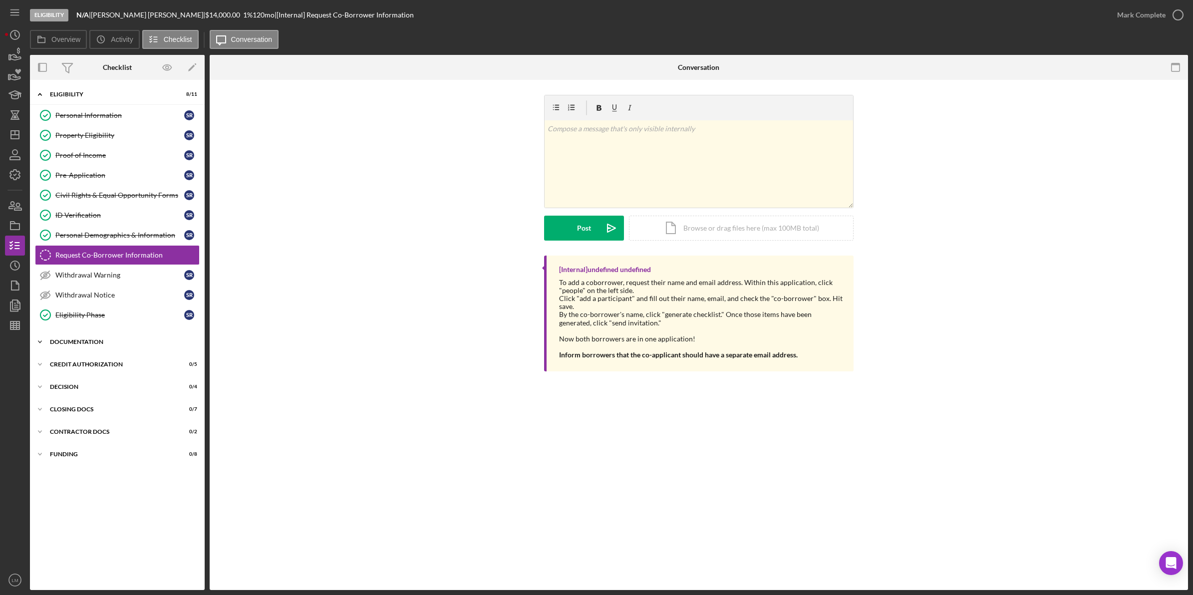
click at [95, 352] on div "Icon/Expander Documentation 10 / 13" at bounding box center [117, 342] width 175 height 20
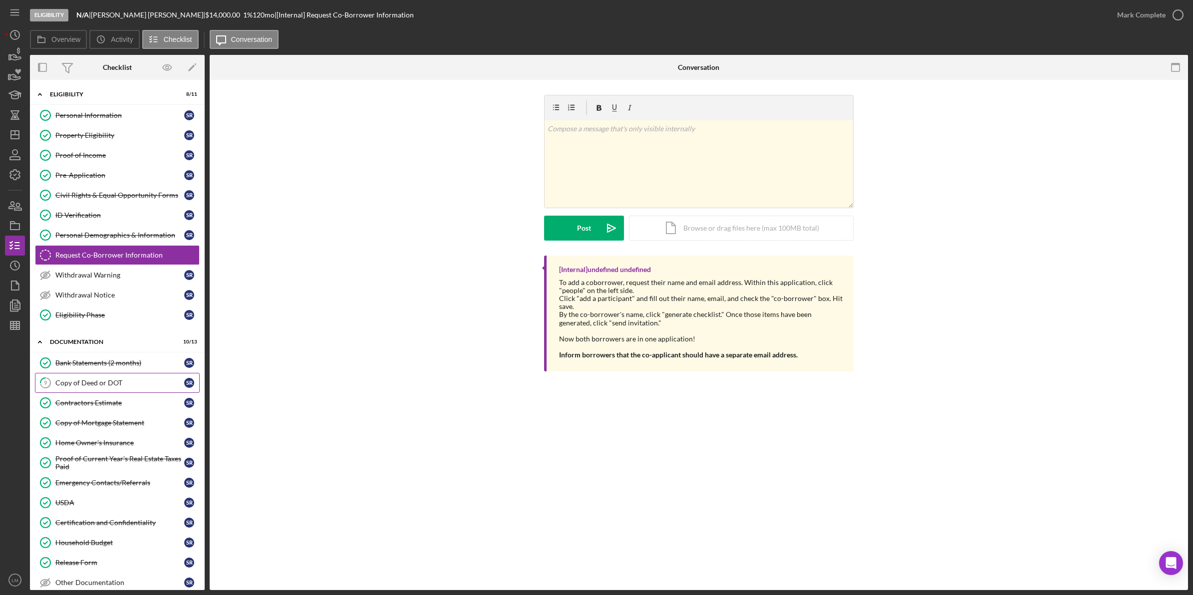
click at [97, 385] on div "Copy of Deed or DOT" at bounding box center [119, 383] width 129 height 8
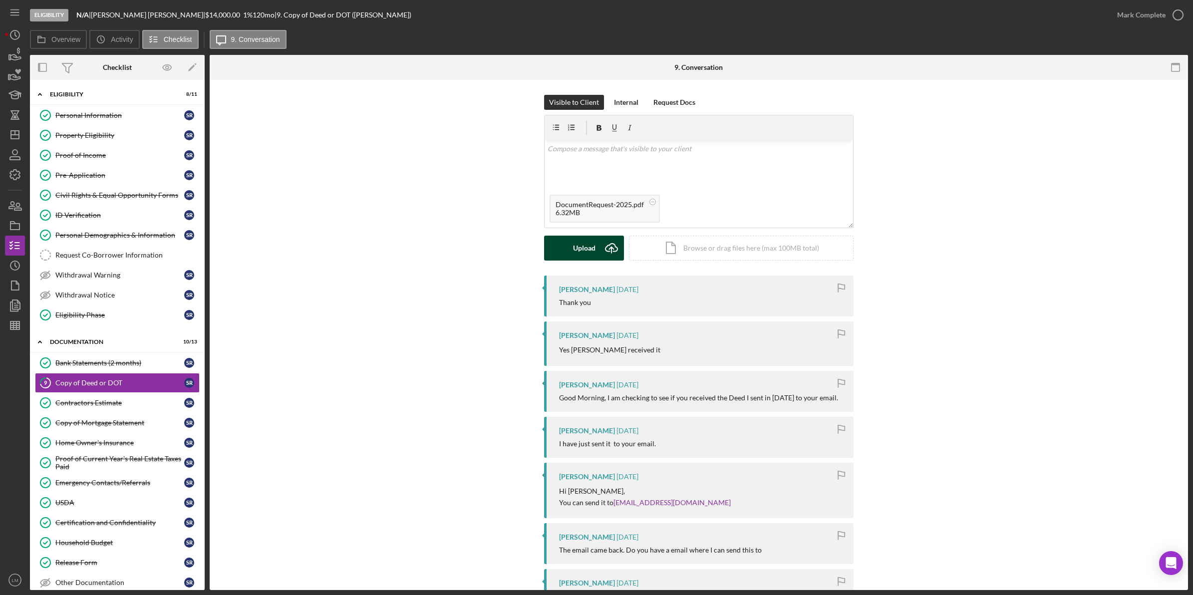
click at [562, 248] on button "Upload Icon/Upload" at bounding box center [584, 248] width 80 height 25
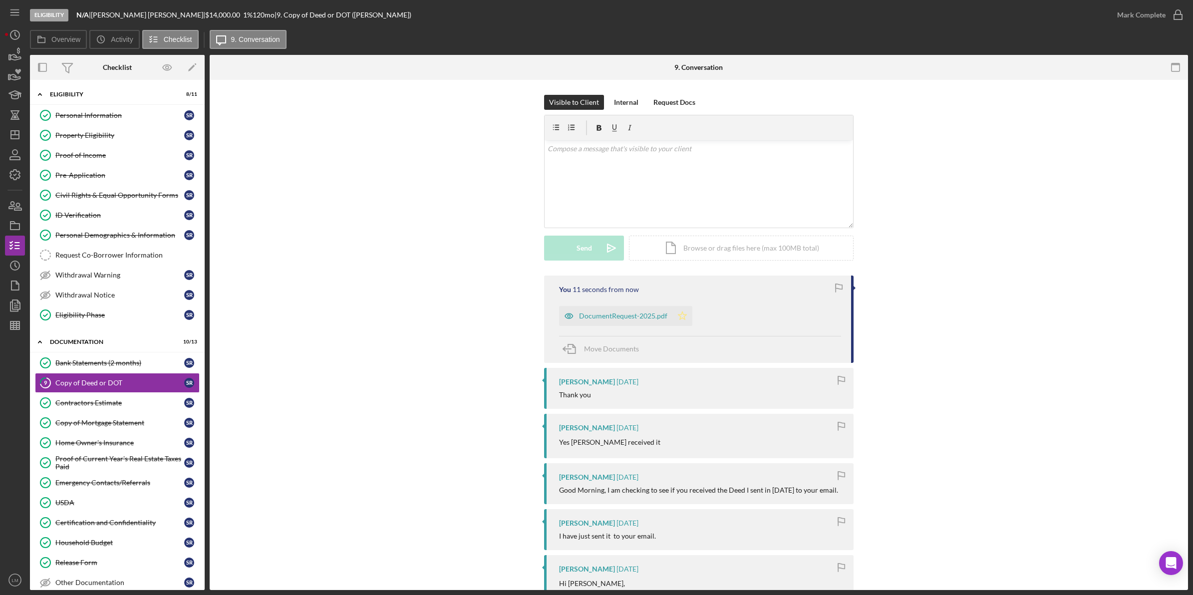
click at [680, 317] on icon "Icon/Star" at bounding box center [682, 316] width 20 height 20
click at [1151, 15] on div "Mark Complete" at bounding box center [1141, 15] width 48 height 20
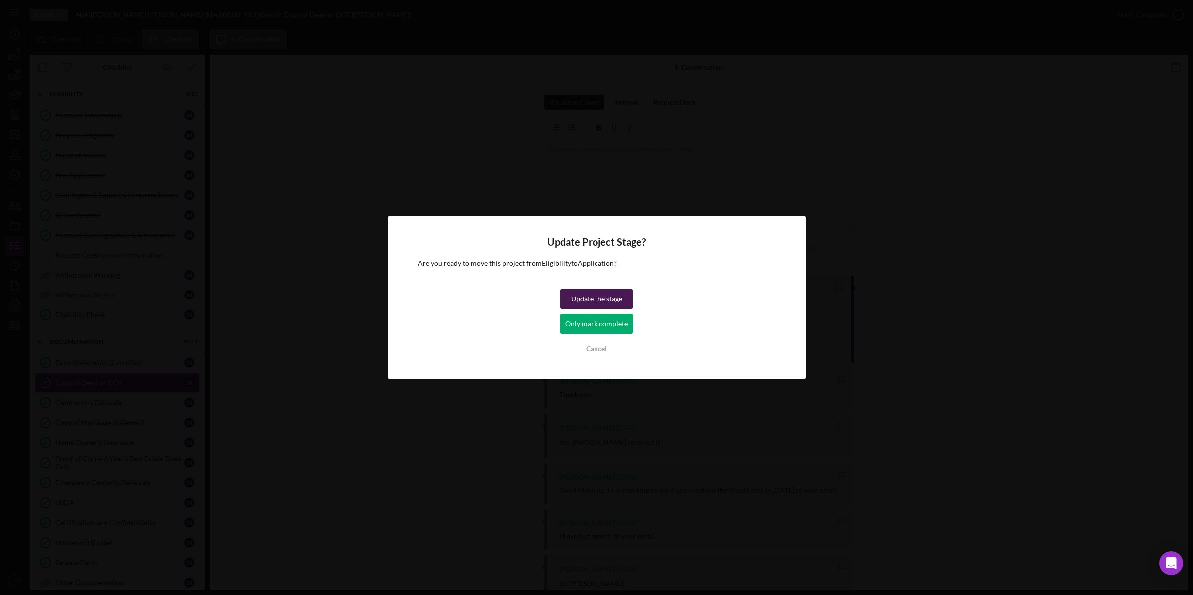
click at [610, 290] on div "Update the stage" at bounding box center [596, 299] width 51 height 20
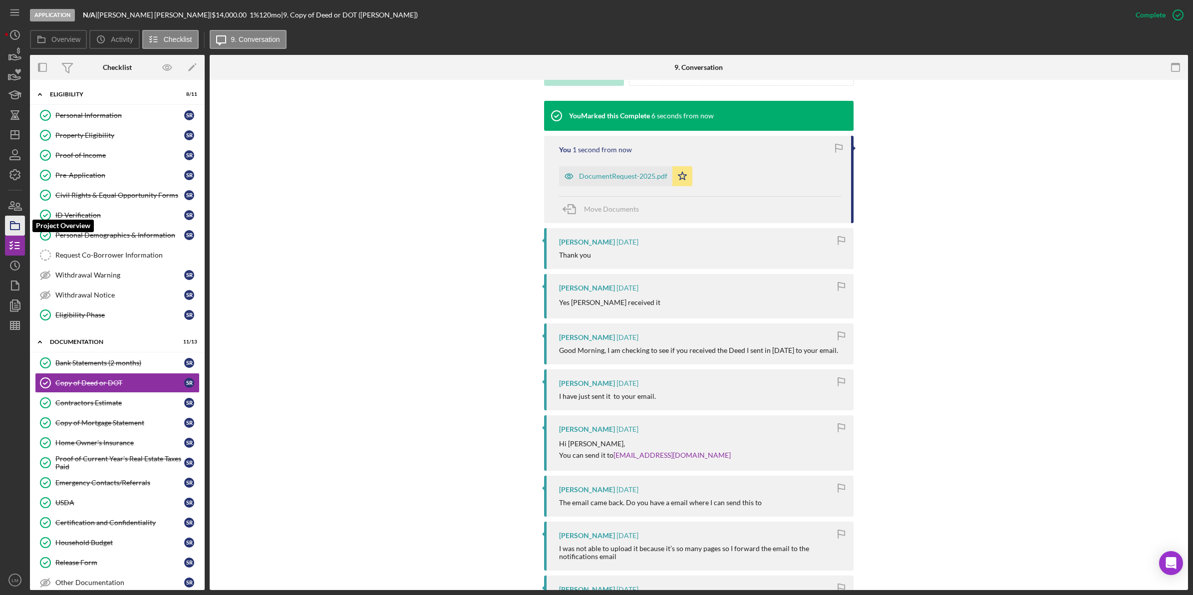
click at [13, 216] on icon "button" at bounding box center [14, 225] width 25 height 25
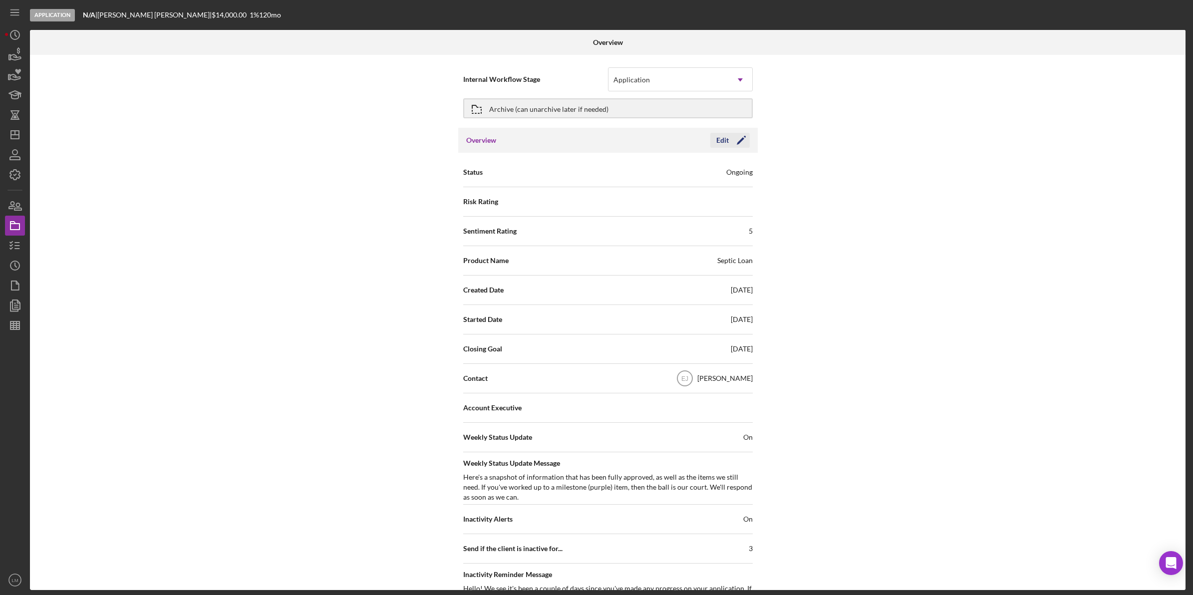
click at [719, 143] on div "Edit" at bounding box center [722, 140] width 12 height 15
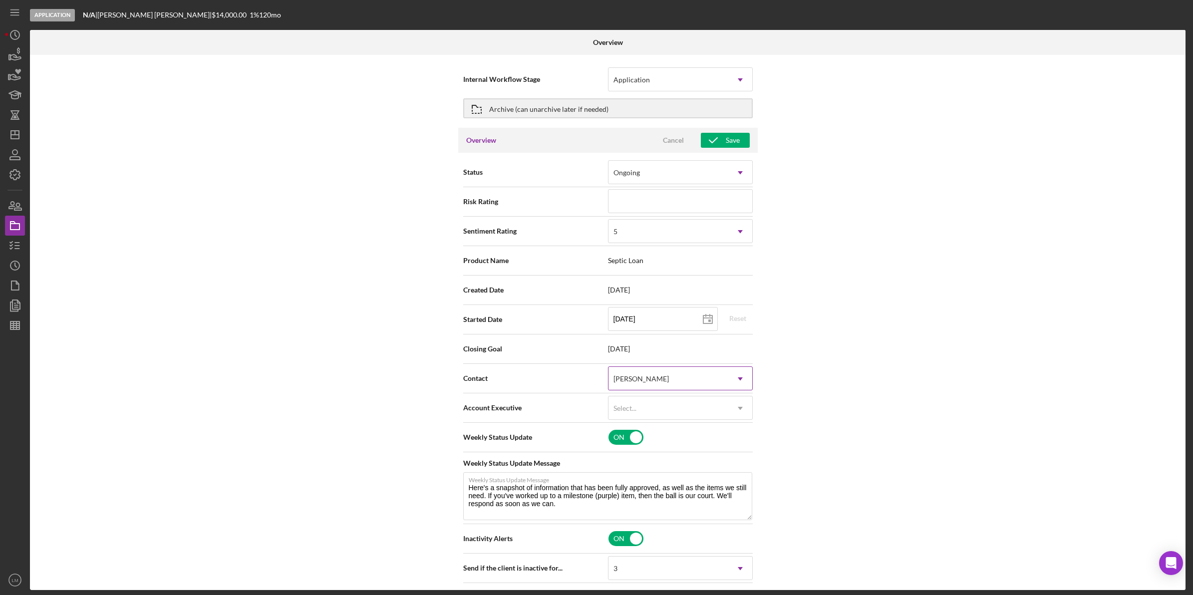
click at [632, 378] on div "[PERSON_NAME]" at bounding box center [640, 379] width 55 height 8
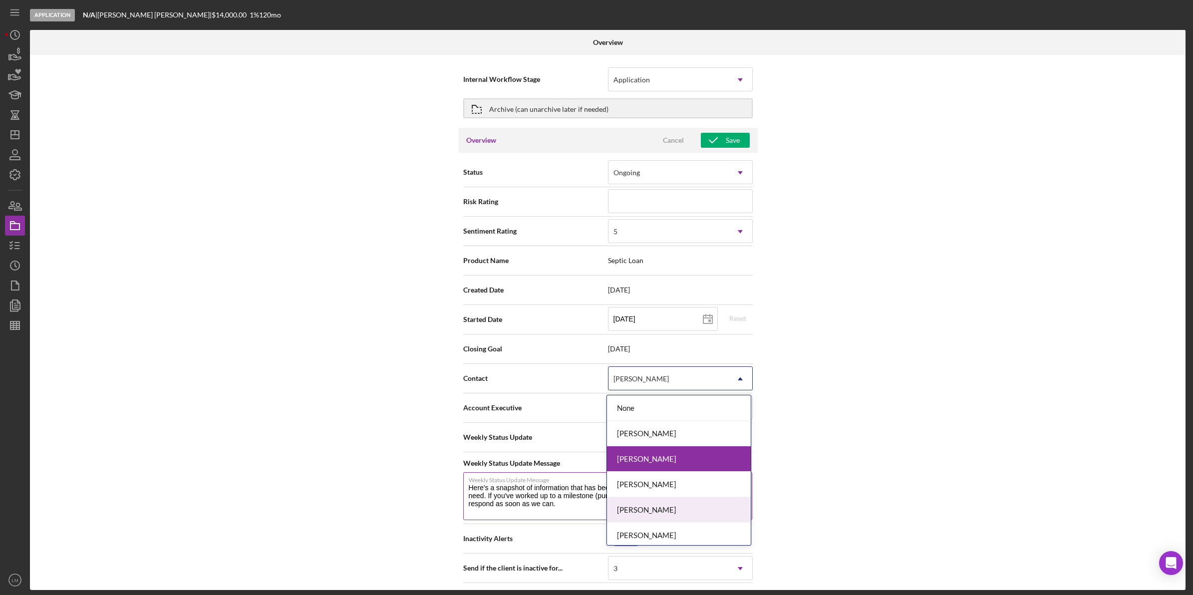
click at [657, 506] on div "[PERSON_NAME]" at bounding box center [679, 509] width 144 height 25
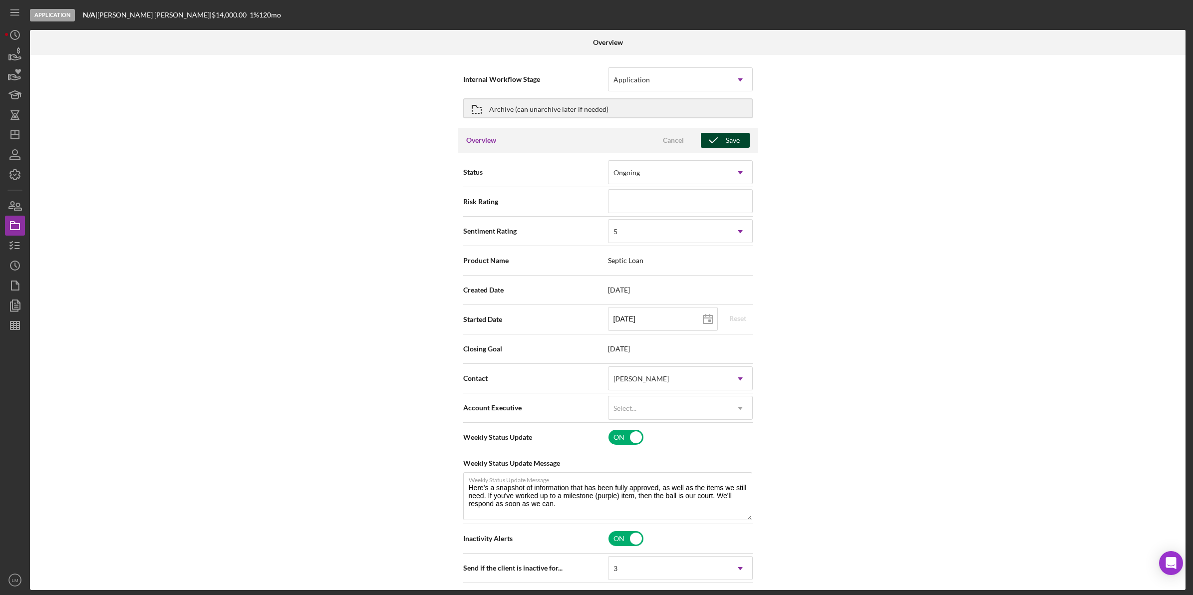
click at [730, 141] on div "Save" at bounding box center [733, 140] width 14 height 15
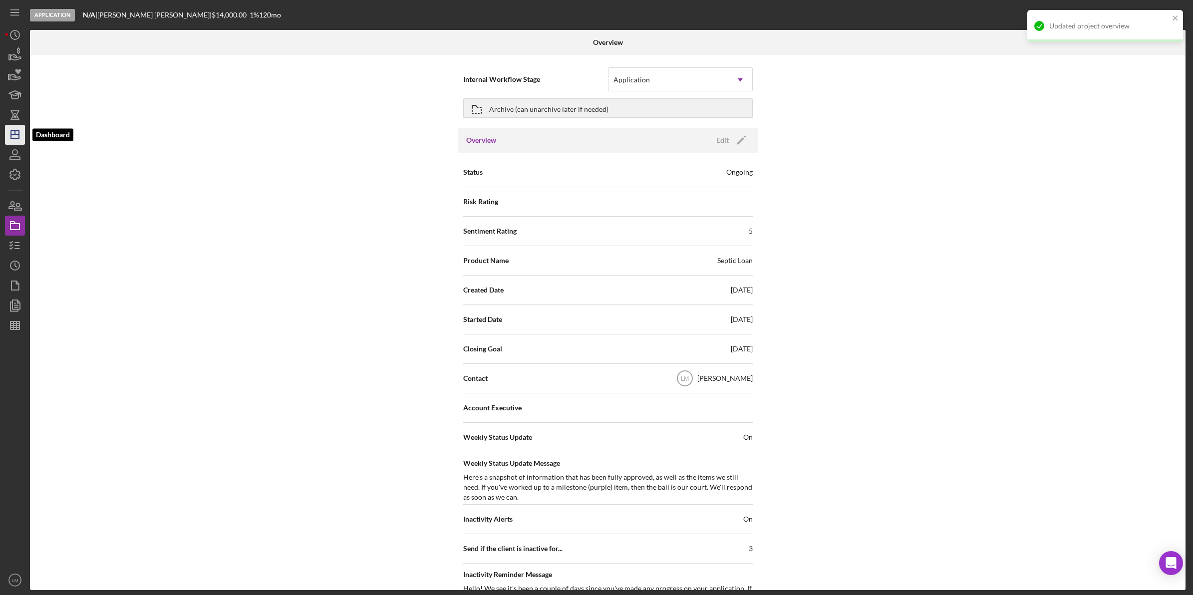
click at [13, 135] on icon "Icon/Dashboard" at bounding box center [14, 134] width 25 height 25
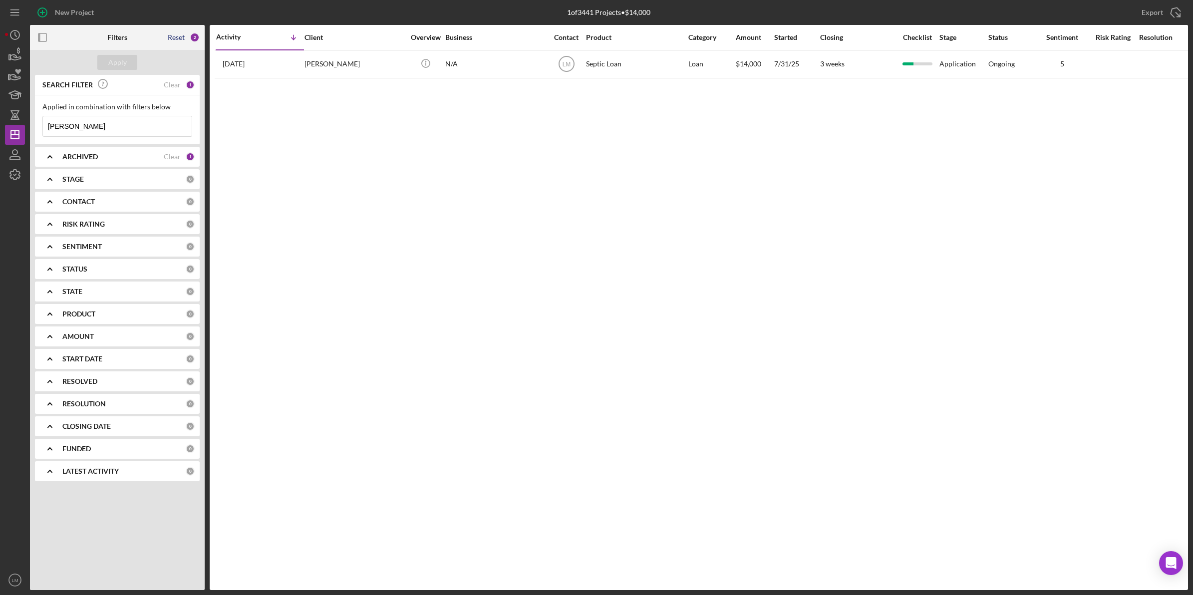
click at [175, 38] on div "Reset" at bounding box center [176, 37] width 17 height 8
click at [115, 67] on div "Apply" at bounding box center [117, 62] width 18 height 15
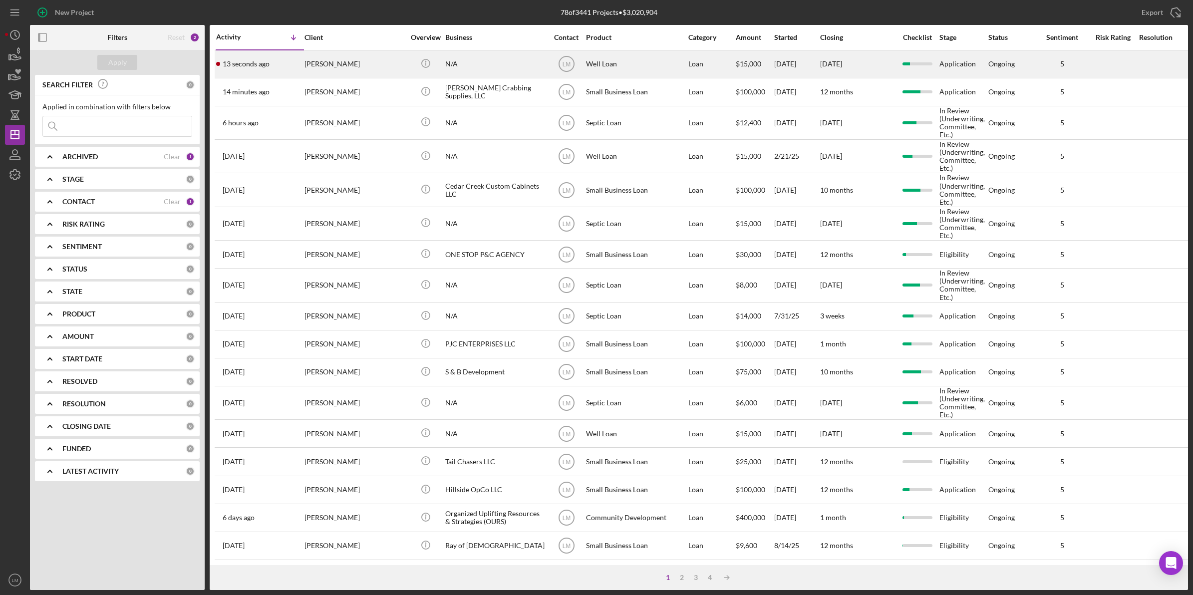
click at [272, 66] on div "13 seconds ago [PERSON_NAME]" at bounding box center [259, 64] width 87 height 26
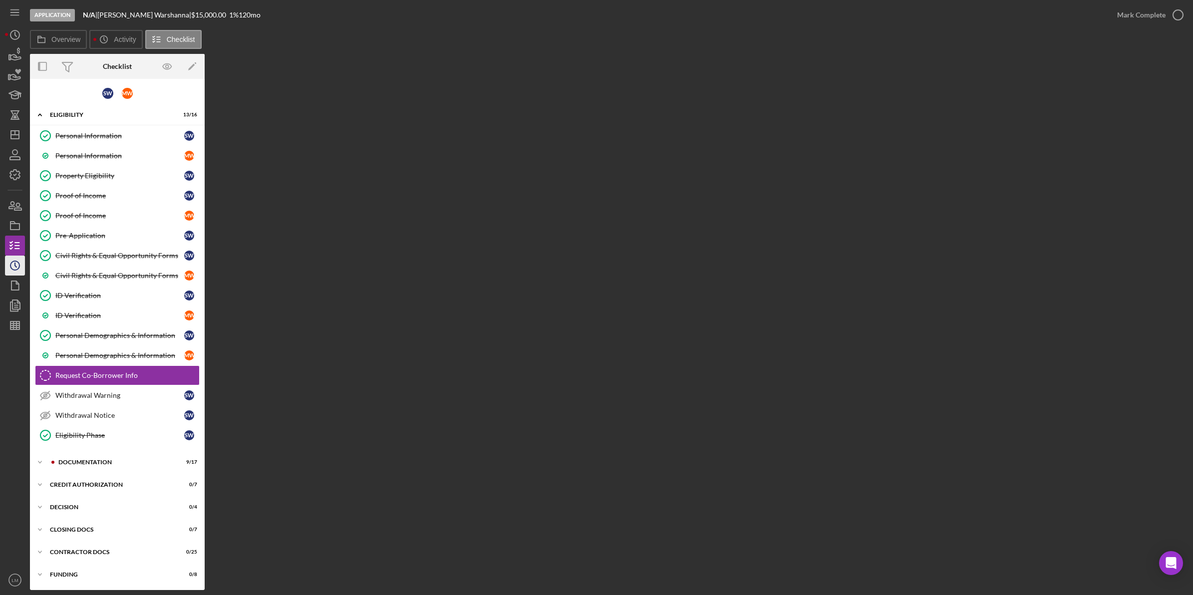
scroll to position [5, 0]
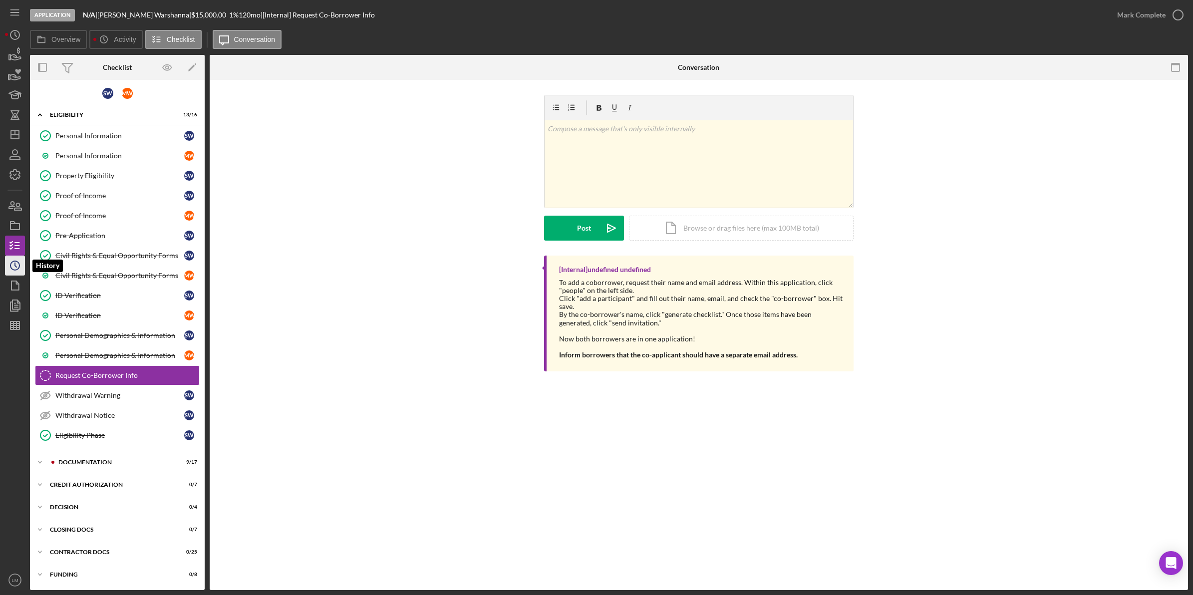
click at [8, 267] on icon "Icon/History" at bounding box center [14, 265] width 25 height 25
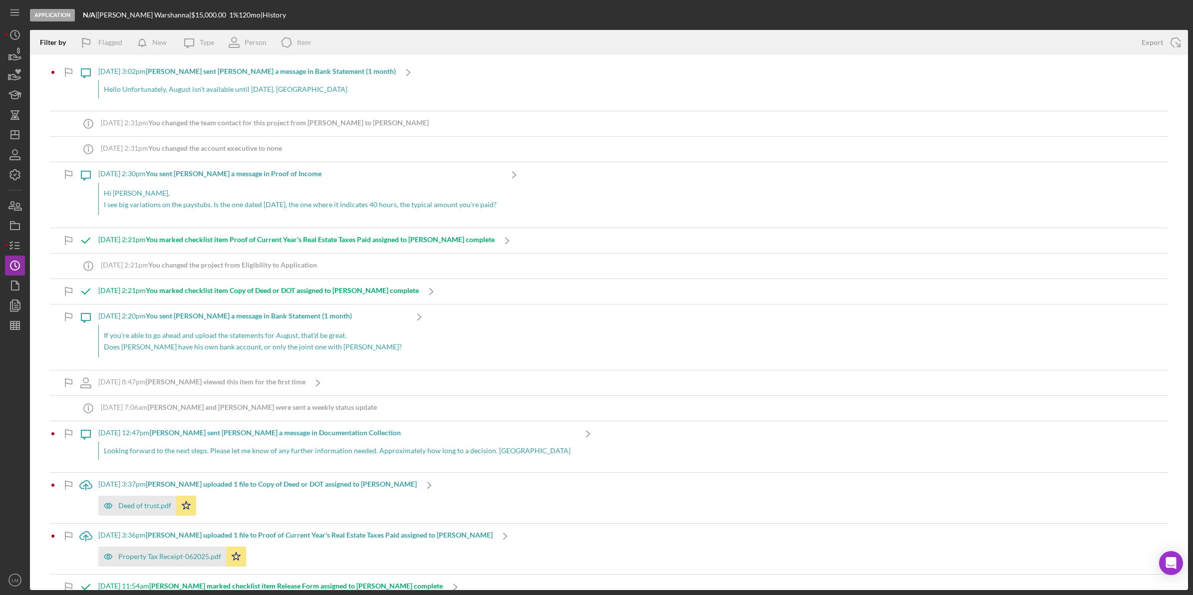
click at [340, 15] on div "Application N/A | [PERSON_NAME] | $15,000.00 1 % 120 mo | History" at bounding box center [609, 15] width 1158 height 30
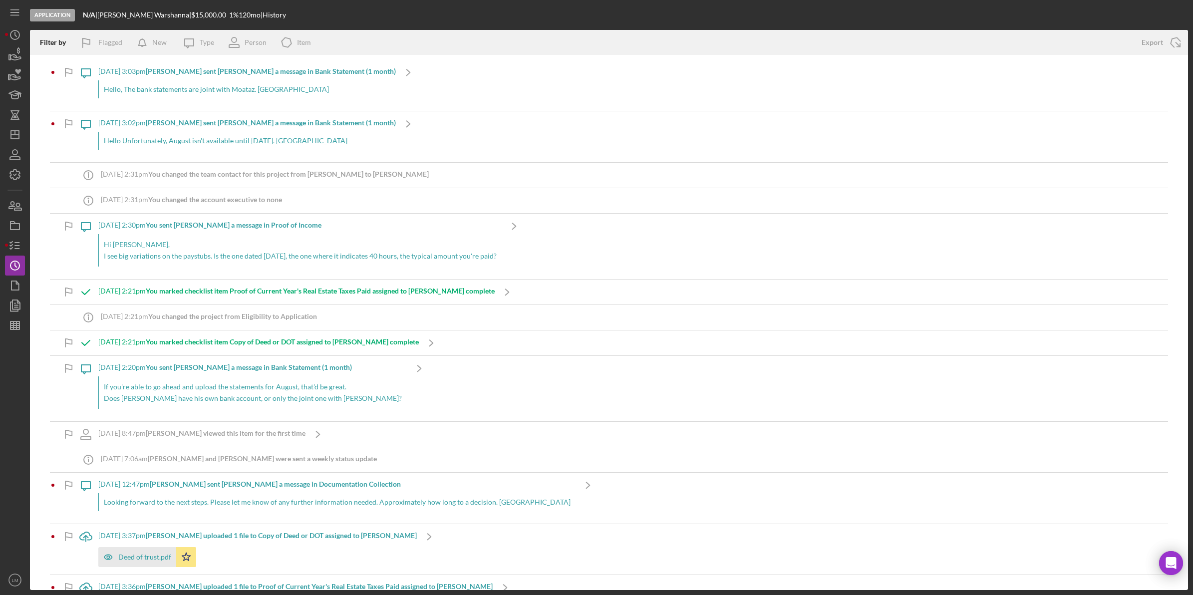
click at [351, 95] on div "Hello, The bank statements are joint with Moataz. Shareen" at bounding box center [246, 89] width 297 height 18
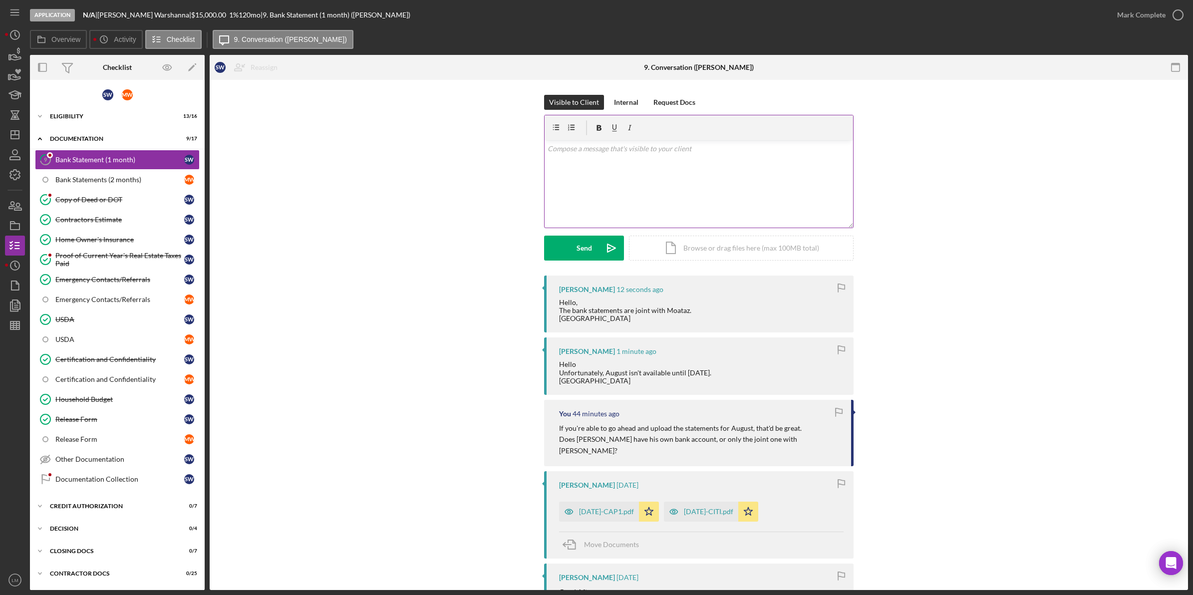
click at [619, 174] on div "v Color teal Color pink Remove color Add row above Add row below Add column bef…" at bounding box center [698, 183] width 308 height 87
click at [602, 251] on icon "Icon/icon-invite-send" at bounding box center [611, 248] width 25 height 25
click at [1013, 244] on div "Visible to Client Internal Request Docs v Color teal Color pink Remove color Ad…" at bounding box center [699, 185] width 948 height 181
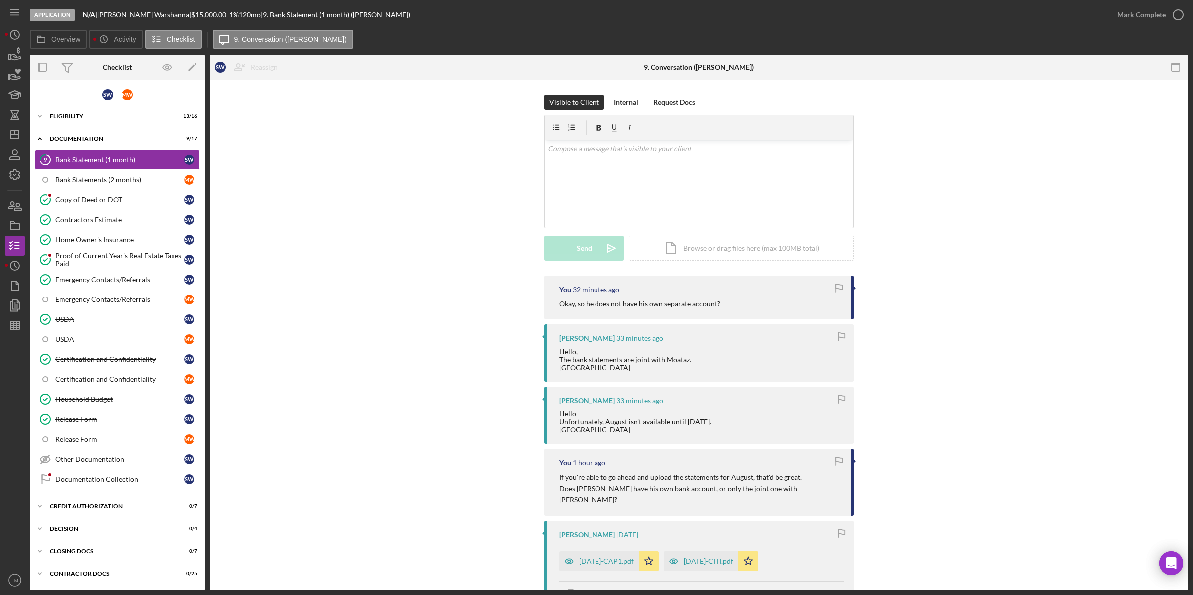
click at [219, 128] on div "Visible to Client Internal Request Docs v Color teal Color pink Remove color Ad…" at bounding box center [699, 455] width 978 height 751
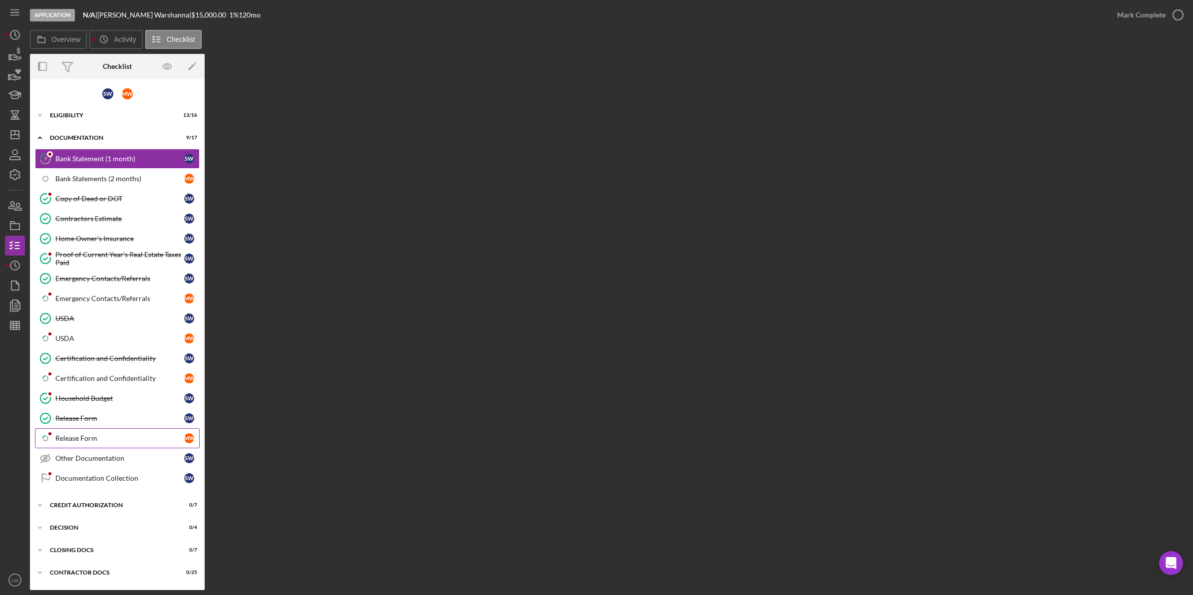
click at [126, 436] on link "Icon/Checklist Item Sub Partial Release Form M W" at bounding box center [117, 438] width 165 height 20
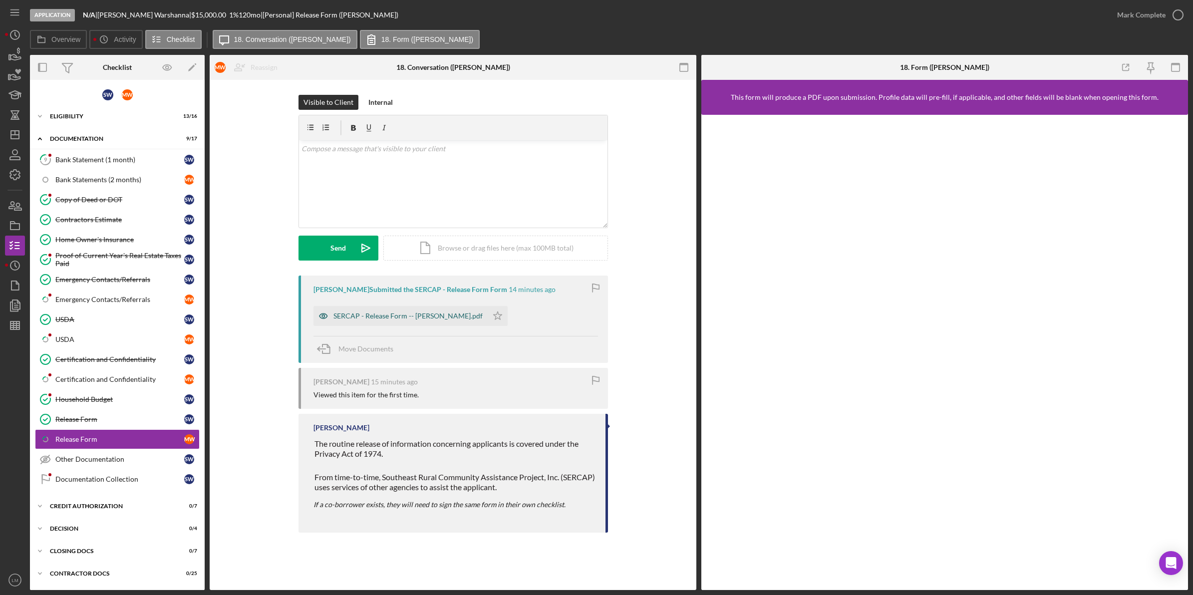
click at [416, 313] on div "SERCAP - Release Form -- Moataz Warshanna.pdf" at bounding box center [407, 316] width 149 height 8
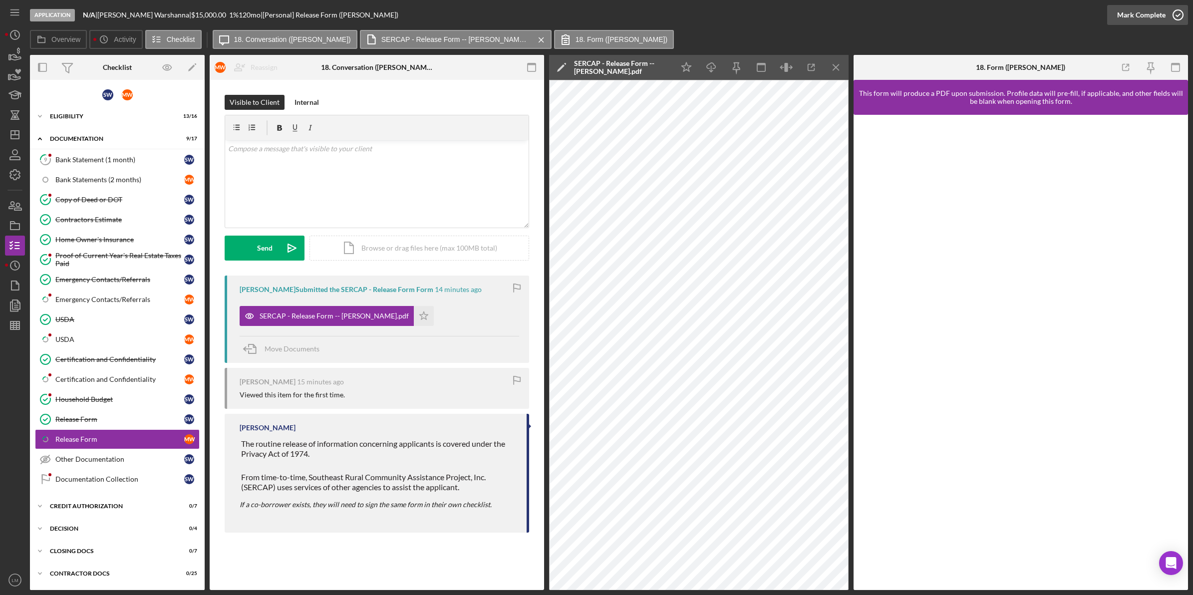
click at [1141, 11] on div "Mark Complete" at bounding box center [1141, 15] width 48 height 20
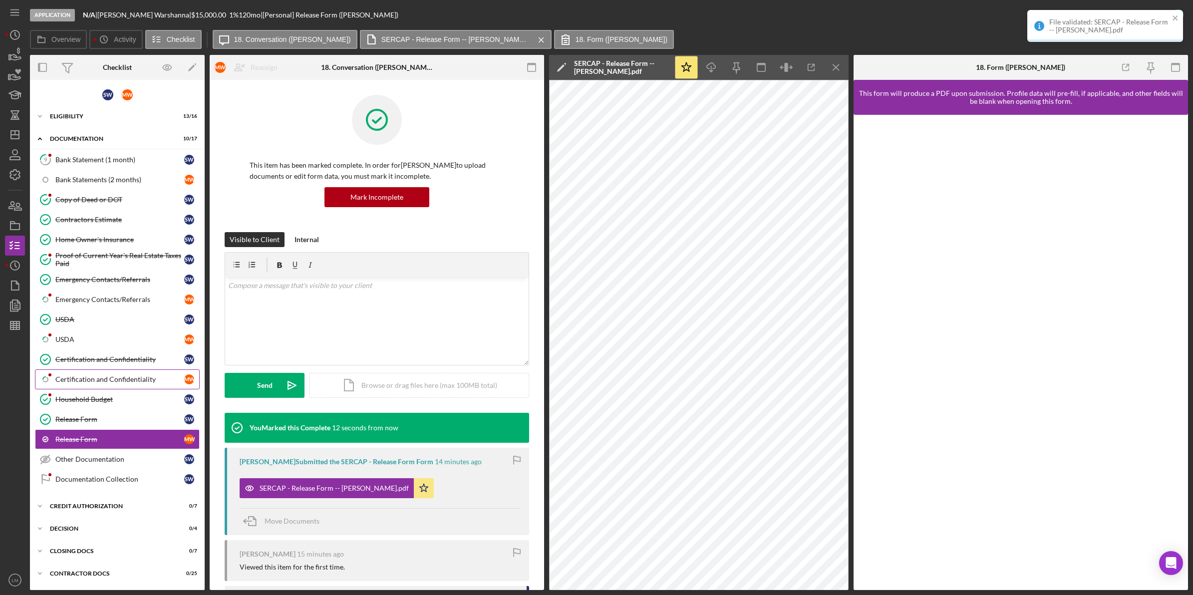
click at [140, 383] on div "Certification and Confidentiality" at bounding box center [119, 379] width 129 height 8
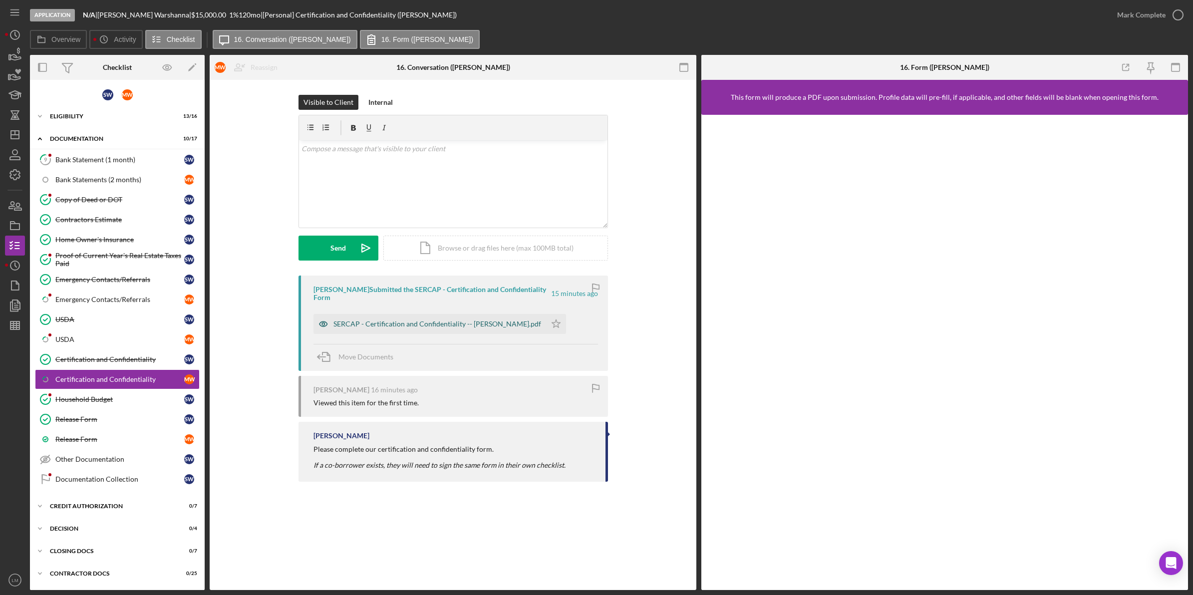
click at [489, 318] on div "SERCAP - Certification and Confidentiality -- Moataz Warshanna.pdf" at bounding box center [429, 324] width 233 height 20
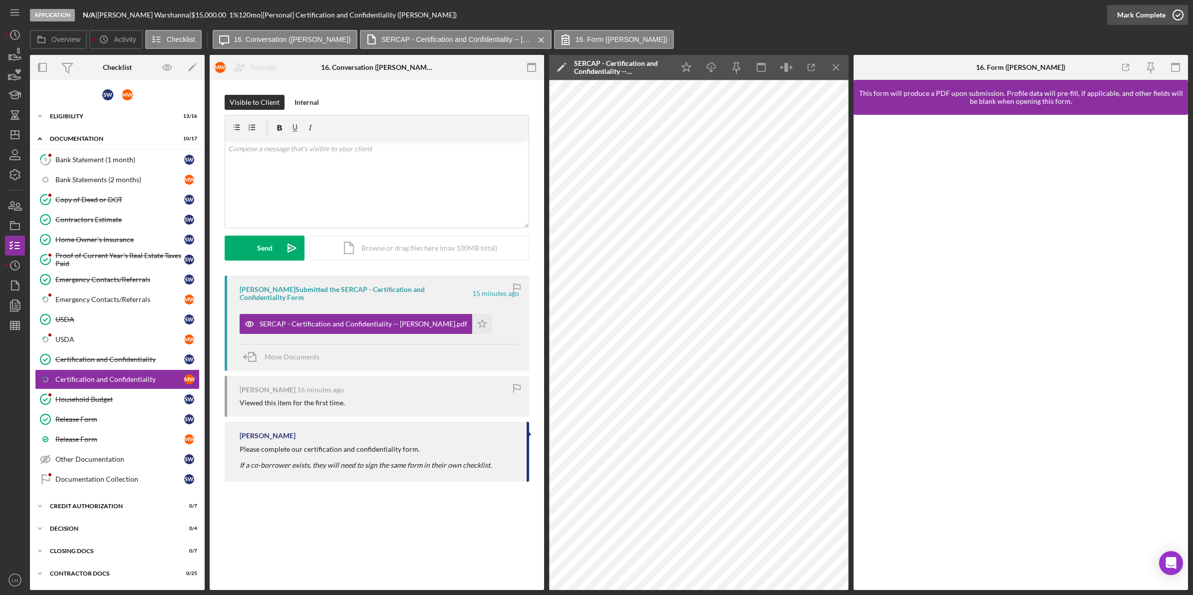
click at [1159, 16] on div "Mark Complete" at bounding box center [1141, 15] width 48 height 20
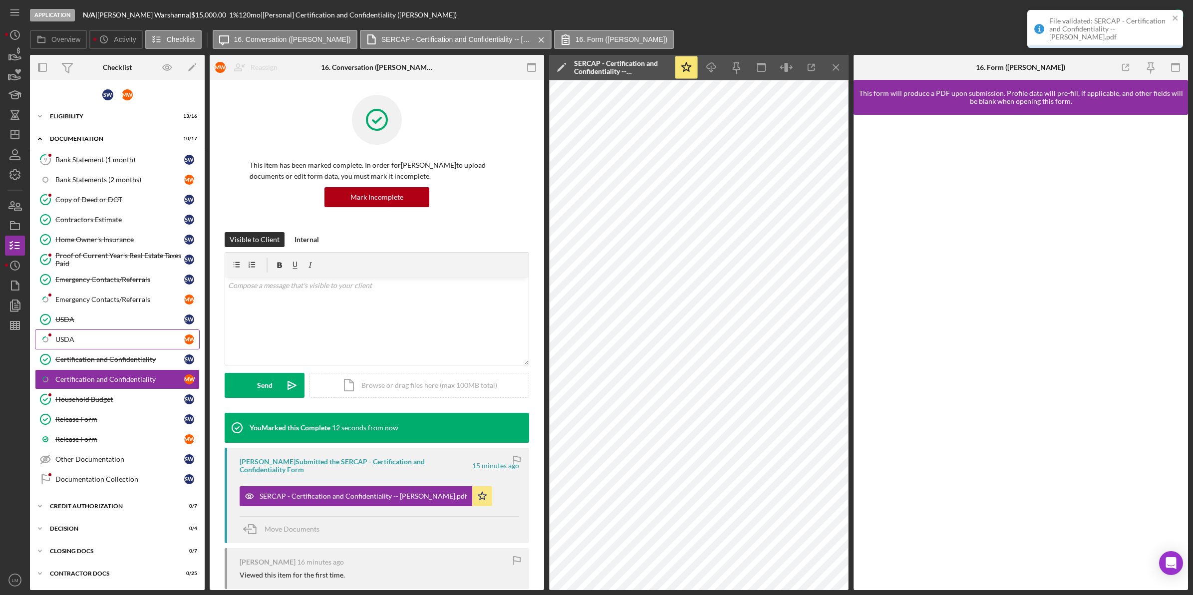
click at [106, 343] on div "USDA" at bounding box center [119, 339] width 129 height 8
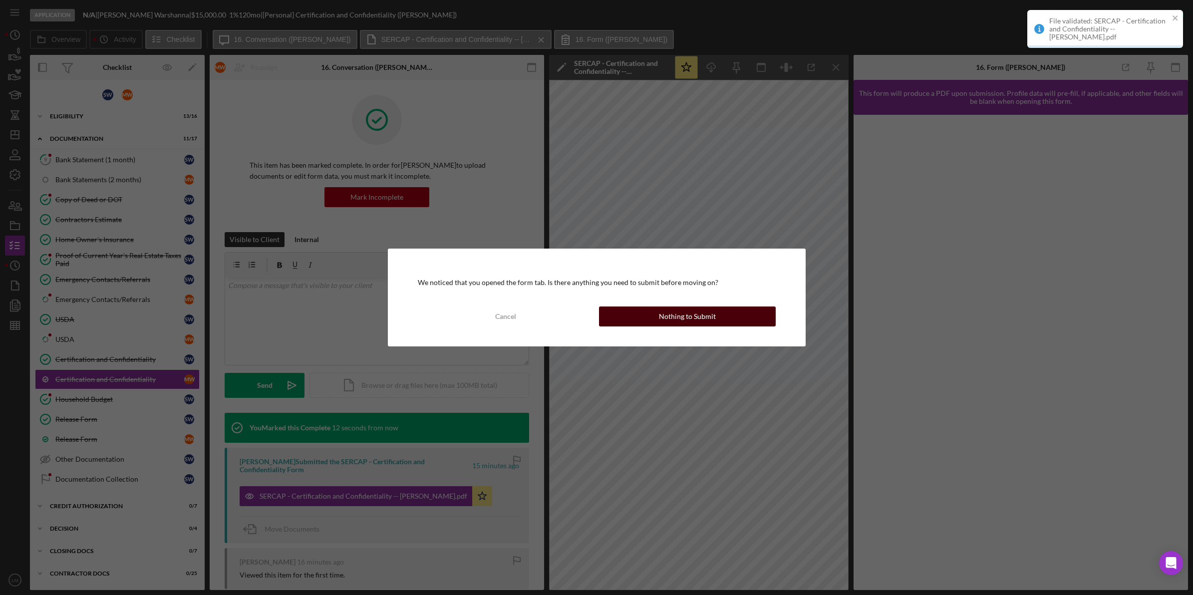
click at [717, 308] on button "Nothing to Submit" at bounding box center [687, 316] width 177 height 20
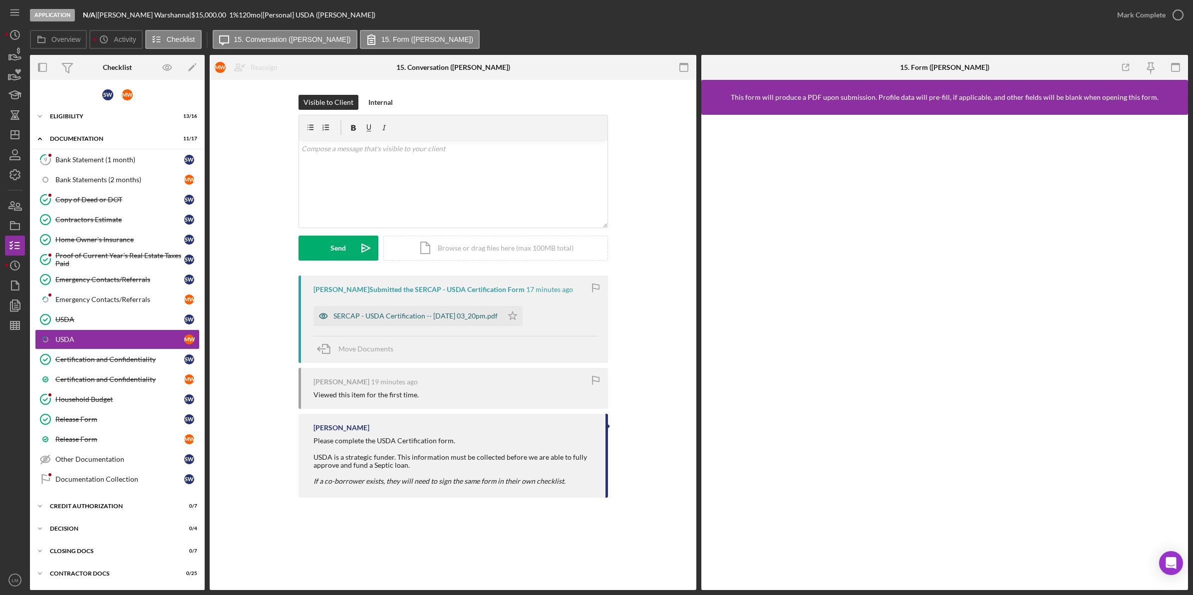
click at [425, 318] on div "SERCAP - USDA Certification -- 2025-08-21 03_20pm.pdf" at bounding box center [415, 316] width 164 height 8
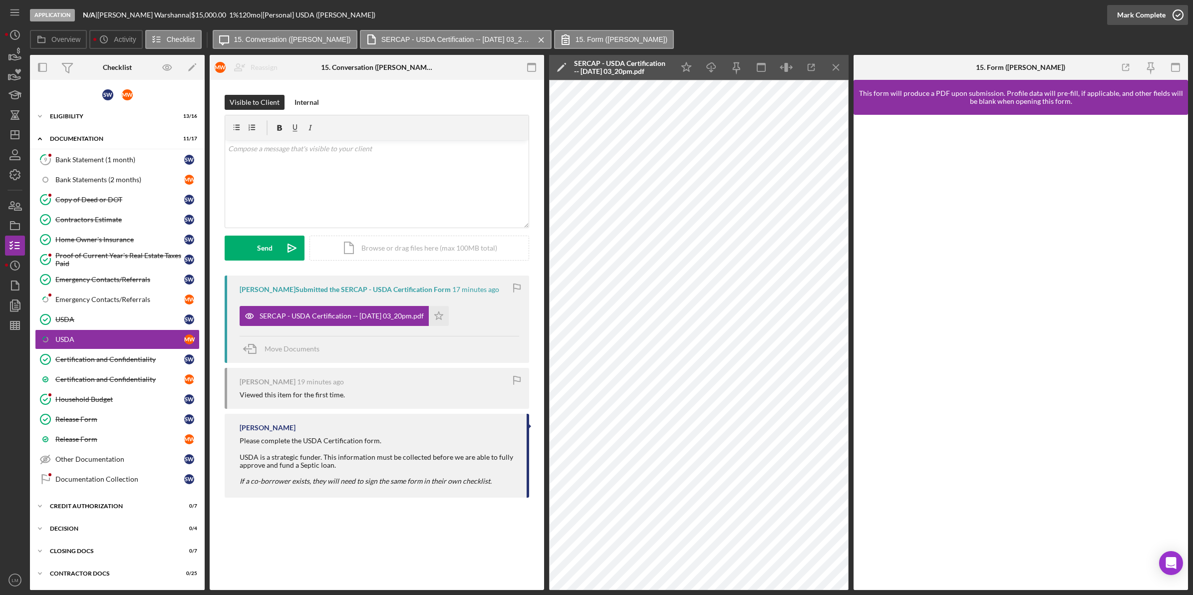
click at [1148, 16] on div "Mark Complete" at bounding box center [1141, 15] width 48 height 20
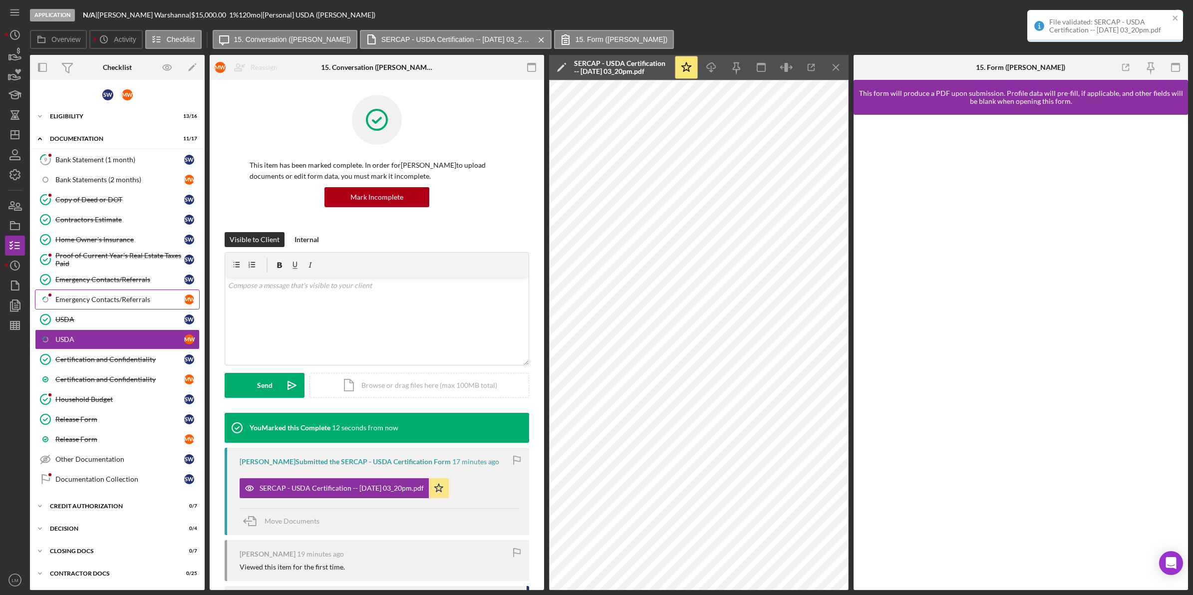
click at [106, 306] on link "Icon/Checklist Item Sub Partial Emergency Contacts/Referrals M W" at bounding box center [117, 299] width 165 height 20
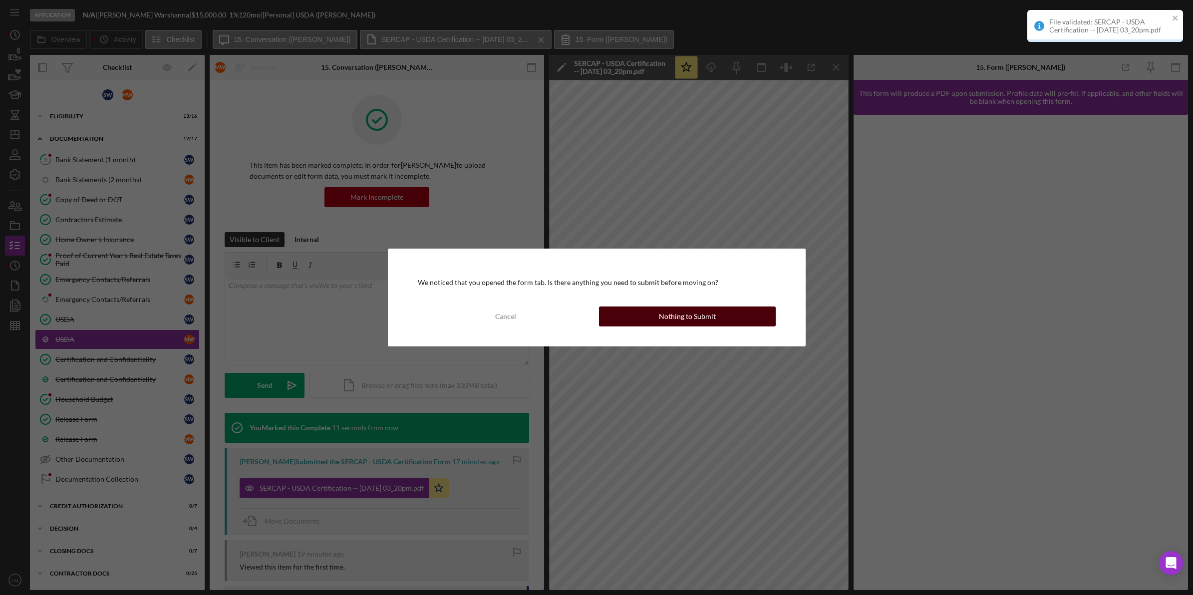
click at [695, 306] on div "Nothing to Submit" at bounding box center [687, 316] width 57 height 20
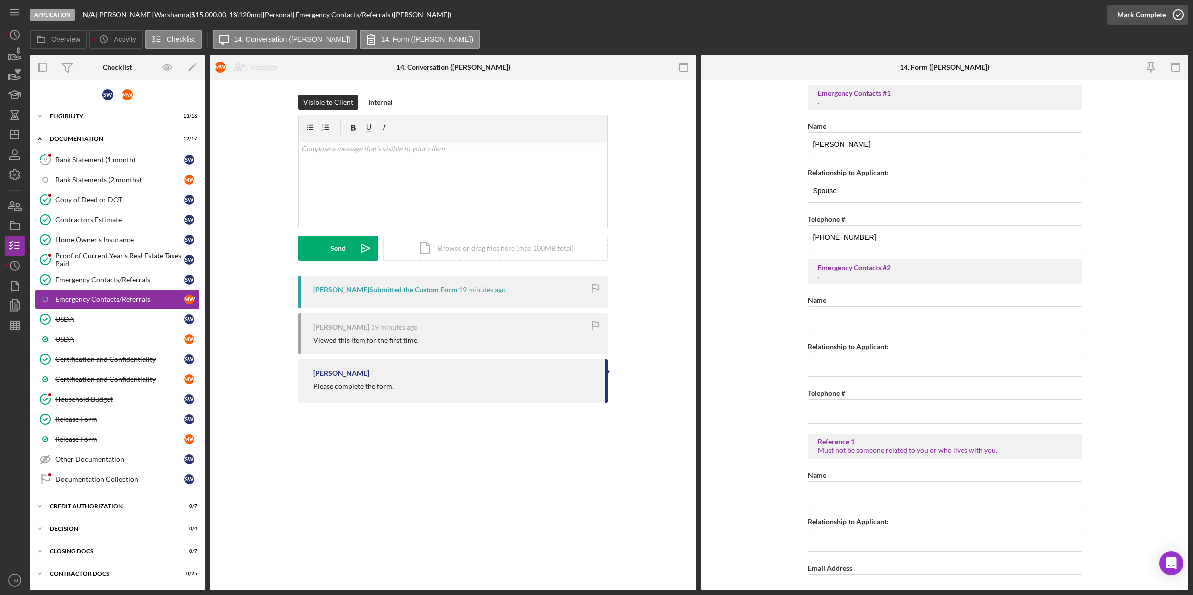
click at [1168, 14] on icon "button" at bounding box center [1177, 14] width 25 height 25
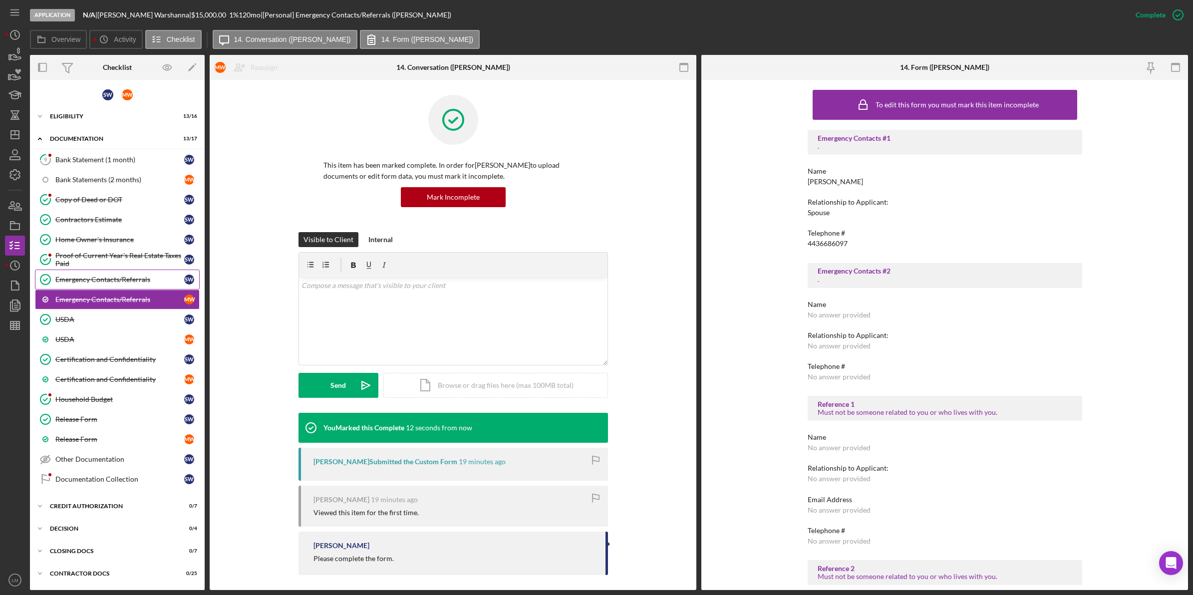
click at [103, 272] on link "Emergency Contacts/Referrals Emergency Contacts/Referrals S W" at bounding box center [117, 279] width 165 height 20
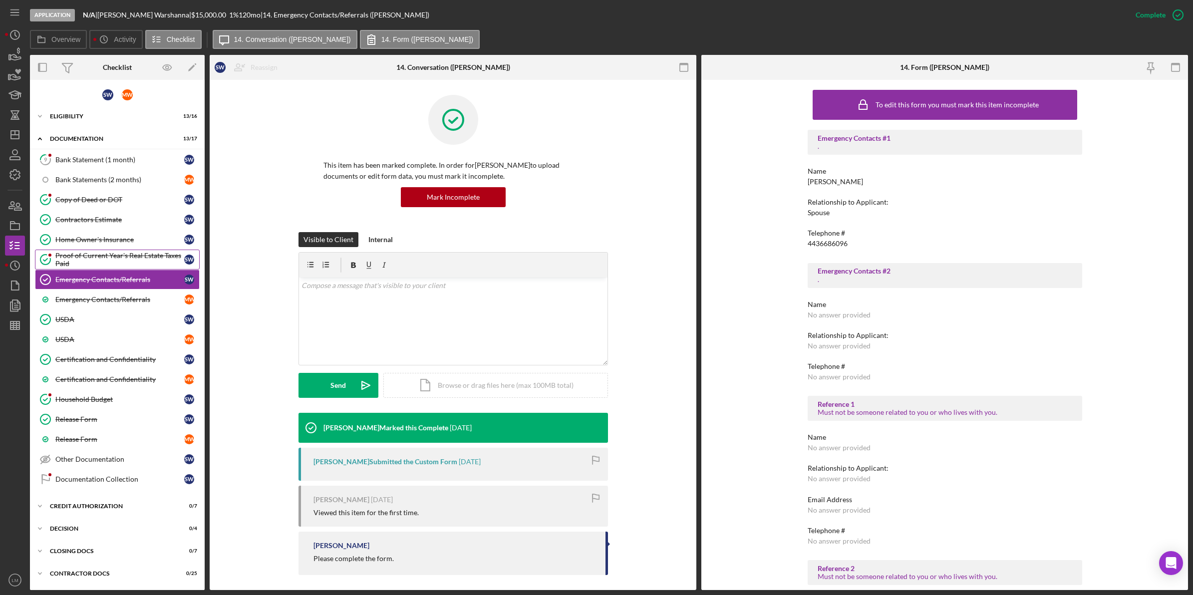
click at [126, 258] on div "Proof of Current Year's Real Estate Taxes Paid" at bounding box center [119, 260] width 129 height 16
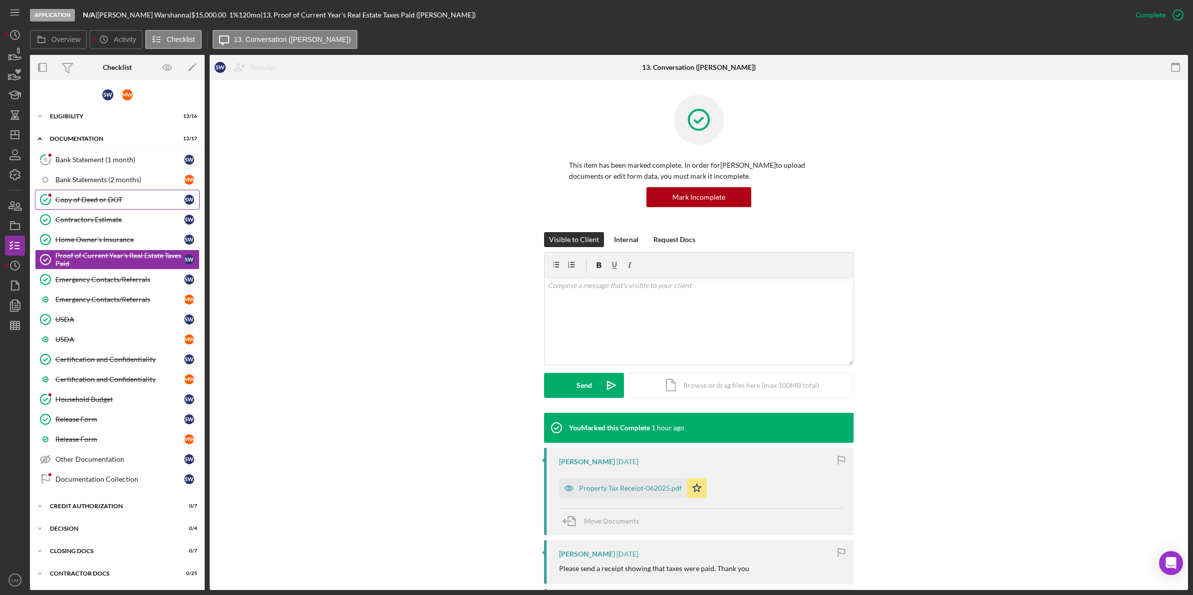
click at [102, 190] on link "Copy of Deed or DOT Copy of Deed or DOT S W" at bounding box center [117, 200] width 165 height 20
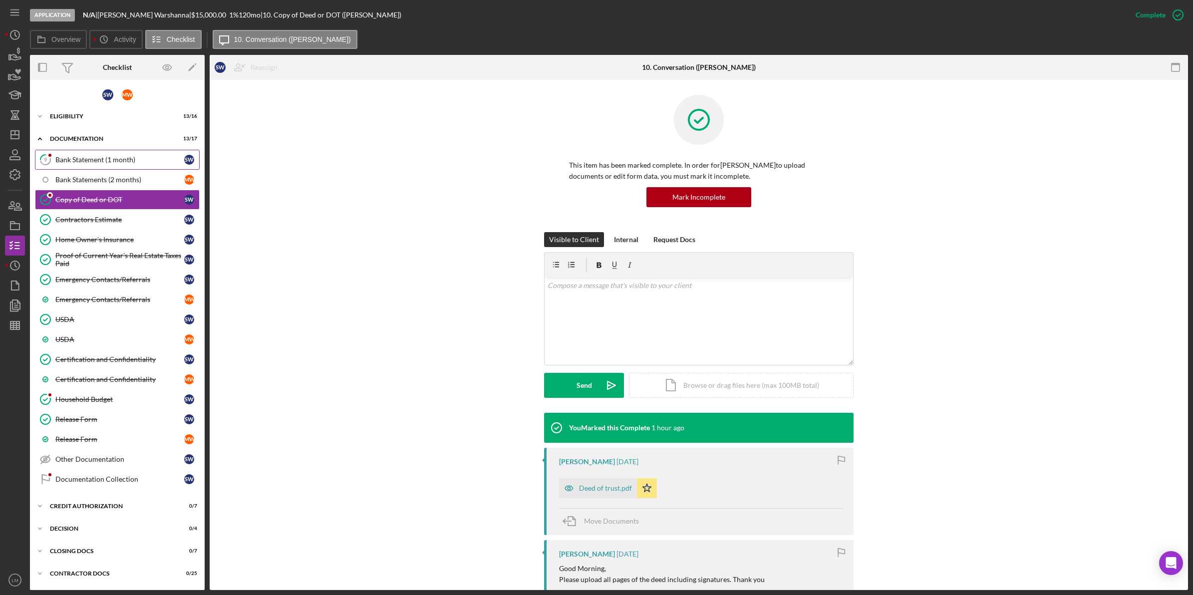
click at [108, 156] on div "Bank Statement (1 month)" at bounding box center [119, 160] width 129 height 8
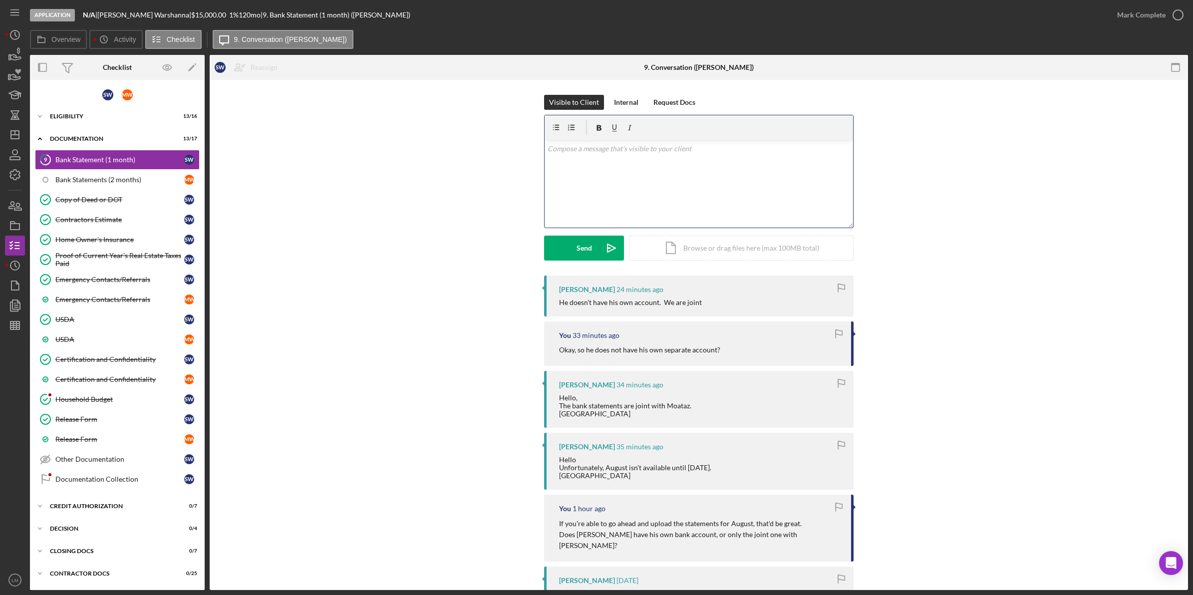
click at [721, 204] on div "v Color teal Color pink Remove color Add row above Add row below Add column bef…" at bounding box center [698, 183] width 308 height 87
click at [594, 257] on button "Send Icon/icon-invite-send" at bounding box center [584, 248] width 80 height 25
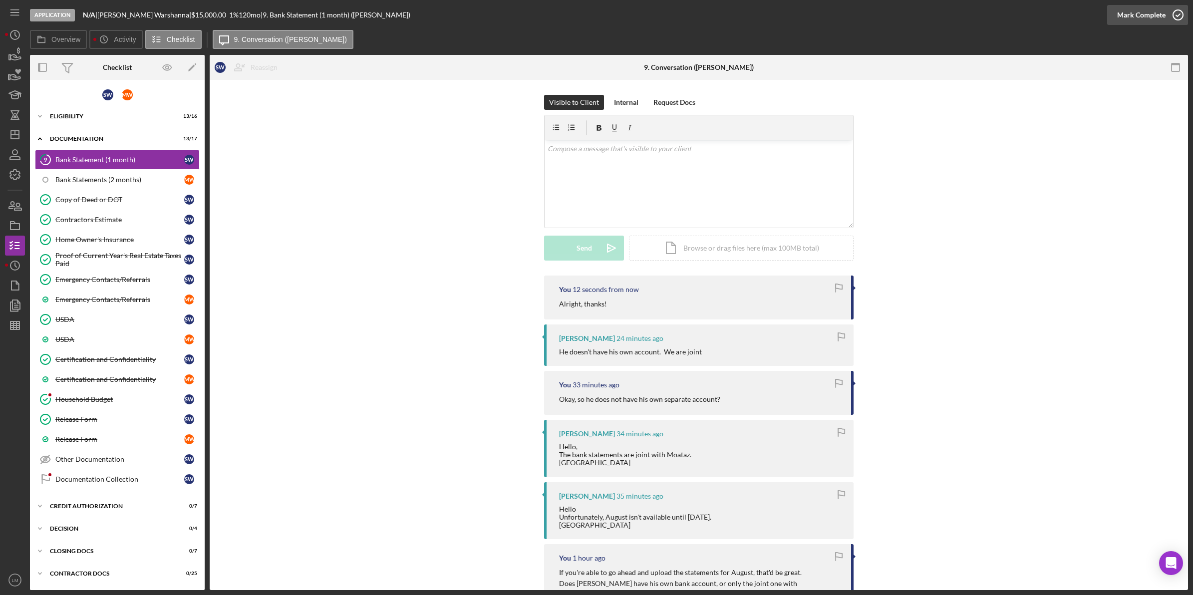
click at [1149, 12] on div "Mark Complete" at bounding box center [1141, 15] width 48 height 20
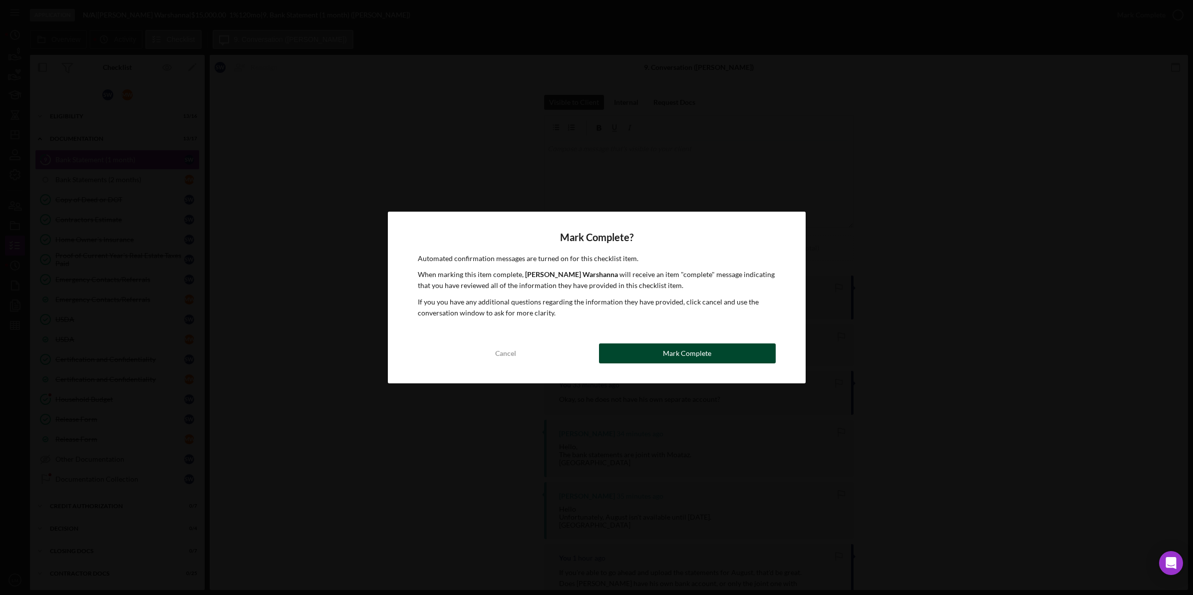
click at [678, 351] on div "Mark Complete" at bounding box center [687, 353] width 48 height 20
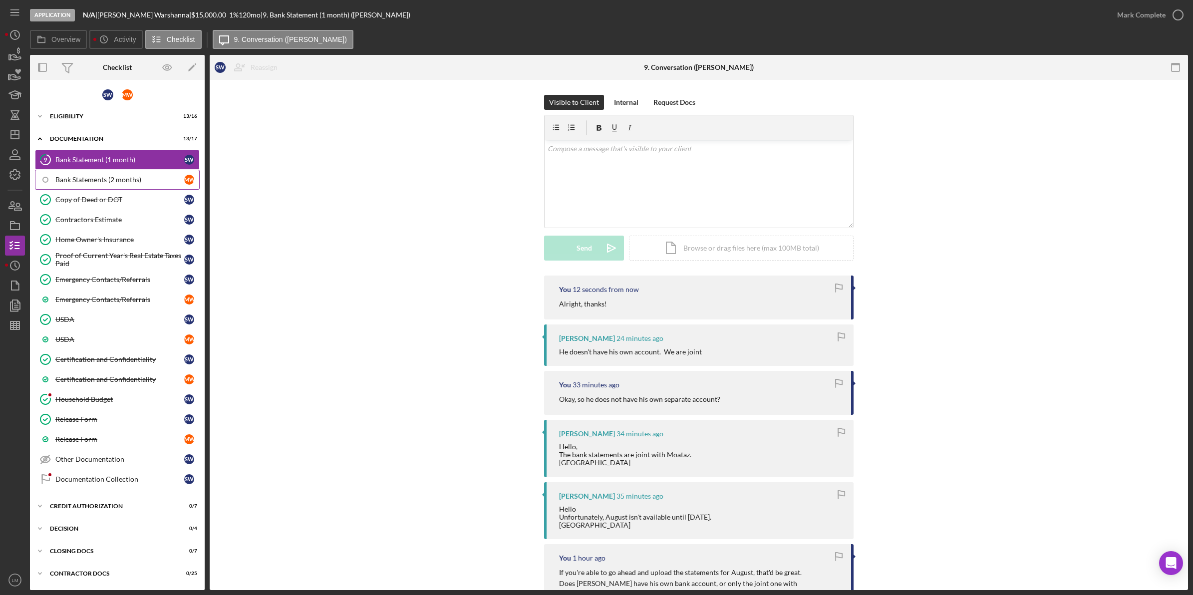
click at [86, 175] on link "Bank Statements (2 months) M W" at bounding box center [117, 180] width 165 height 20
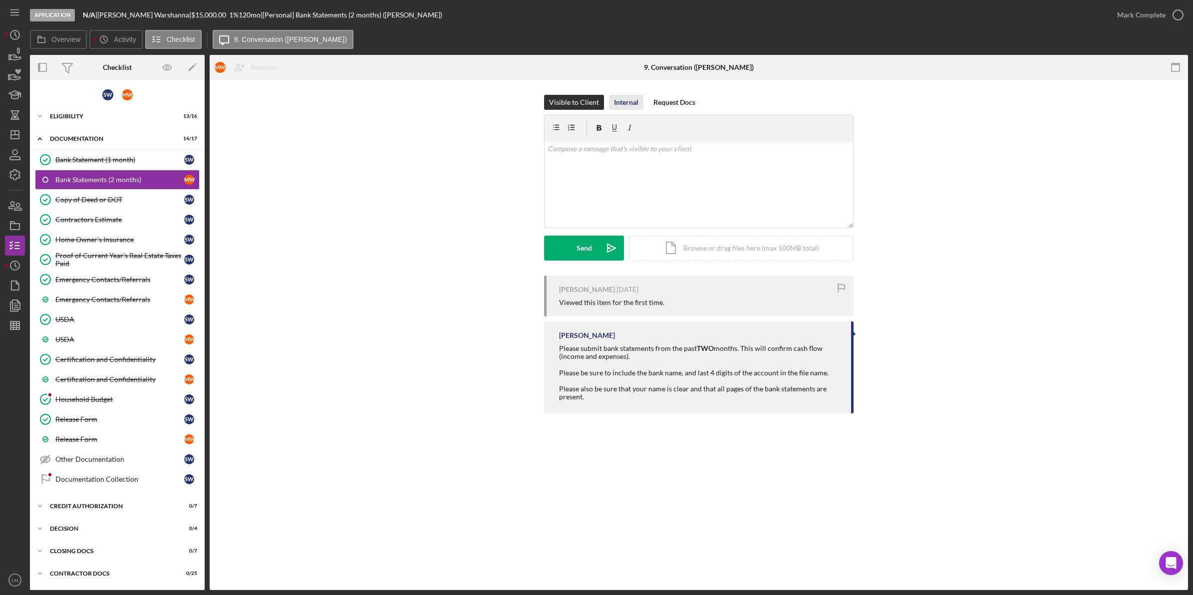
click at [614, 99] on div "Internal" at bounding box center [626, 102] width 24 height 15
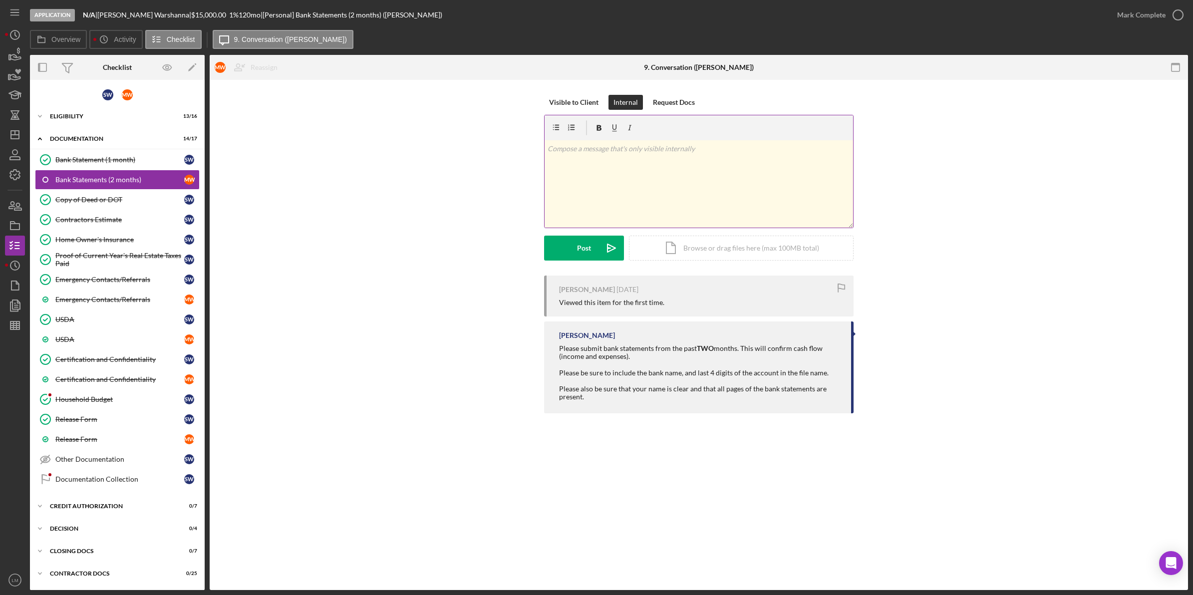
click at [629, 175] on div "v Color teal Color pink Remove color Add row above Add row below Add column bef…" at bounding box center [698, 183] width 308 height 87
click at [544, 269] on div "Visible to Client Internal Request Docs v Color teal Color pink Remove color Ad…" at bounding box center [699, 185] width 948 height 181
click at [592, 243] on button "Post Icon/icon-invite-send" at bounding box center [584, 248] width 80 height 25
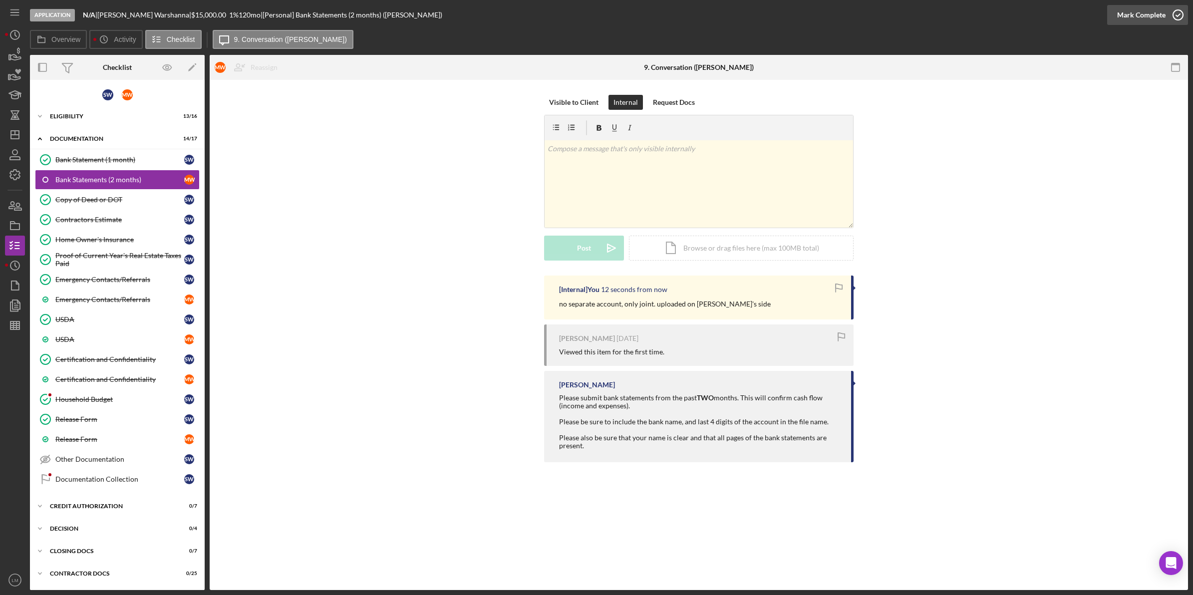
click at [1131, 18] on div "Mark Complete" at bounding box center [1141, 15] width 48 height 20
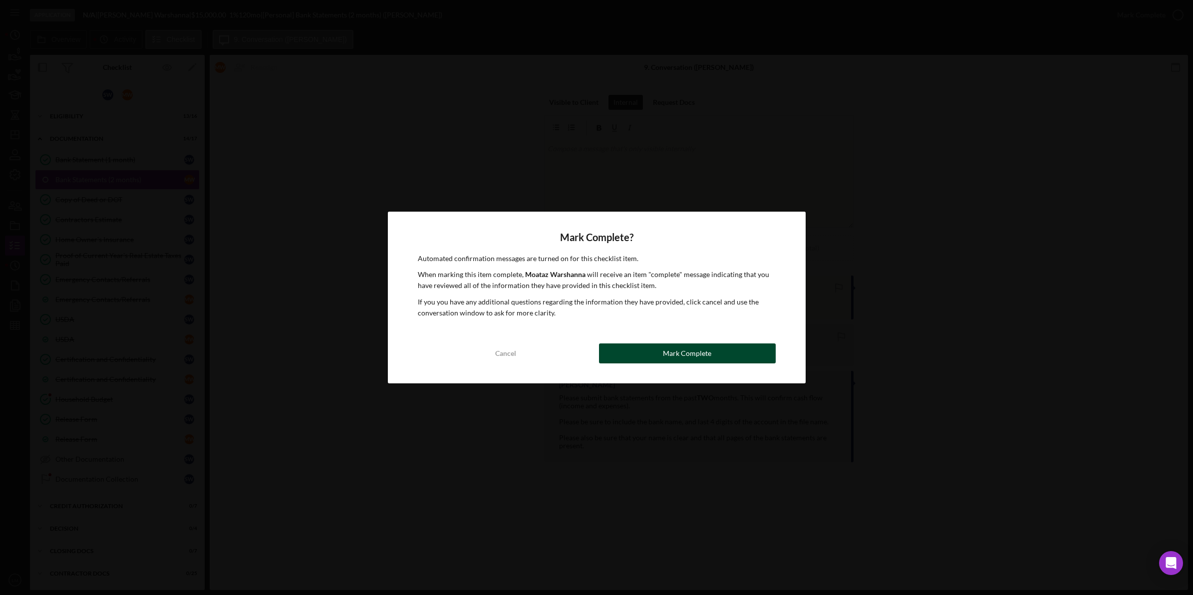
click at [732, 360] on button "Mark Complete" at bounding box center [687, 353] width 177 height 20
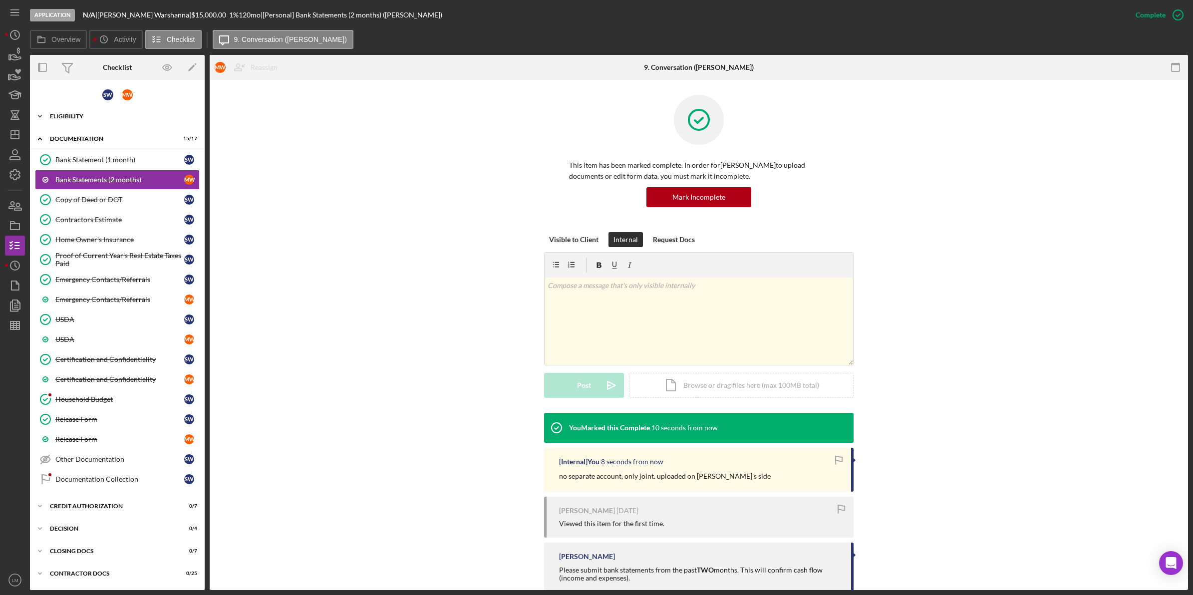
click at [110, 115] on div "Eligibility" at bounding box center [121, 116] width 142 height 6
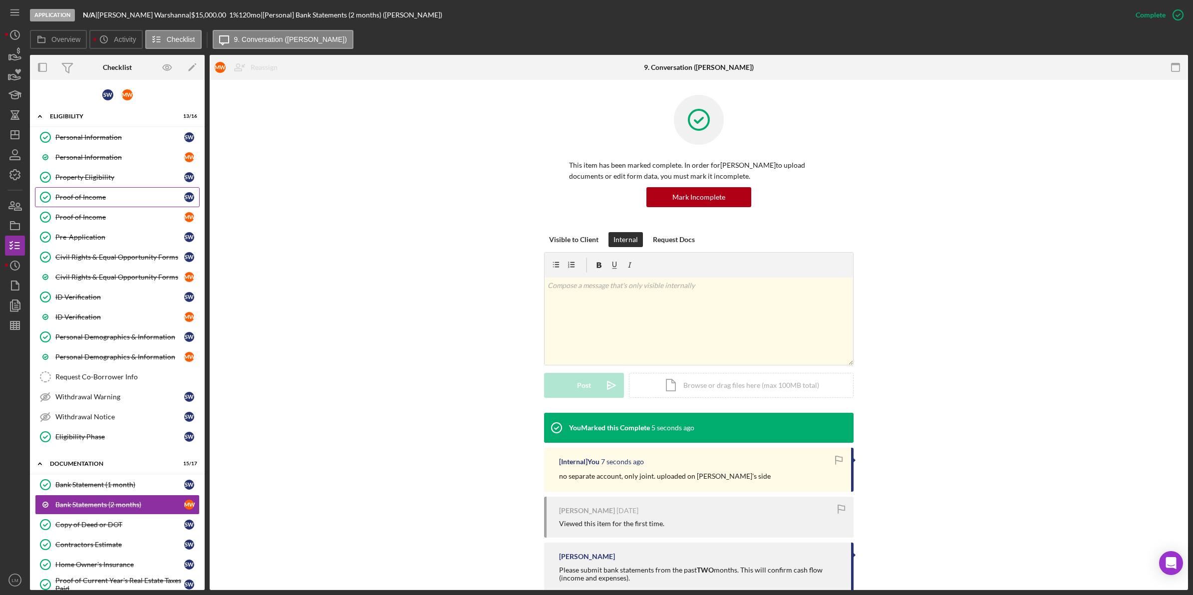
click at [126, 196] on div "Proof of Income" at bounding box center [119, 197] width 129 height 8
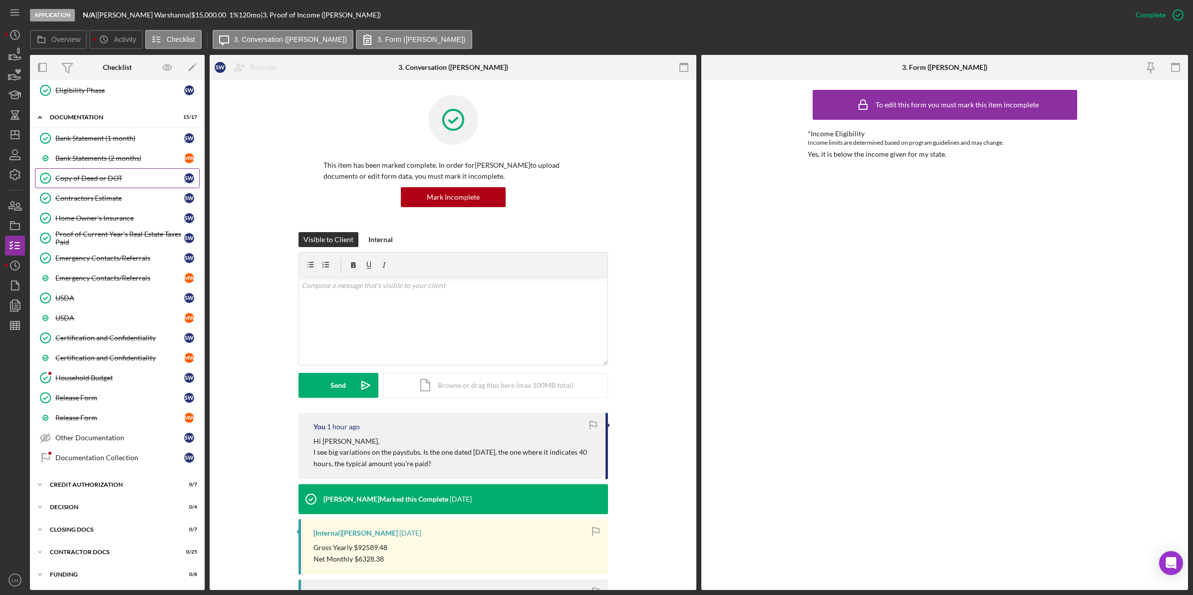
scroll to position [353, 0]
click at [83, 371] on link "Household Budget Household Budget S W" at bounding box center [117, 378] width 165 height 20
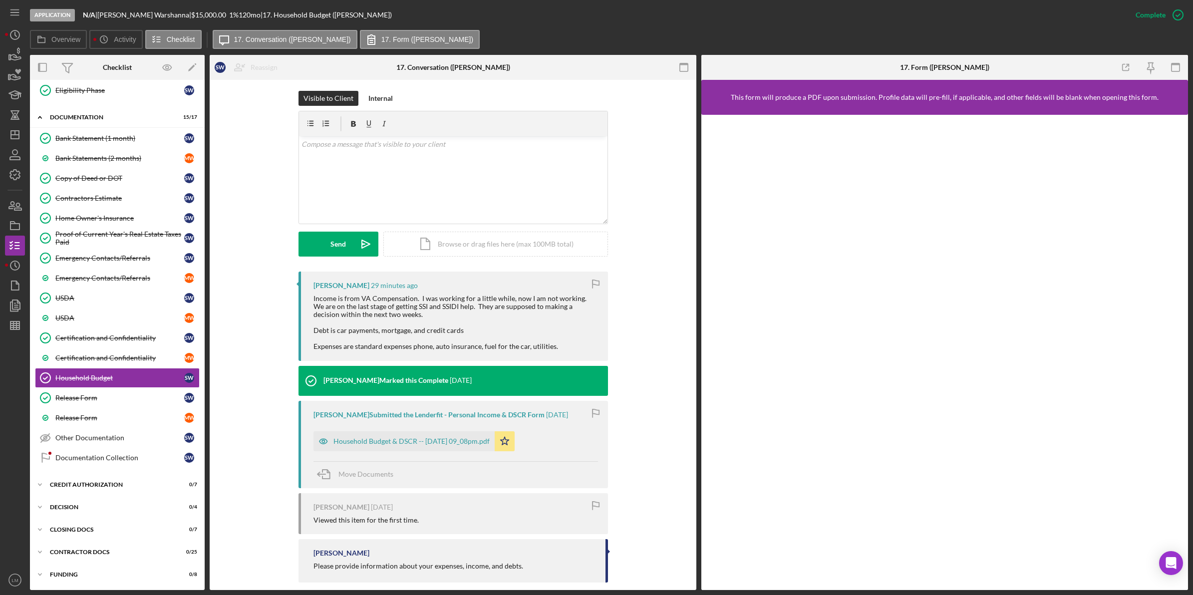
scroll to position [154, 0]
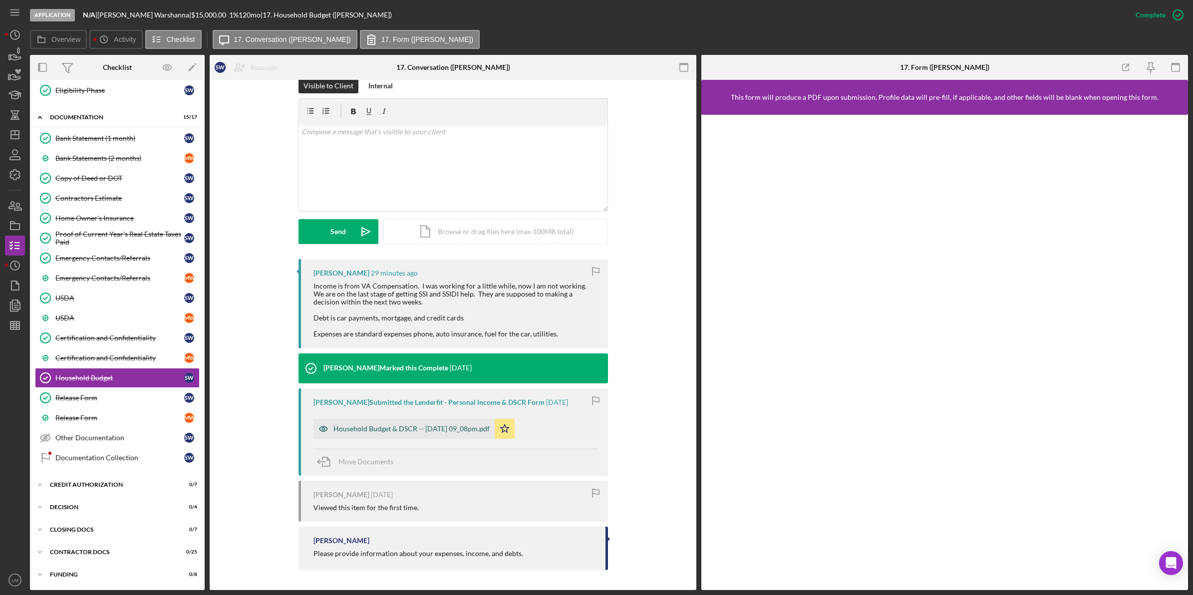
click at [390, 421] on div "Household Budget & DSCR -- [DATE] 09_08pm.pdf" at bounding box center [403, 429] width 181 height 20
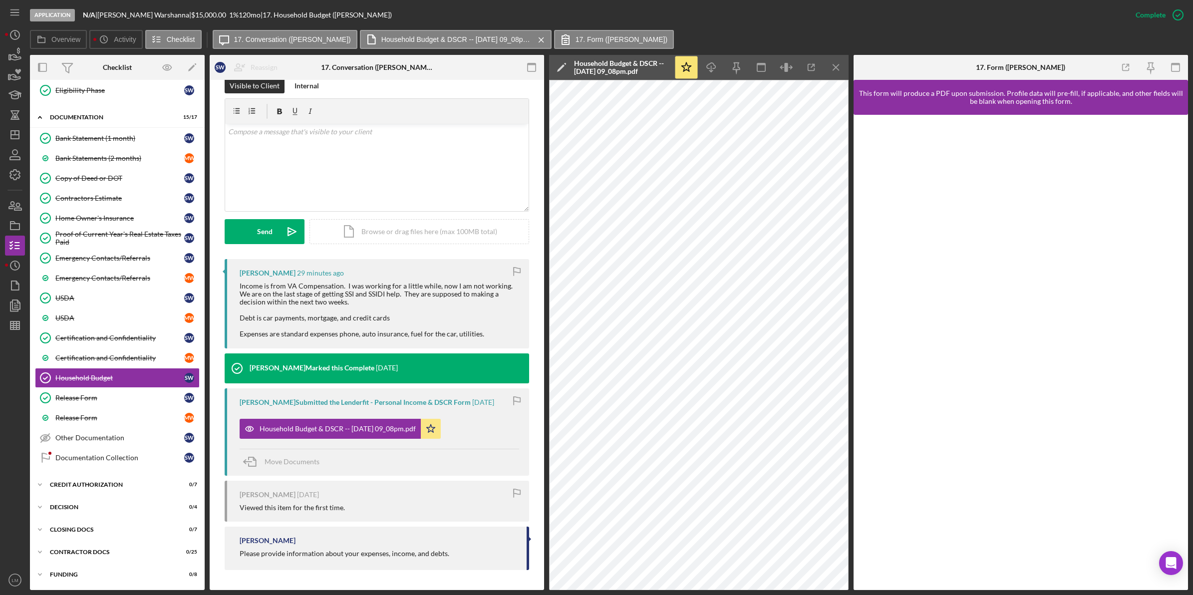
click at [263, 332] on div "Income is from VA Compensation. I was working for a little while, now I am not …" at bounding box center [379, 310] width 279 height 56
click at [126, 462] on div "Documentation Collection" at bounding box center [119, 458] width 129 height 8
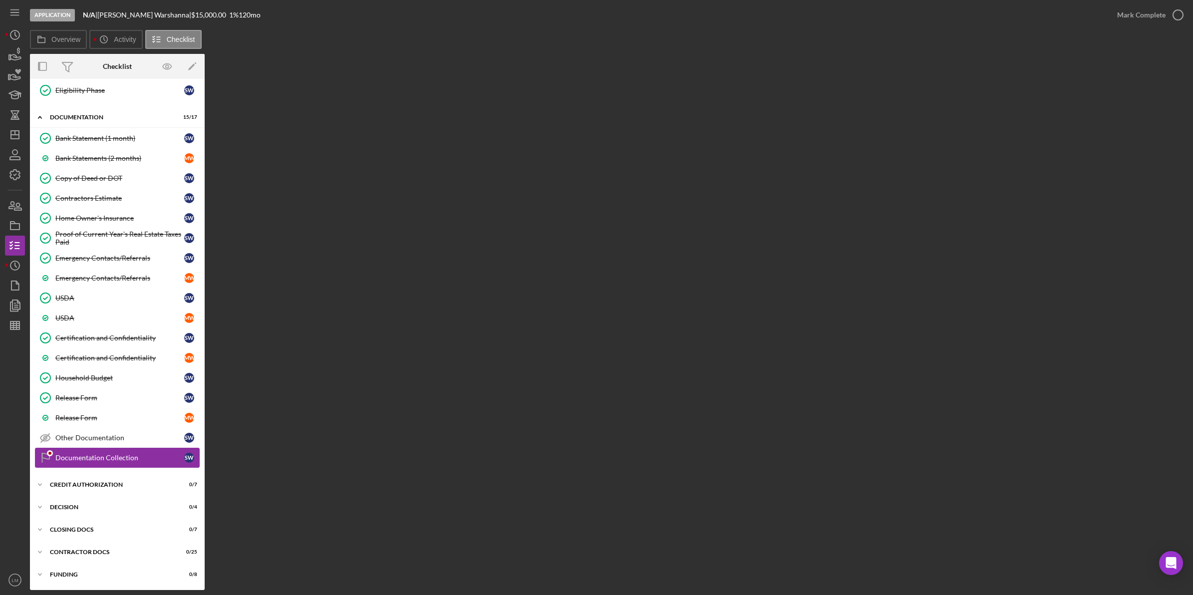
scroll to position [353, 0]
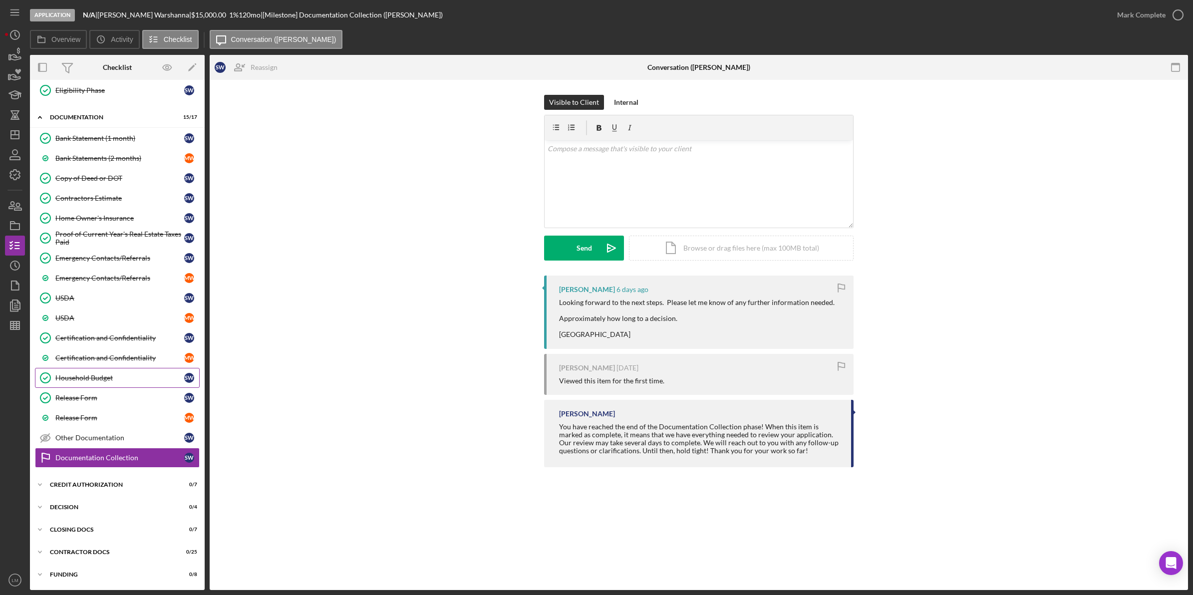
click at [117, 371] on link "Household Budget Household Budget S W" at bounding box center [117, 378] width 165 height 20
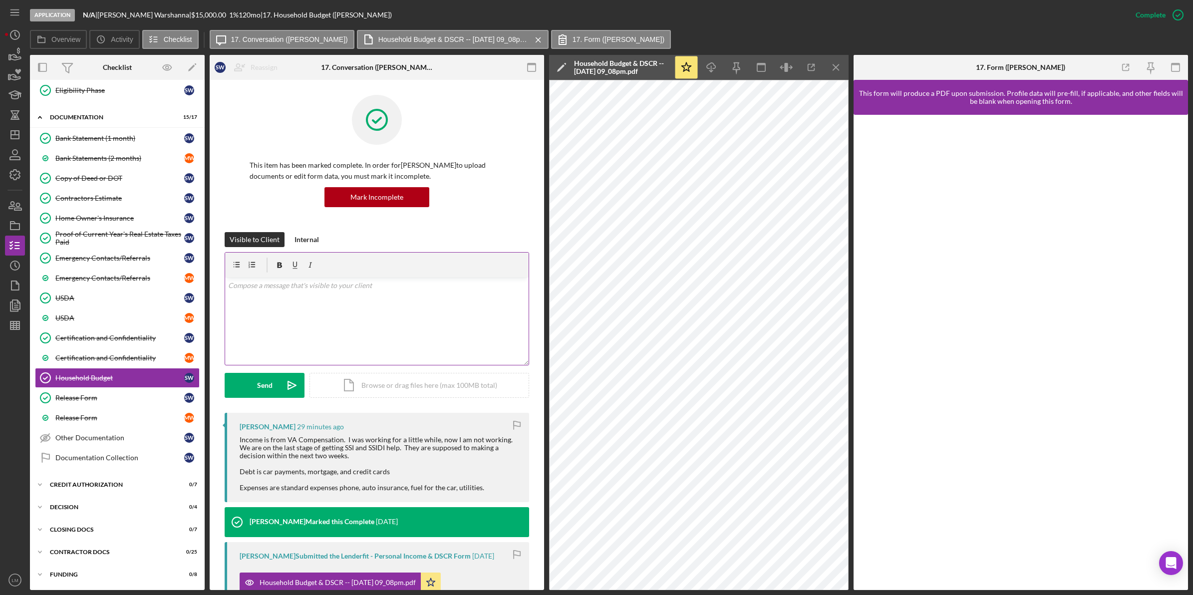
click at [392, 332] on div "v Color teal Color pink Remove color Add row above Add row below Add column bef…" at bounding box center [376, 320] width 303 height 87
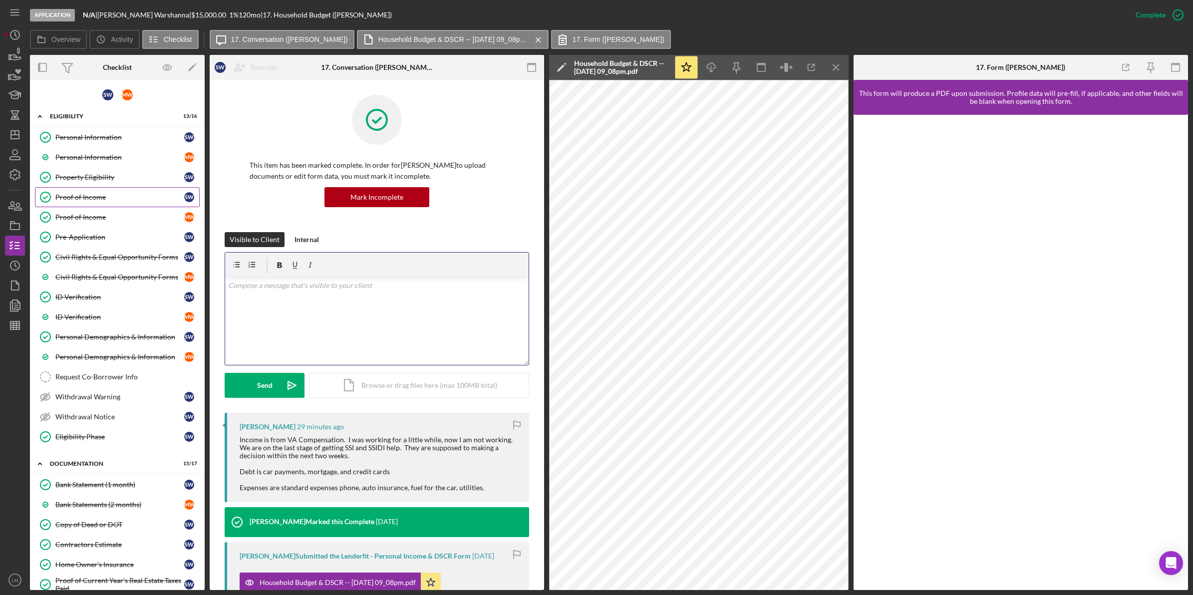
click at [103, 206] on link "Proof of Income Proof of Income S W" at bounding box center [117, 197] width 165 height 20
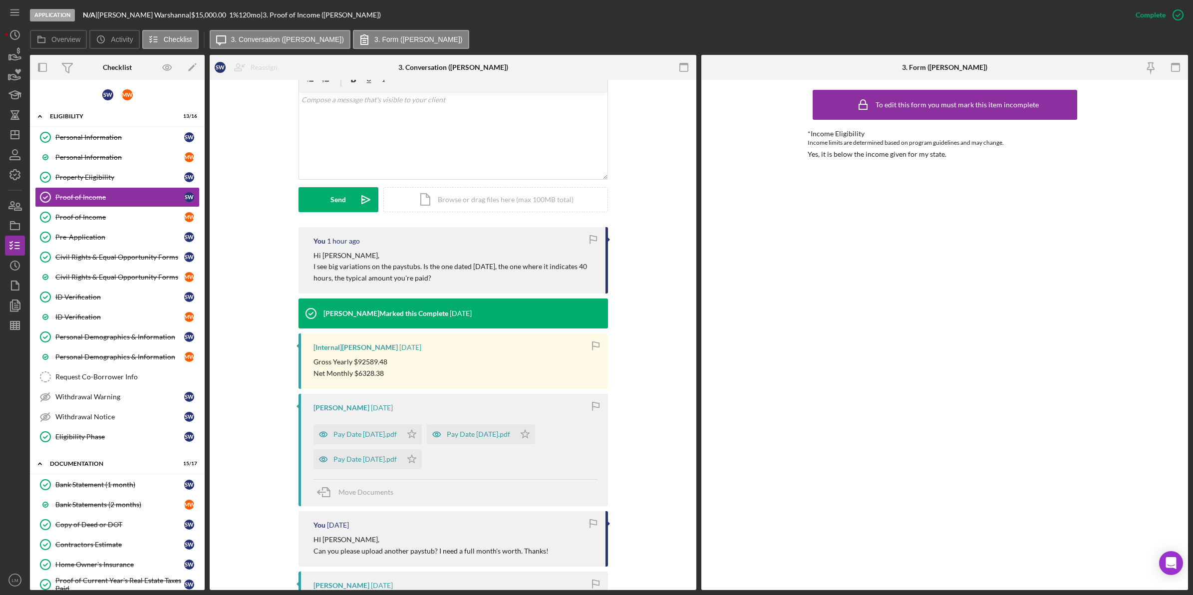
scroll to position [187, 0]
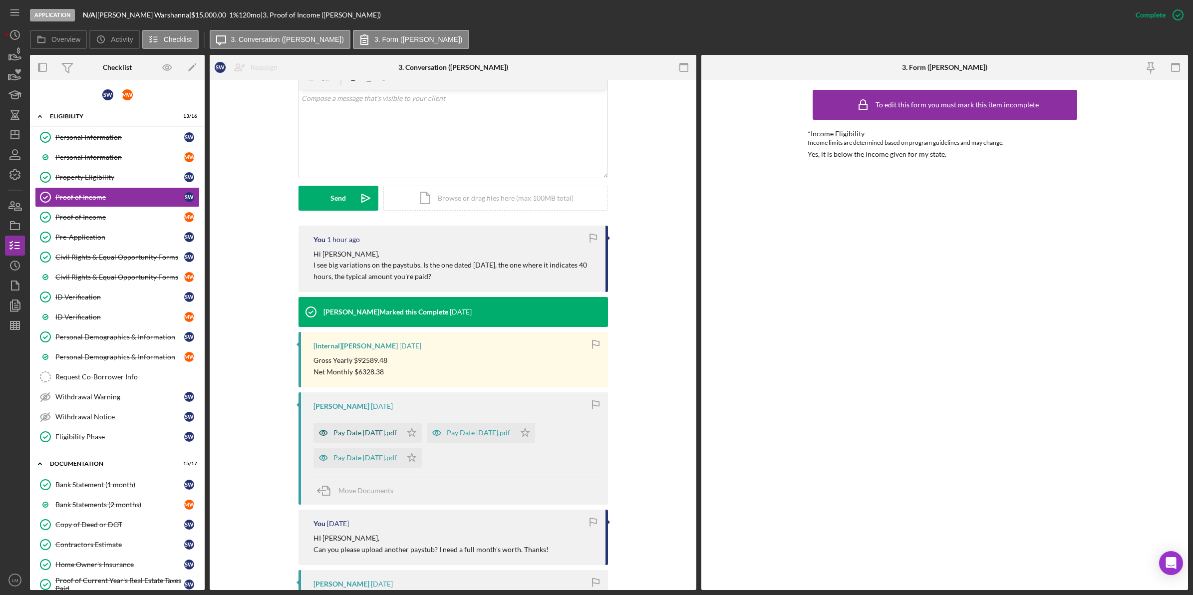
click at [395, 430] on div "Pay Date [DATE].pdf" at bounding box center [364, 433] width 63 height 8
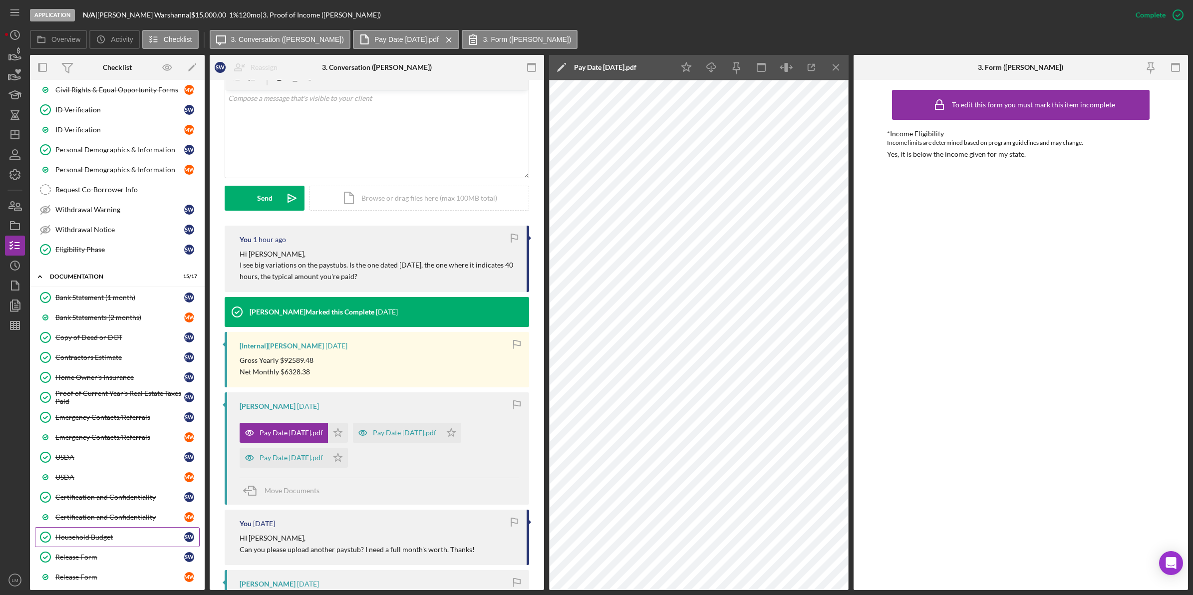
click at [104, 539] on div "Household Budget" at bounding box center [119, 537] width 129 height 8
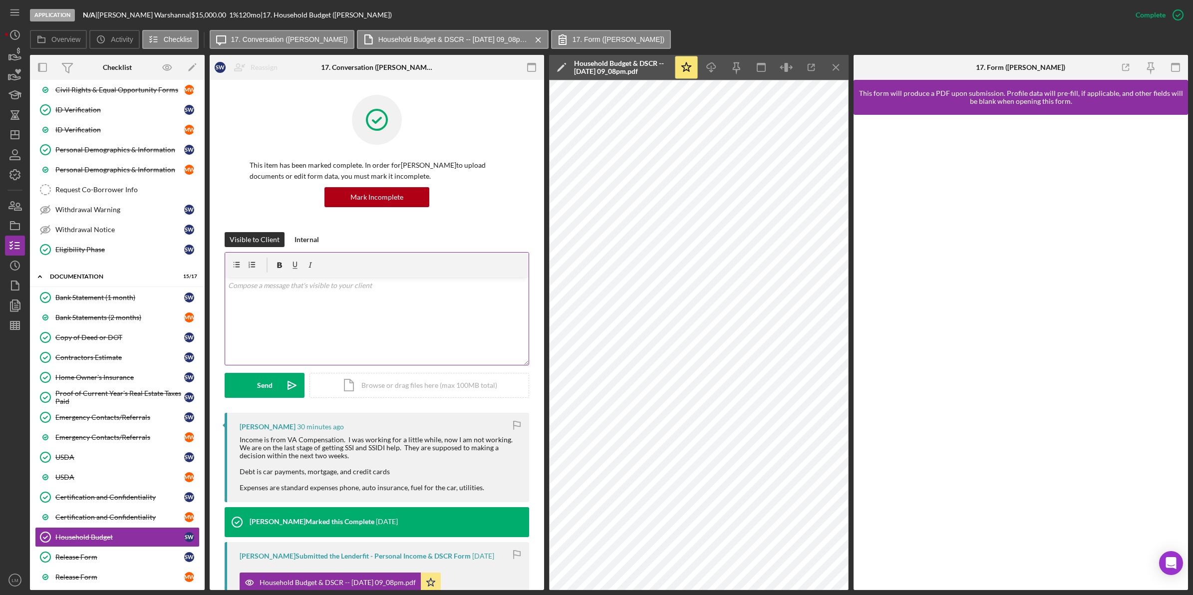
click at [337, 316] on div "v Color teal Color pink Remove color Add row above Add row below Add column bef…" at bounding box center [376, 320] width 303 height 87
paste div
click at [270, 387] on div "Send" at bounding box center [264, 385] width 15 height 25
